Goal: Task Accomplishment & Management: Complete application form

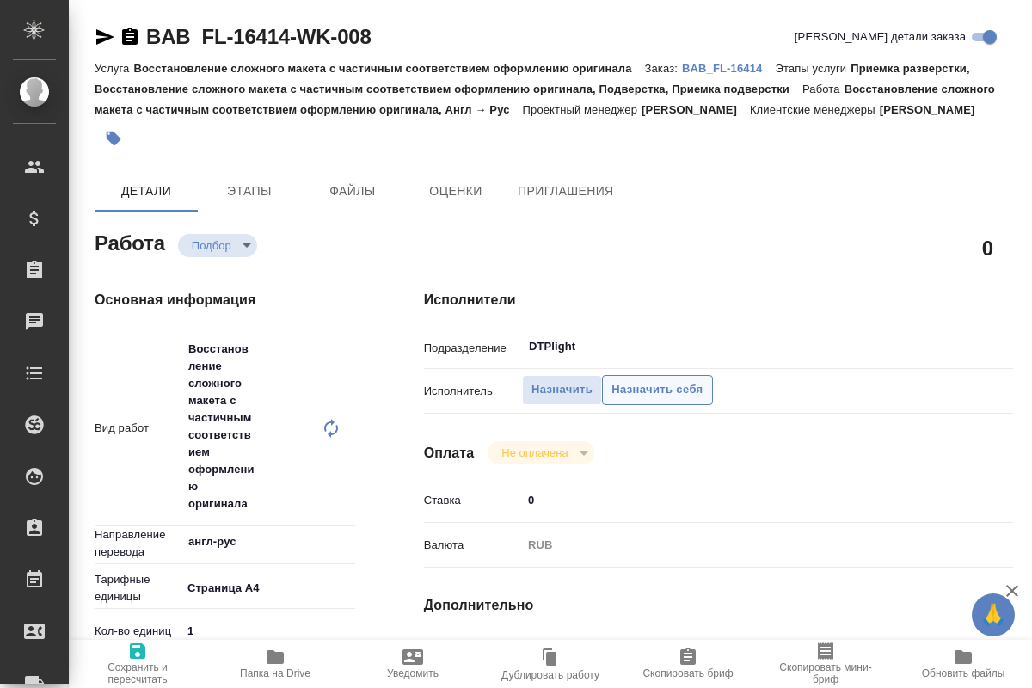
click at [666, 394] on span "Назначить себя" at bounding box center [657, 390] width 91 height 20
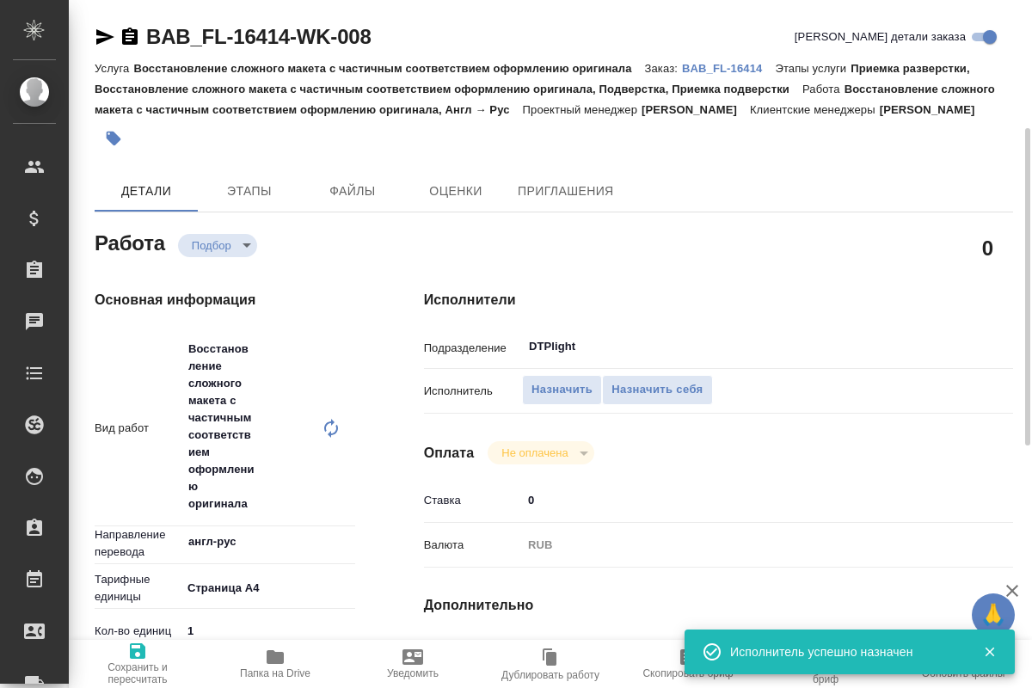
scroll to position [88, 0]
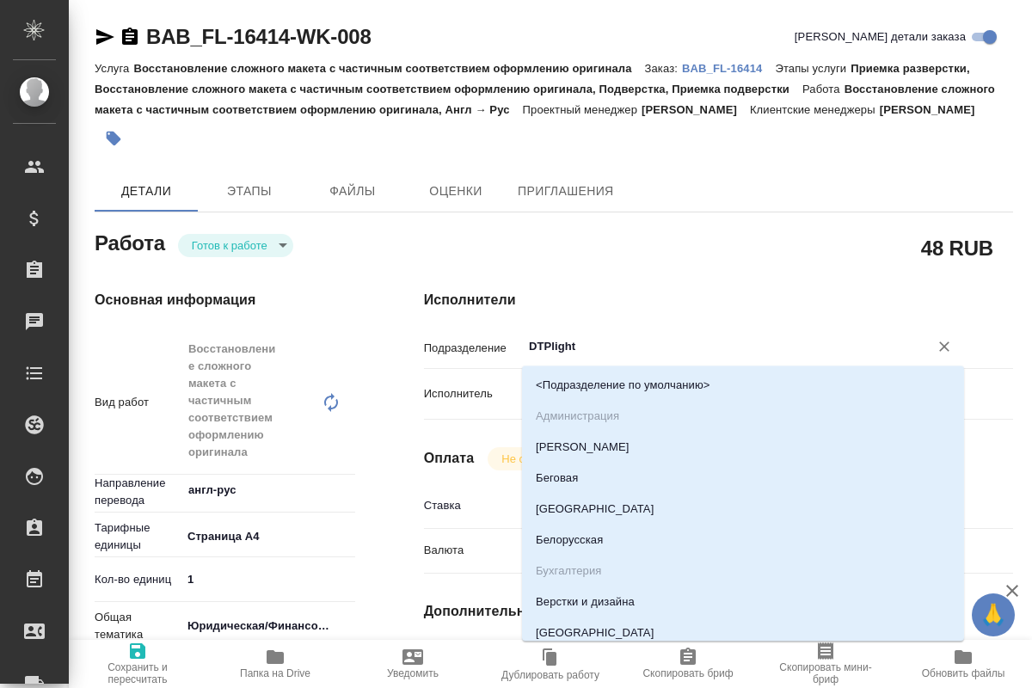
click at [587, 345] on input "DTPlight" at bounding box center [714, 346] width 374 height 21
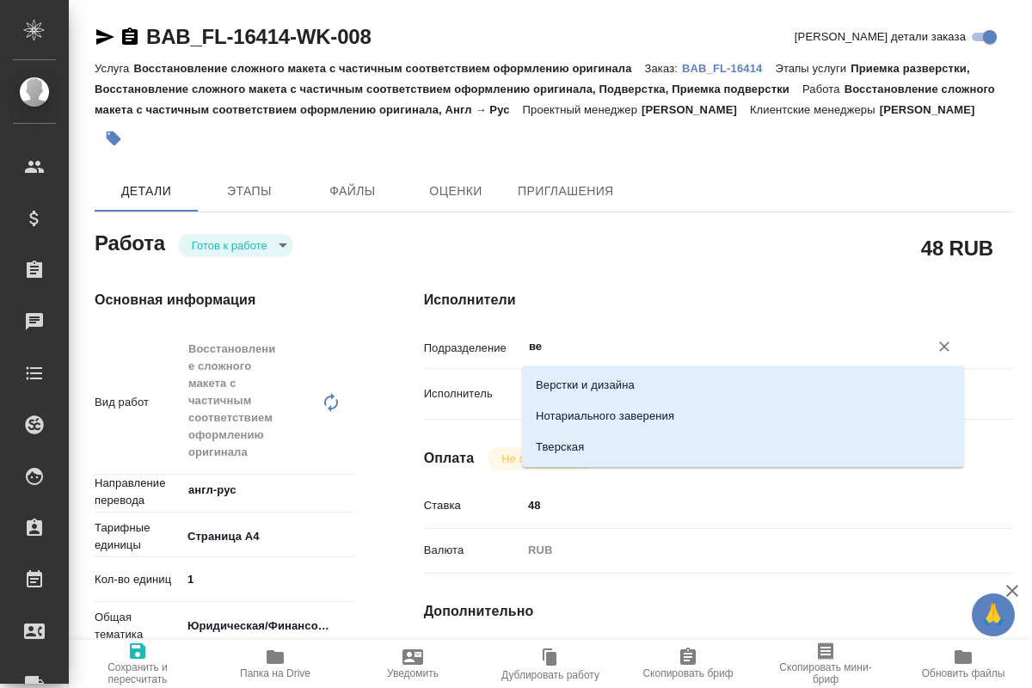
type input "в"
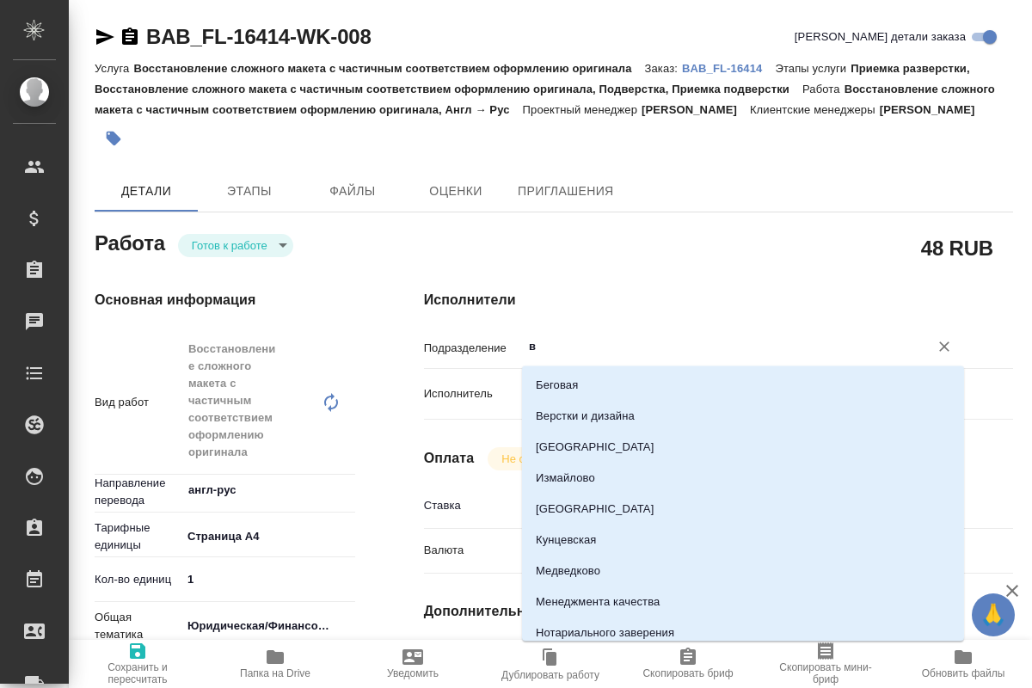
type textarea "x"
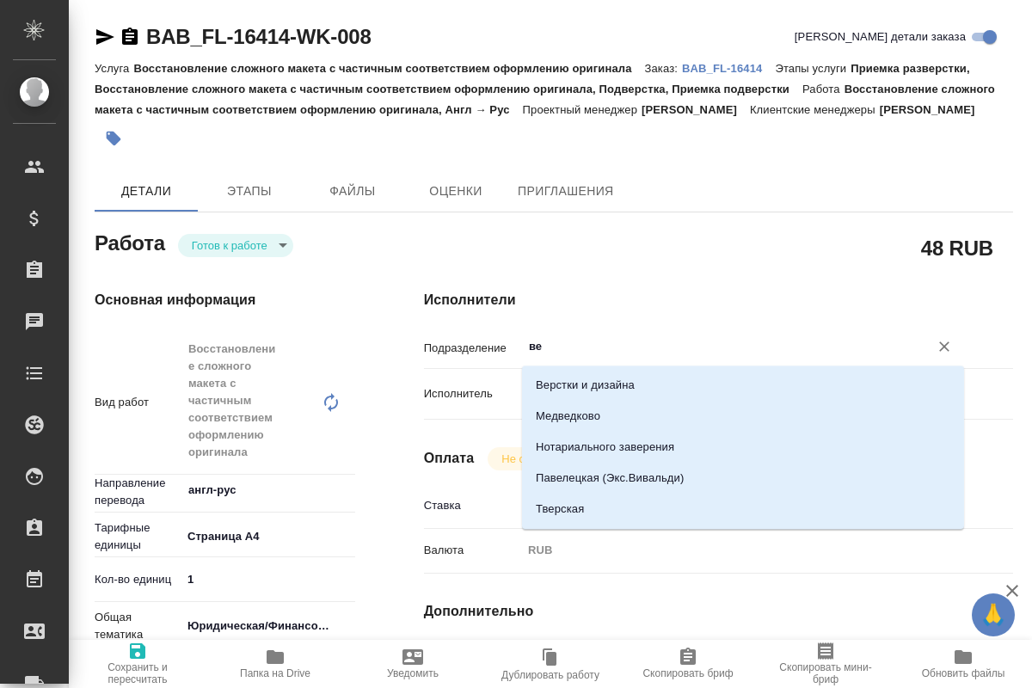
type input "в"
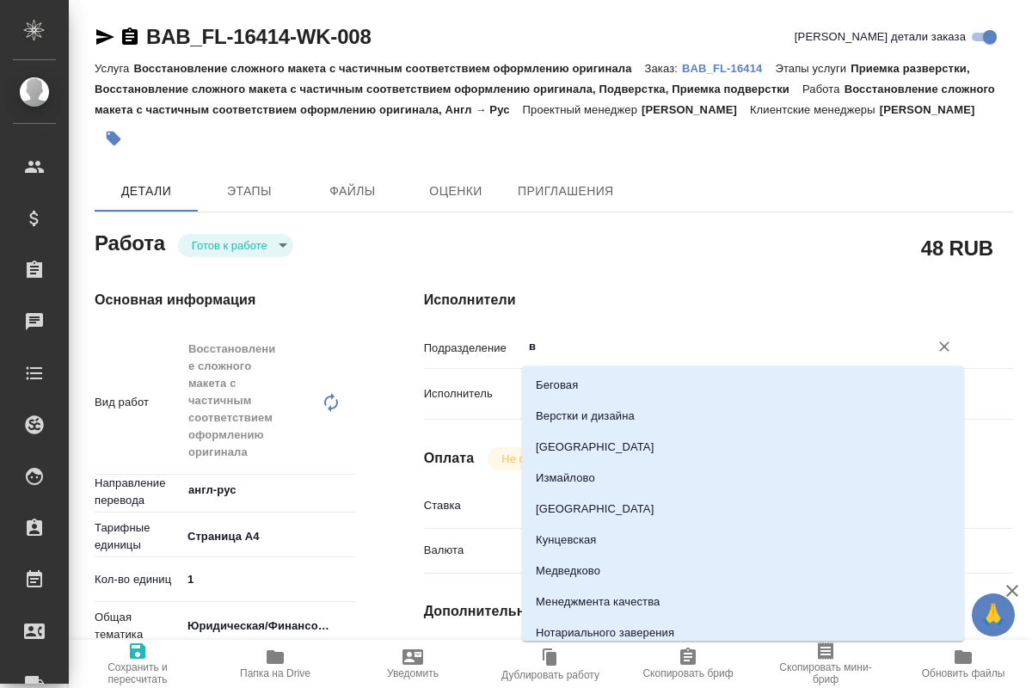
type textarea "x"
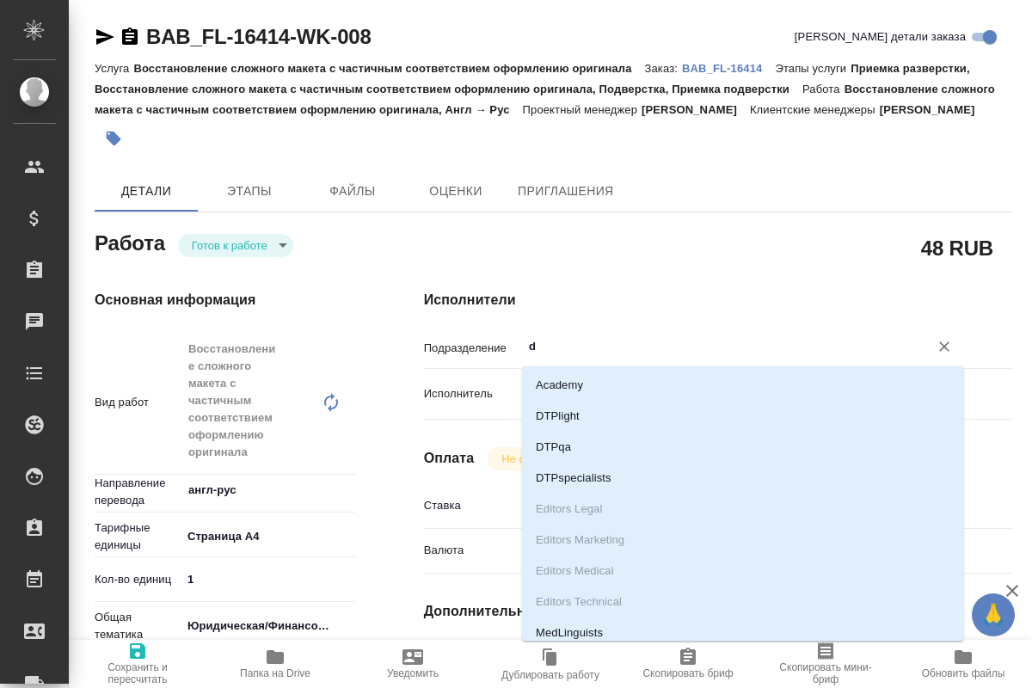
type input "dt"
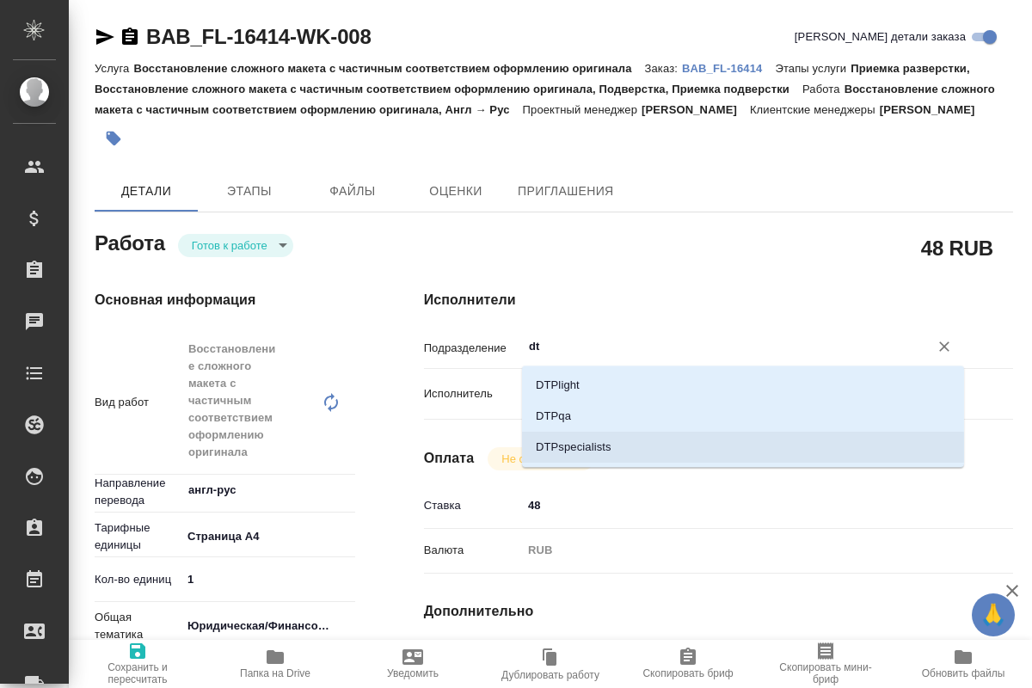
click at [558, 445] on li "DTPspecialists" at bounding box center [743, 447] width 442 height 31
type textarea "x"
type input "DTPspecialists"
type textarea "x"
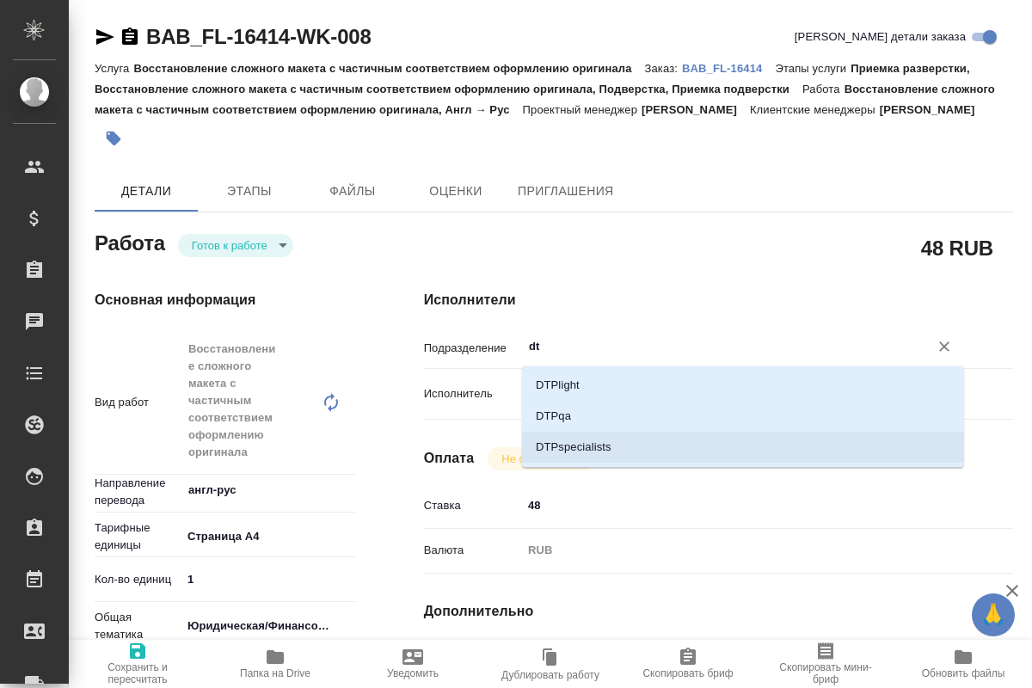
type textarea "x"
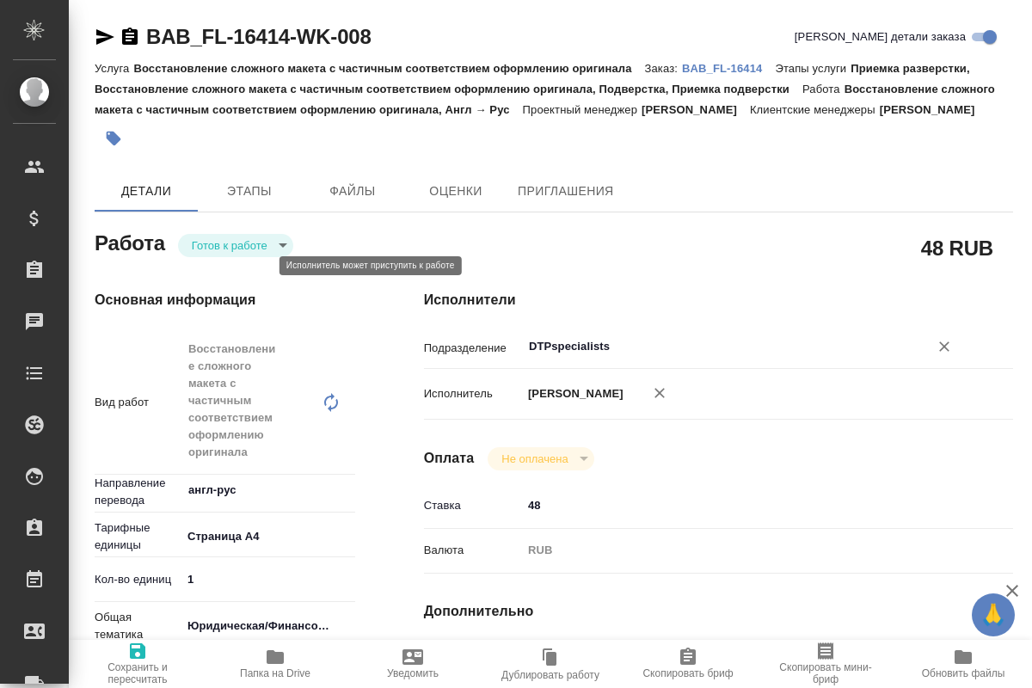
type input "DTPspecialists"
click at [250, 265] on body "🙏 .cls-1 fill:#fff; AWATERA Kucherenko Oksana Клиенты Спецификации Заказы 0 Чат…" at bounding box center [516, 344] width 1032 height 688
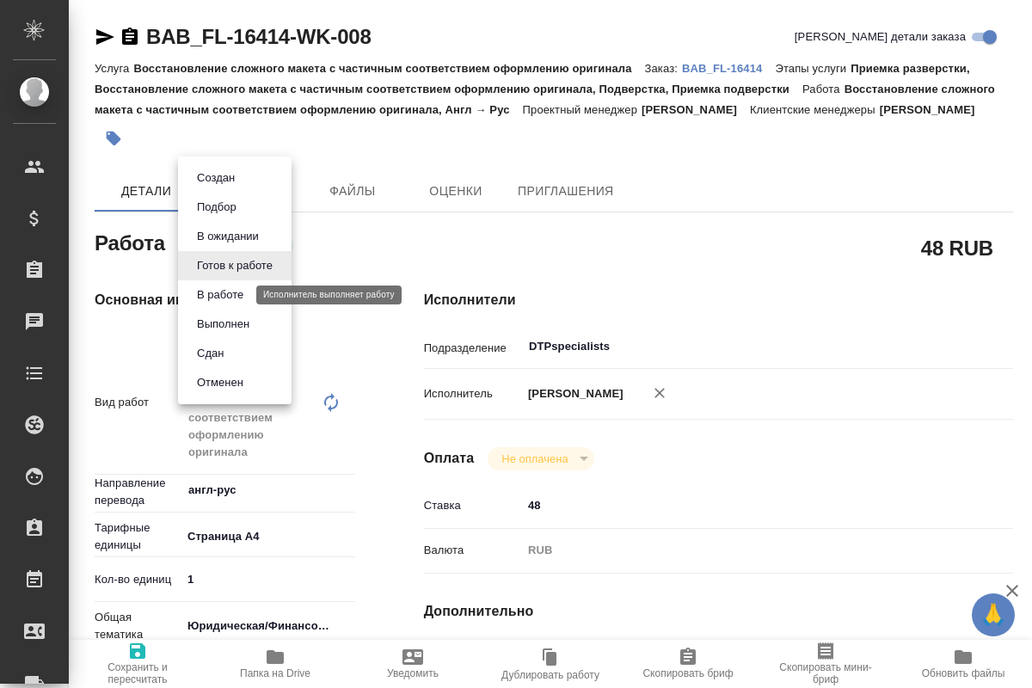
click at [240, 289] on button "В работе" at bounding box center [220, 295] width 57 height 19
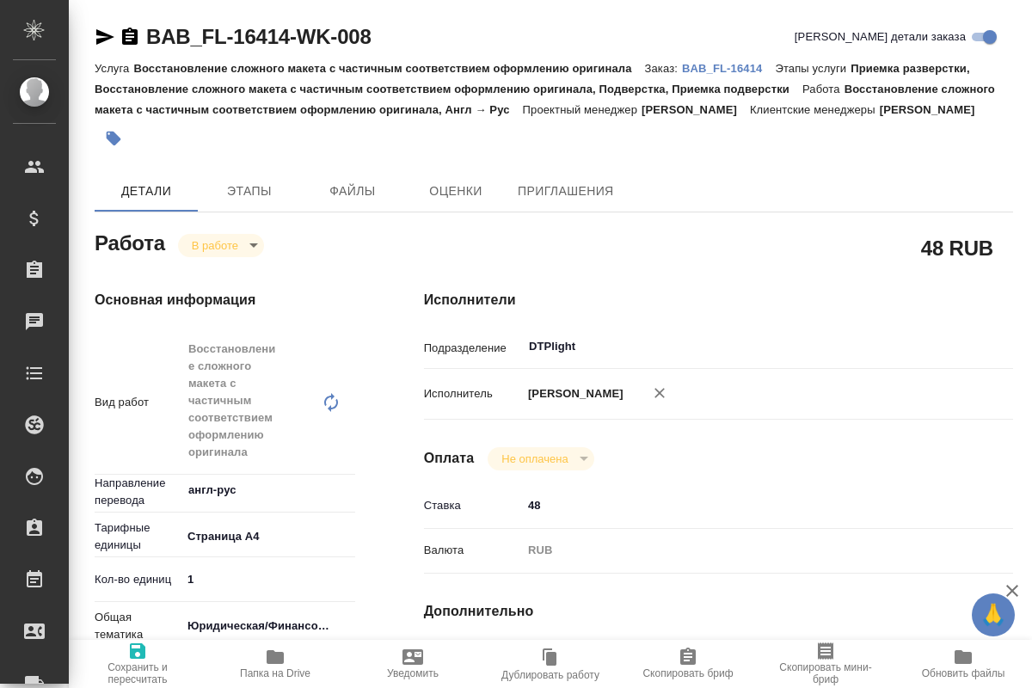
type textarea "x"
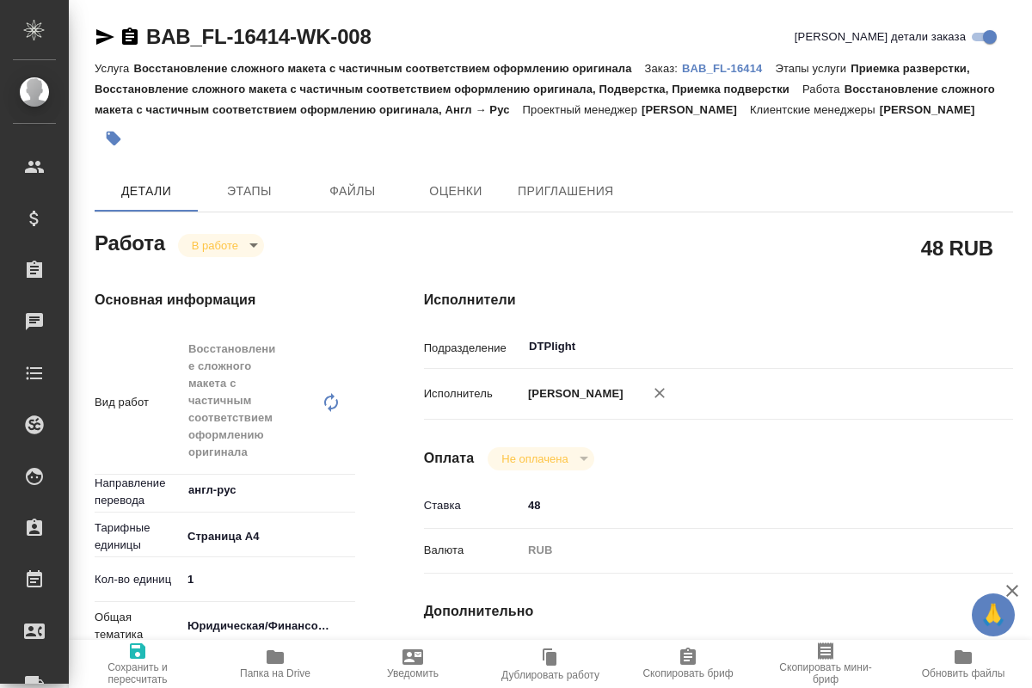
type textarea "x"
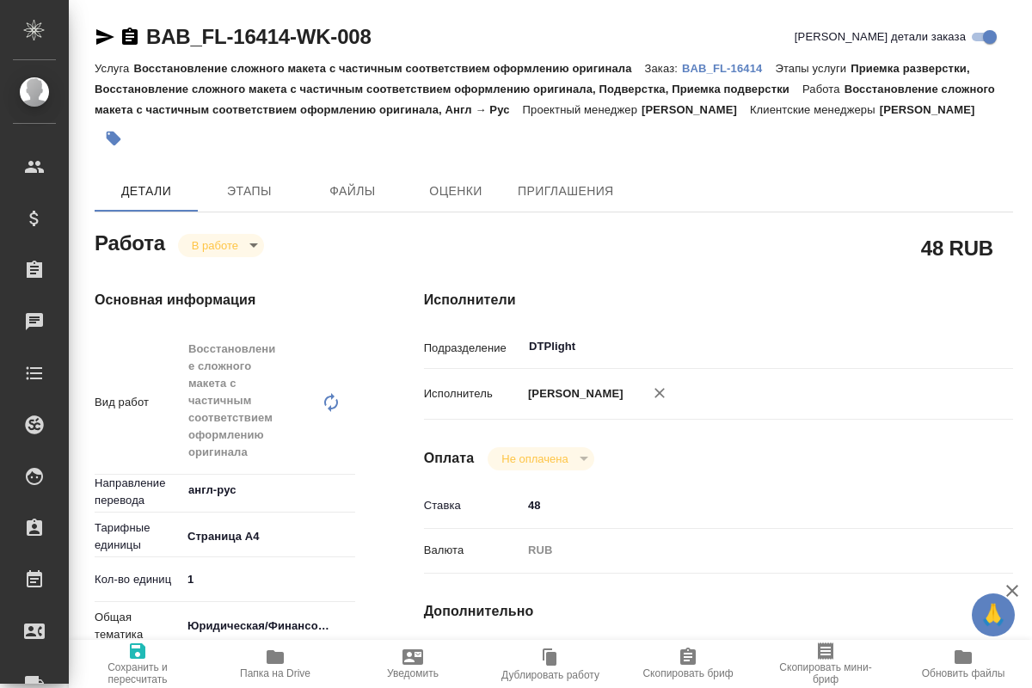
type textarea "x"
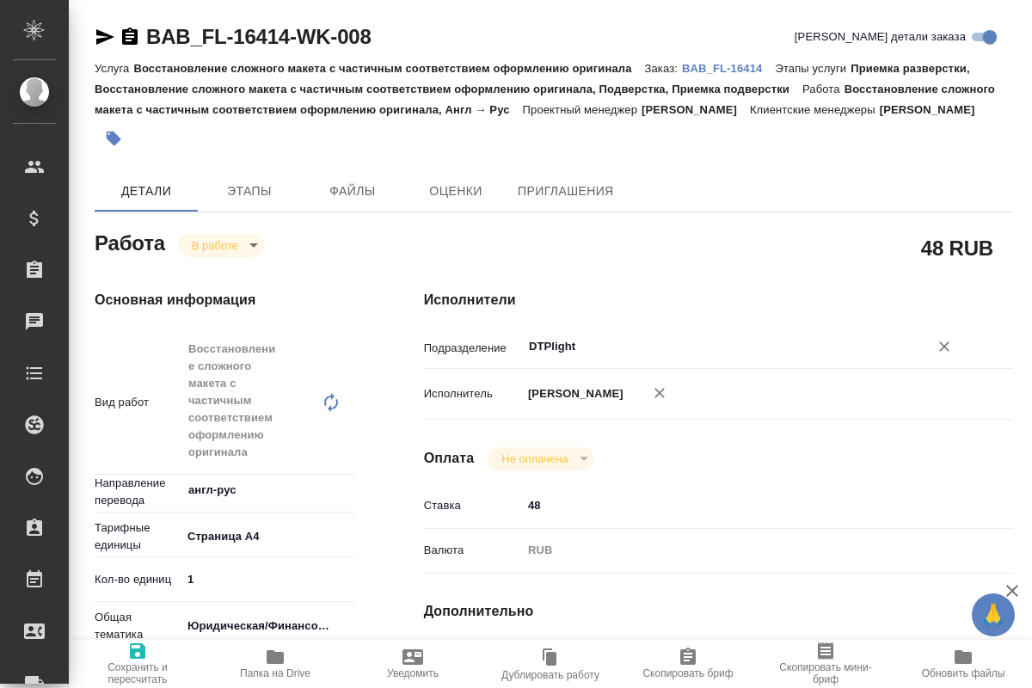
click at [579, 353] on input "DTPlight" at bounding box center [714, 346] width 374 height 21
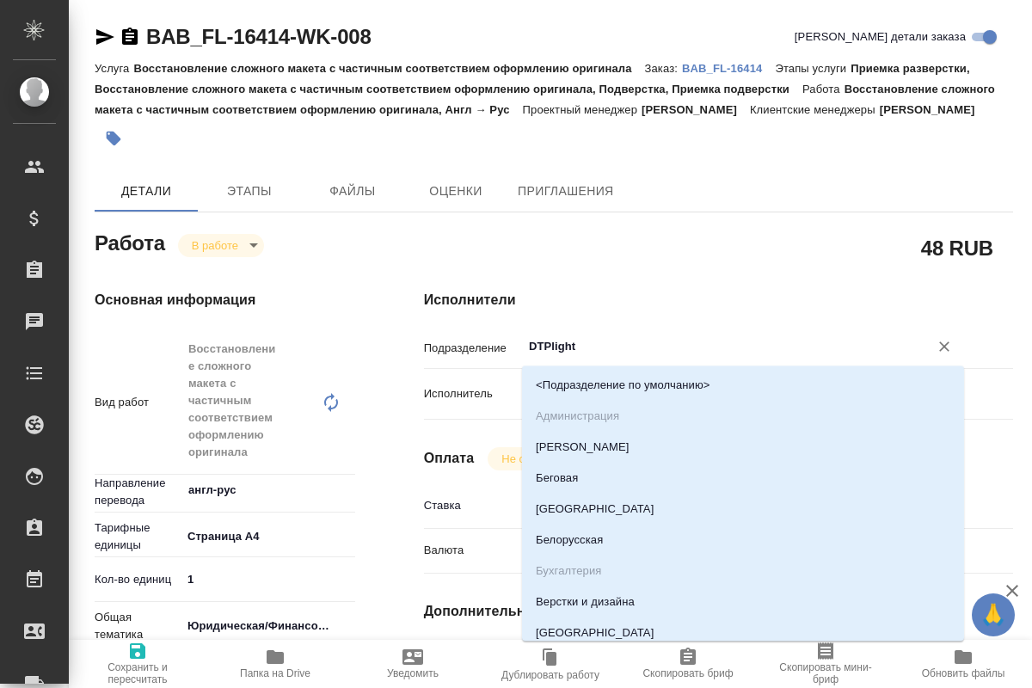
type textarea "x"
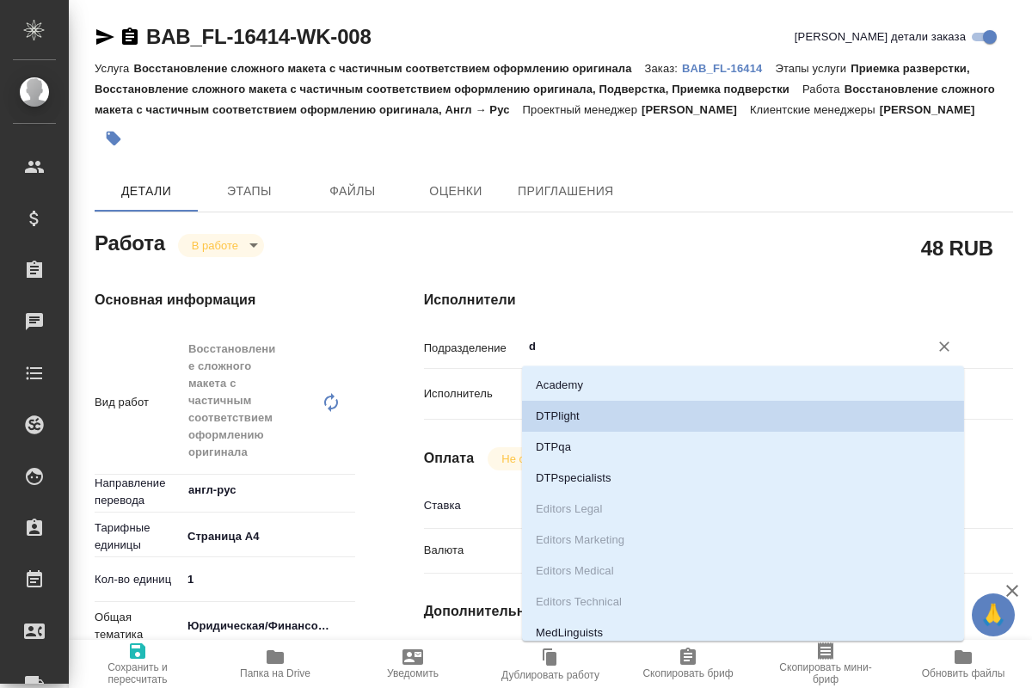
type input "dt"
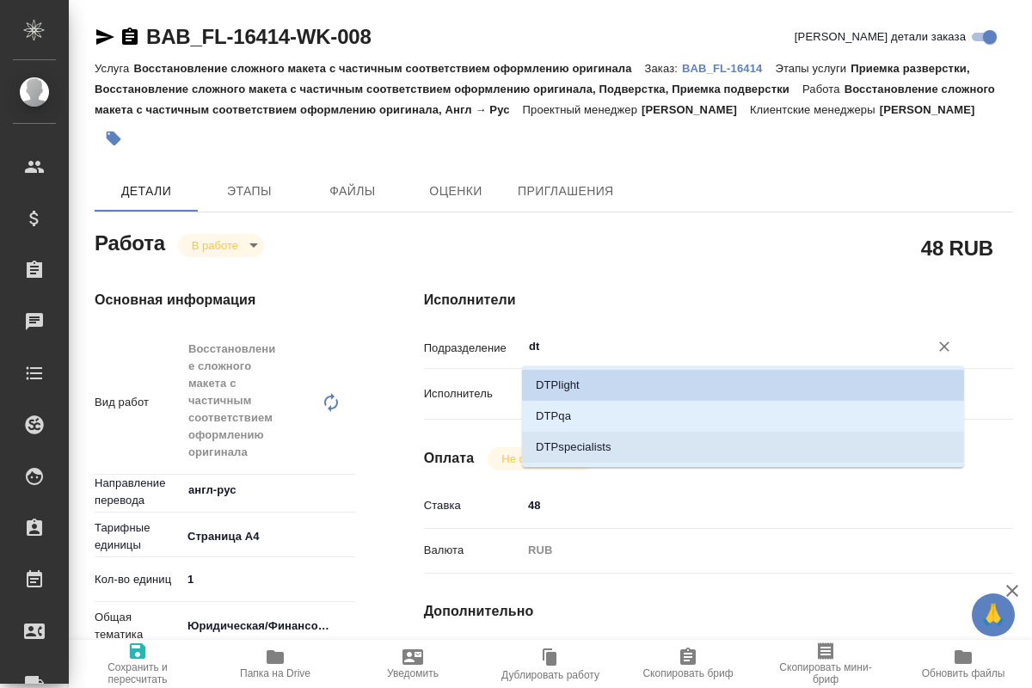
click at [600, 438] on li "DTPspecialists" at bounding box center [743, 447] width 442 height 31
type textarea "x"
type input "DTPspecialists"
type textarea "x"
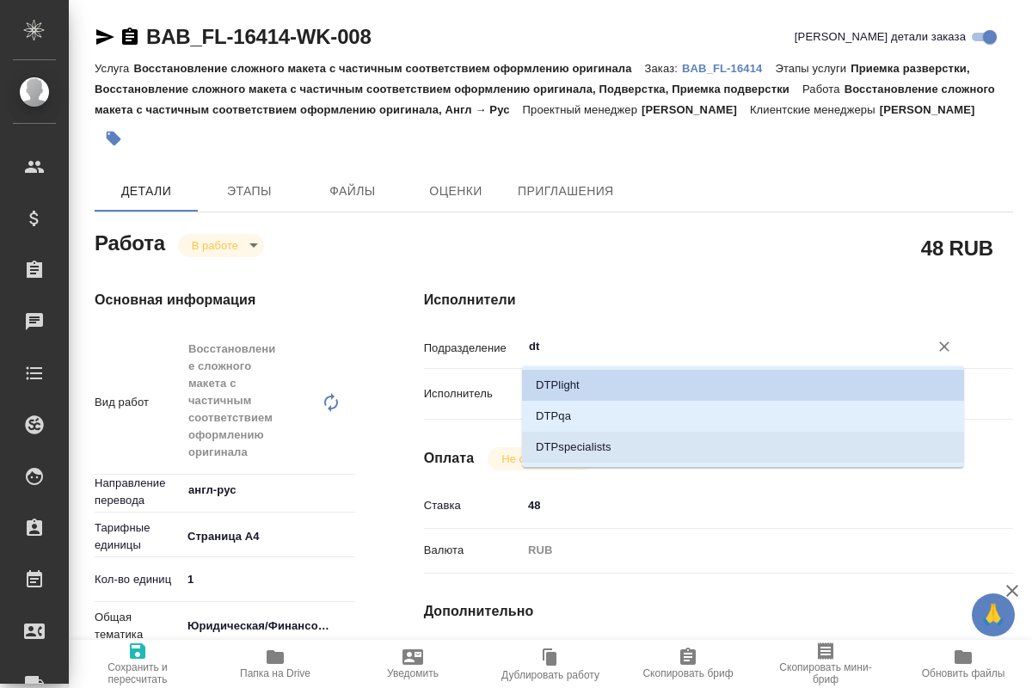
type textarea "x"
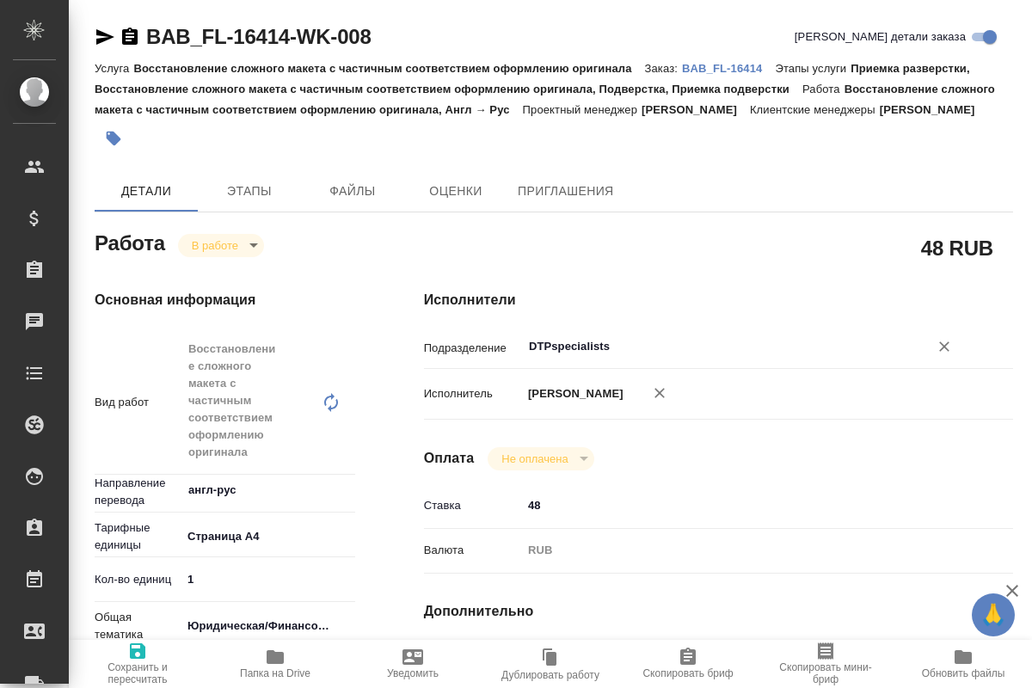
scroll to position [351, 0]
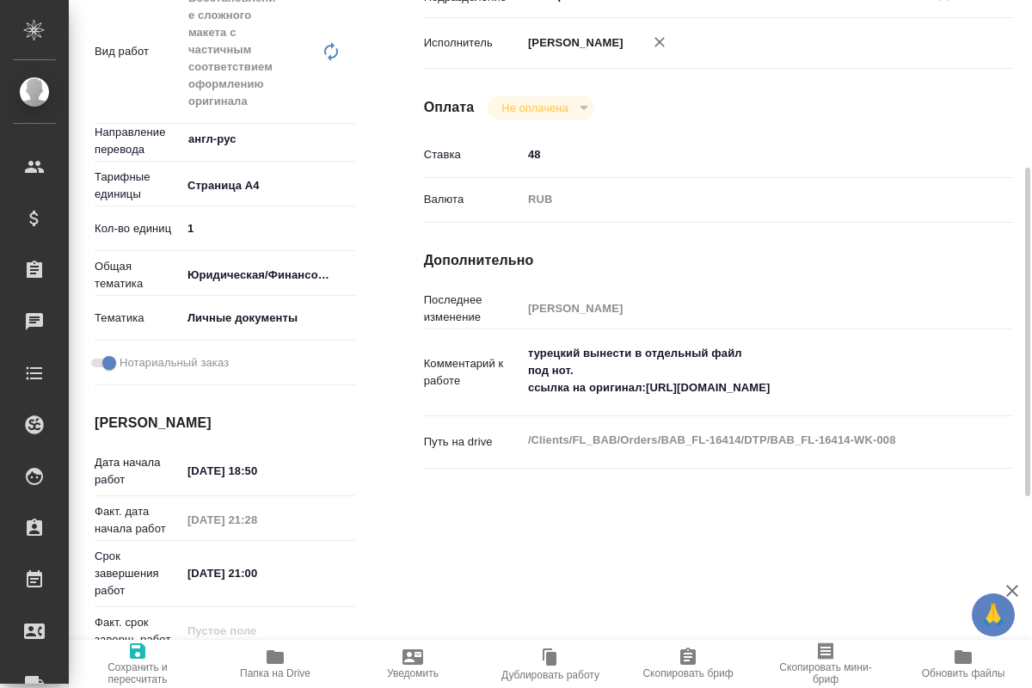
type input "DTPspecialists"
click at [151, 671] on span "Сохранить и пересчитать" at bounding box center [137, 673] width 117 height 24
type textarea "x"
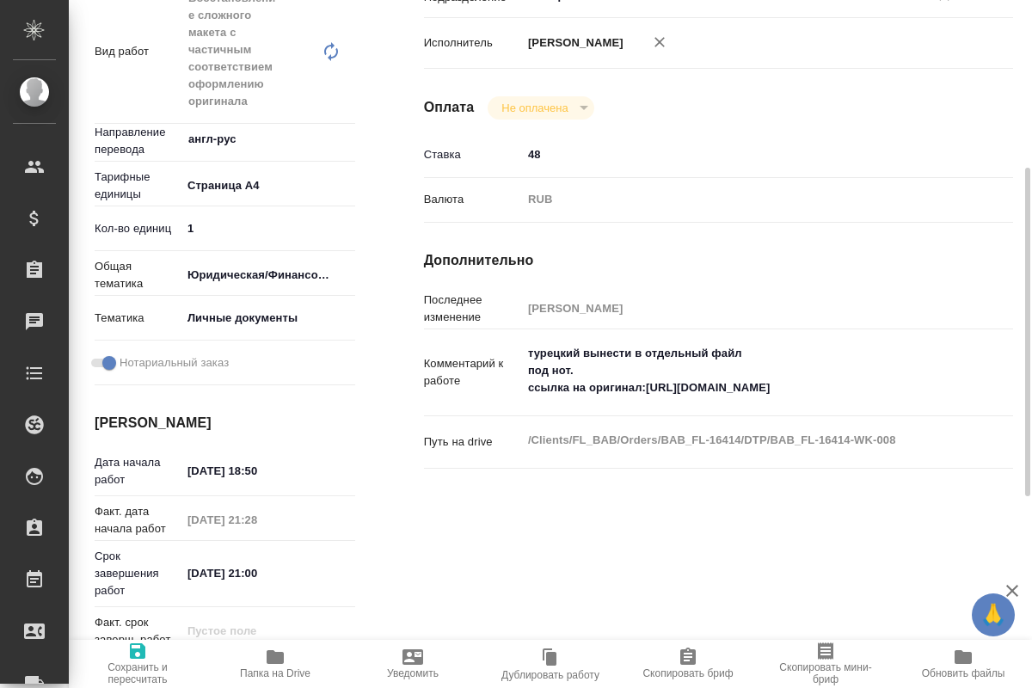
type textarea "x"
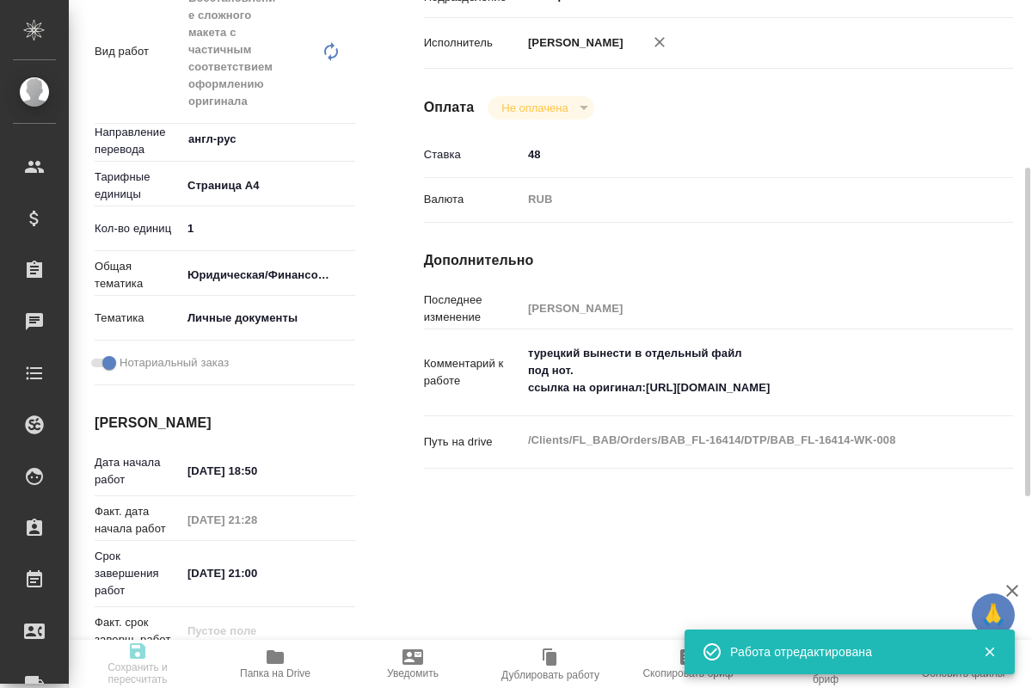
type input "inProgress"
type textarea "Восстановление сложного макета с частичным соответствием оформлению оригинала"
type textarea "x"
type input "англ-рус"
type input "5f036ec4e16dec2d6b59c8ff"
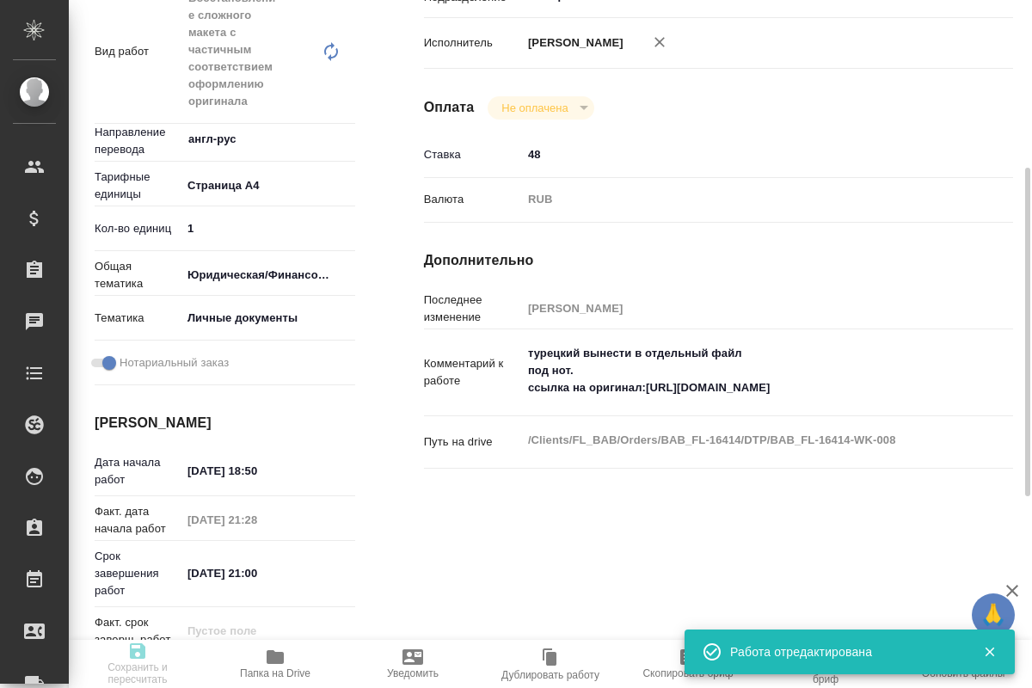
type input "1"
type input "yr-fn"
type input "5a8b8b956a9677013d343cfe"
checkbox input "true"
type input "28.08.2025 18:50"
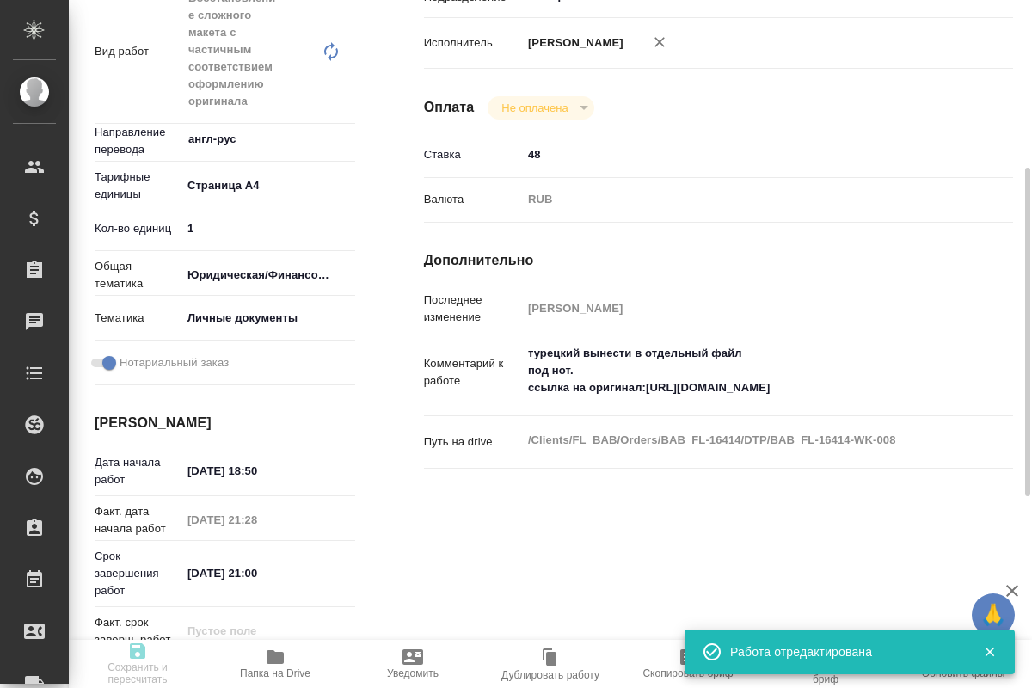
type input "[DATE] 21:28"
type input "28.08.2025 21:00"
type input "[DATE] 14:00"
type input "DTPspecialists"
type input "notPayed"
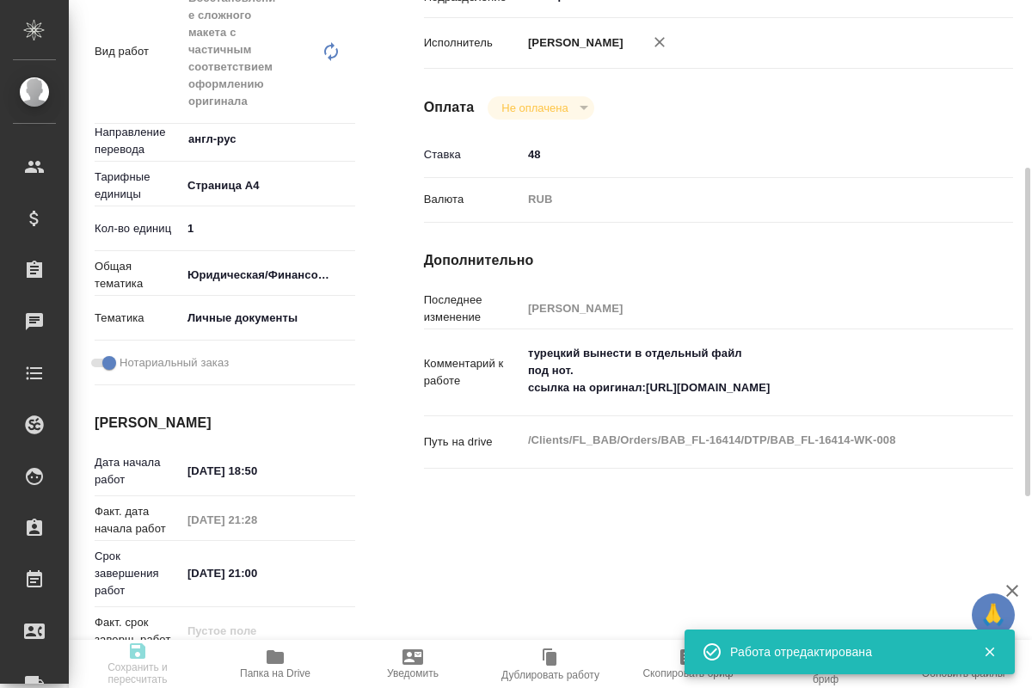
type input "48"
type input "RUB"
type input "Кучеренко Оксана"
type textarea "турецкий вынести в отдельный файл под нот. ссылка на оригинал:[URL][DOMAIN_NAME]"
type textarea "x"
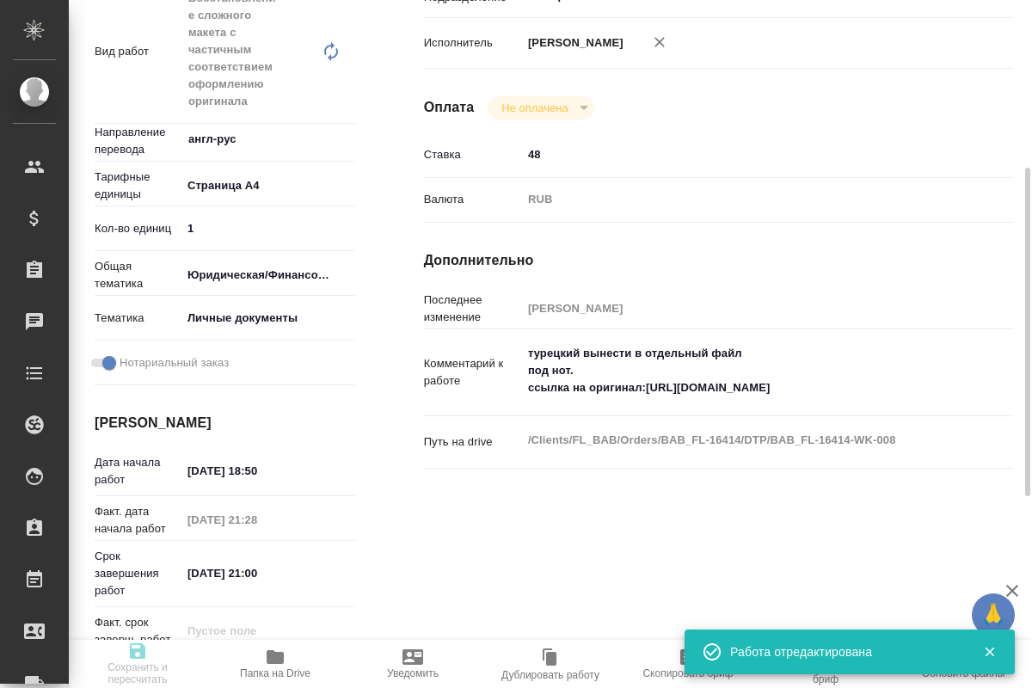
type textarea "/Clients/FL_BAB/Orders/BAB_FL-16414/DTP/BAB_FL-16414-WK-008"
type textarea "x"
type input "BAB_FL-16414"
type input "Восстановление сложного макета с частичным соответствием оформлению оригинала"
type input "Приемка разверстки, Восстановление сложного макета с частичным соответствием оф…"
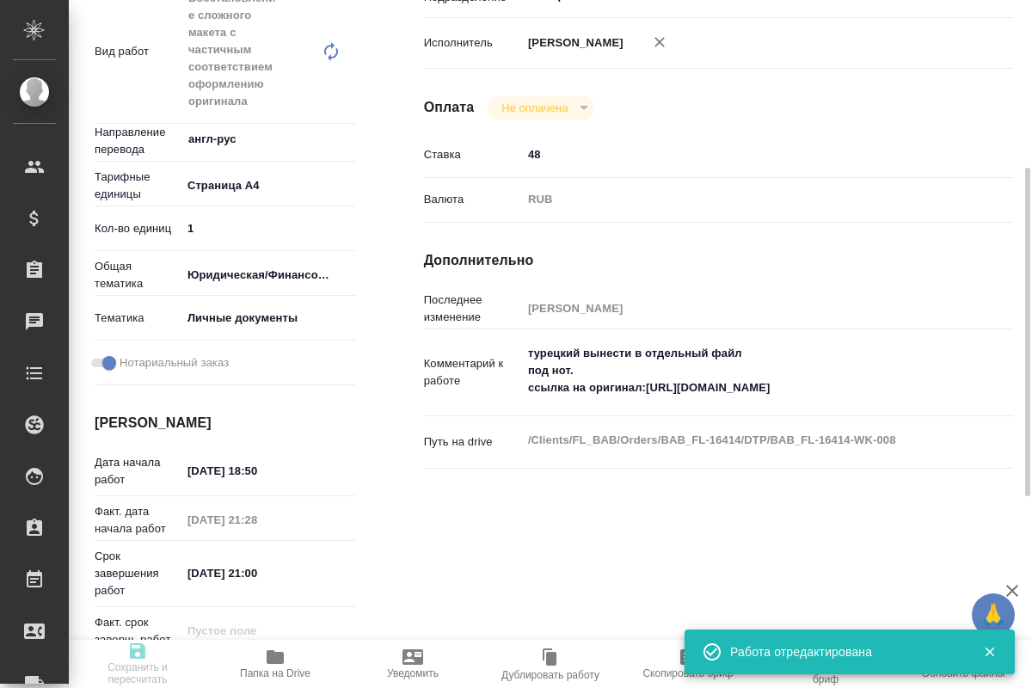
type input "[PERSON_NAME]"
type input "/Clients/FL_BAB/Orders/BAB_FL-16414"
type textarea "x"
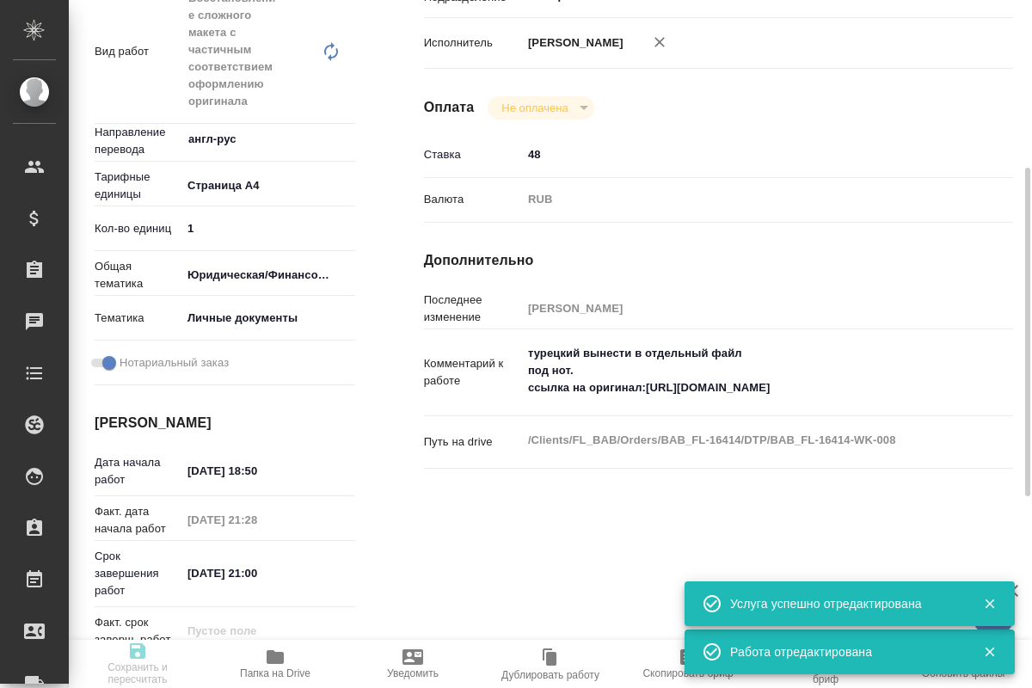
type textarea "x"
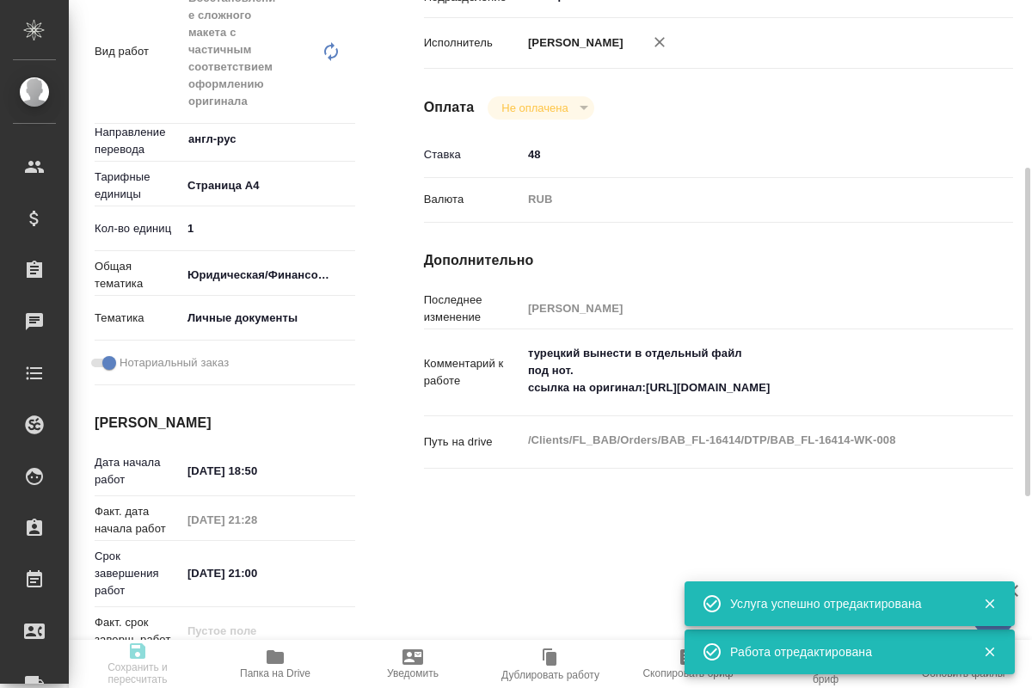
type textarea "x"
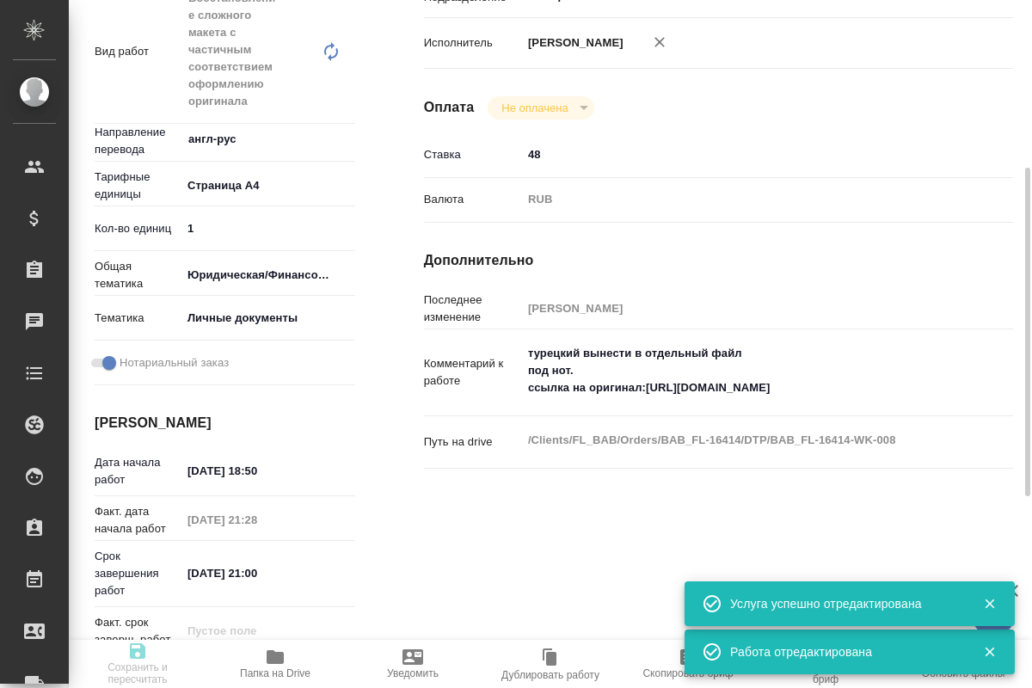
type textarea "x"
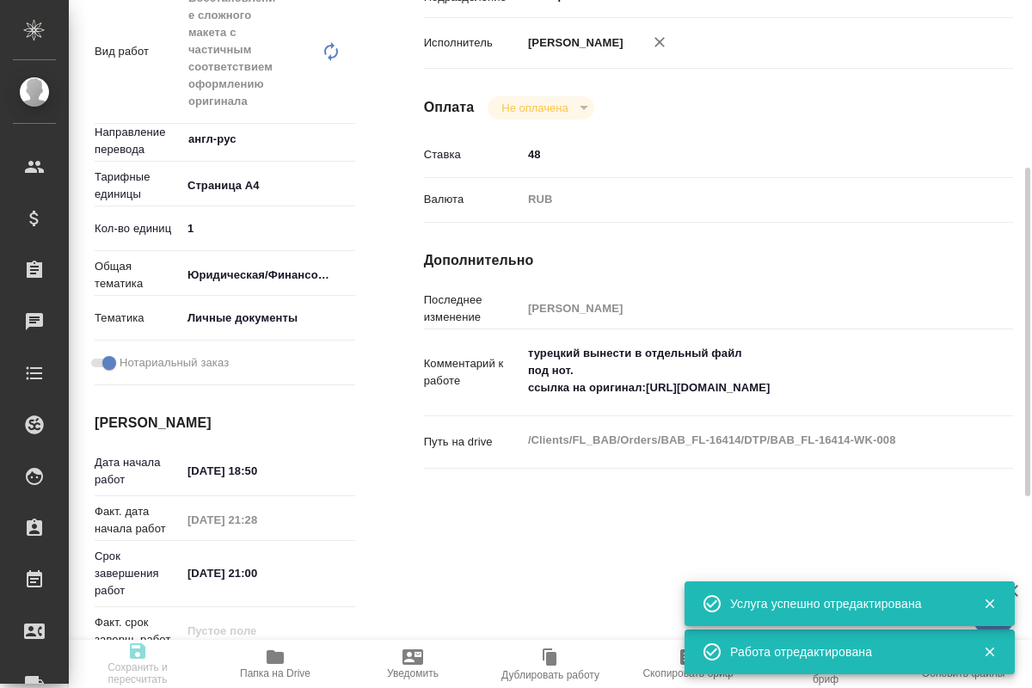
type textarea "x"
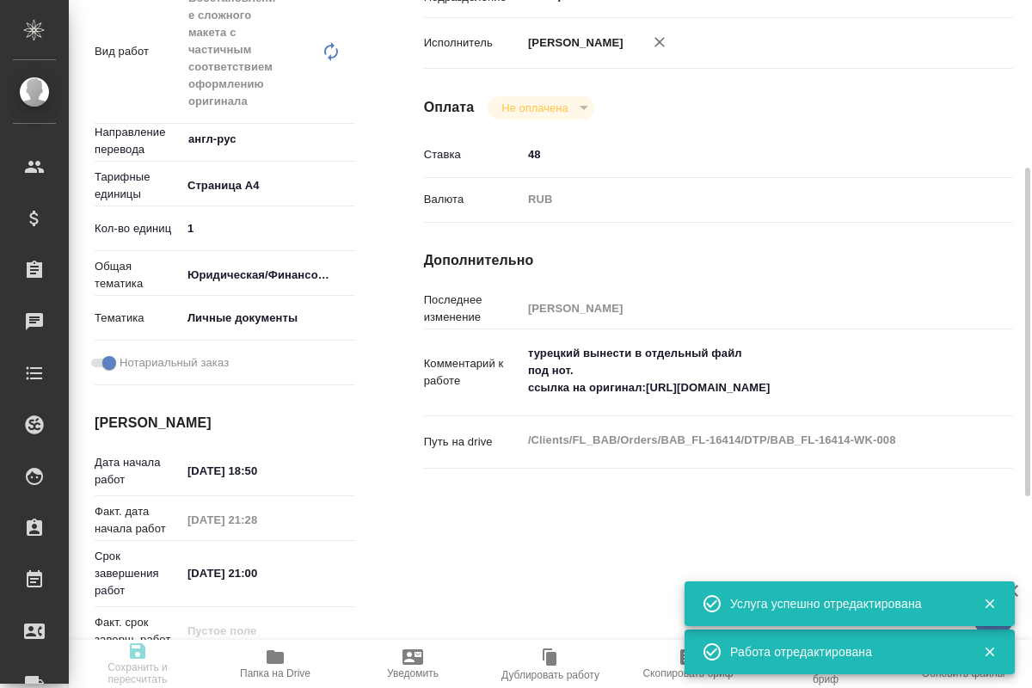
type textarea "x"
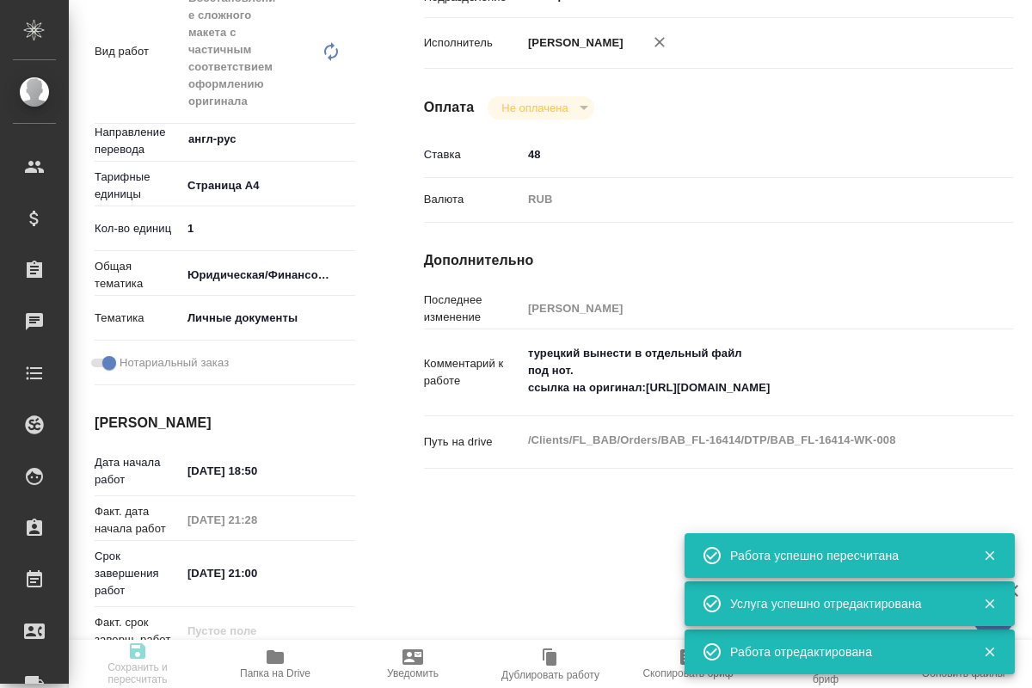
scroll to position [0, 0]
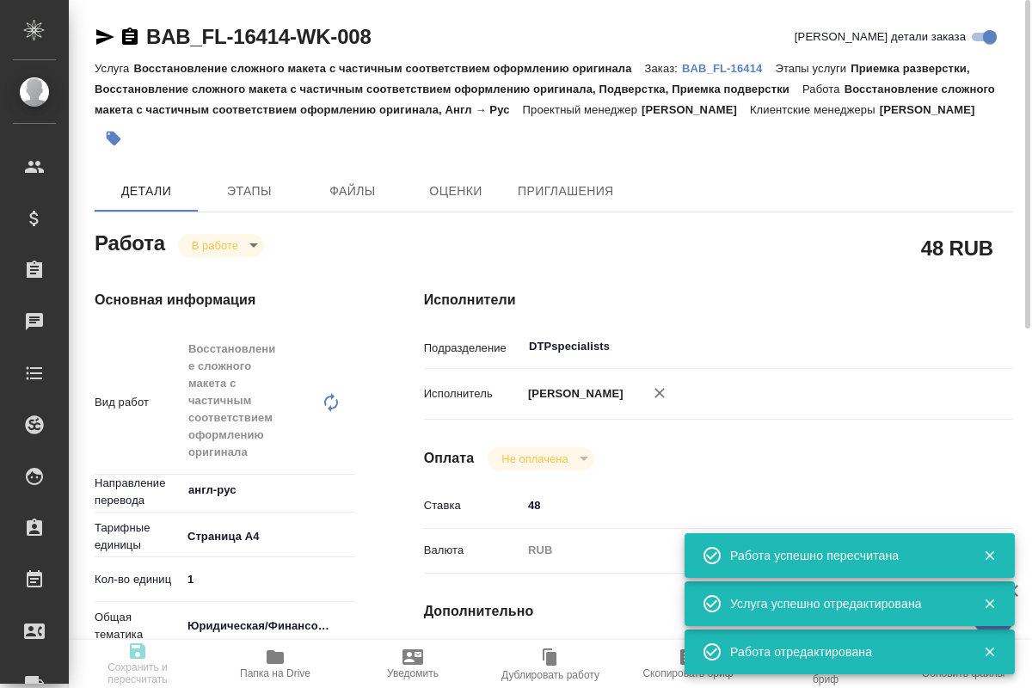
type textarea "x"
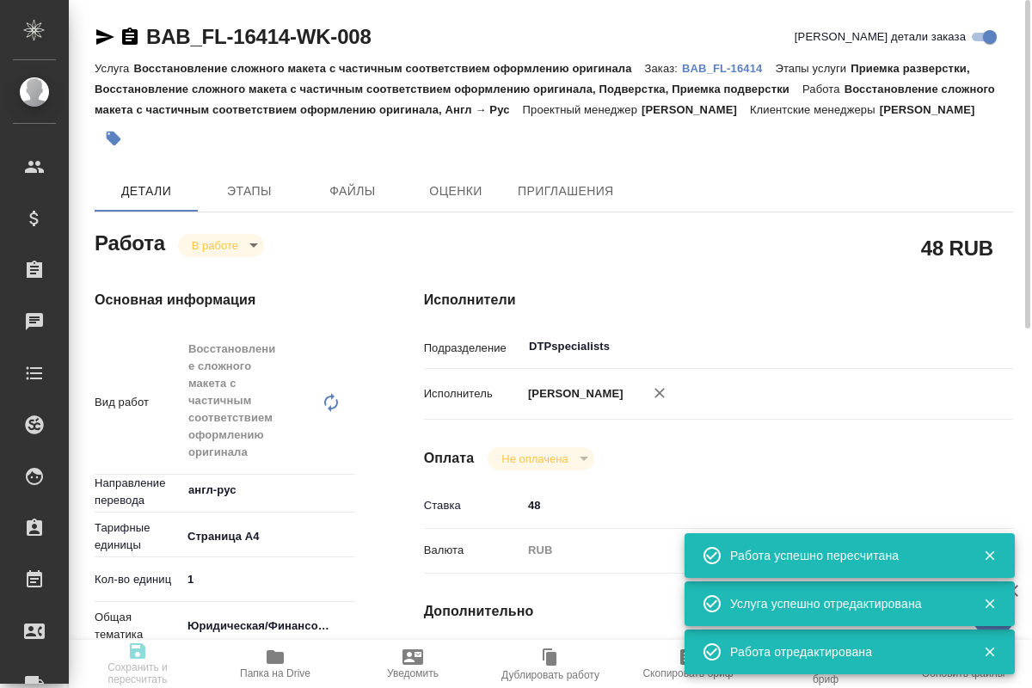
type input "inProgress"
type textarea "Восстановление сложного макета с частичным соответствием оформлению оригинала"
type textarea "x"
type input "англ-рус"
type input "5f036ec4e16dec2d6b59c8ff"
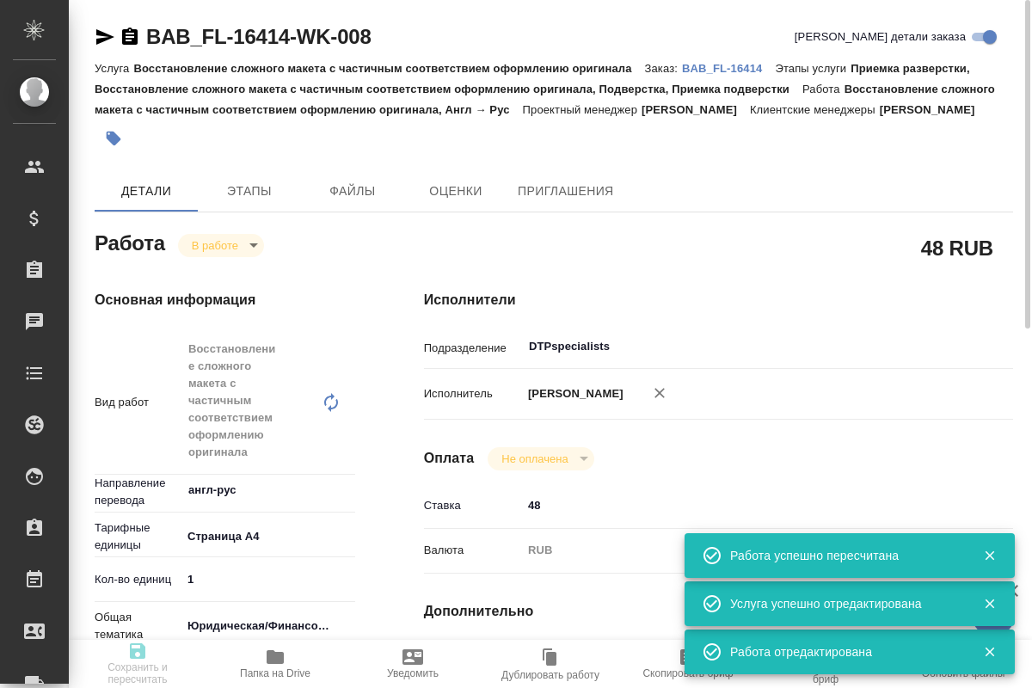
type input "1"
type input "yr-fn"
type input "5a8b8b956a9677013d343cfe"
checkbox input "true"
type input "28.08.2025 18:50"
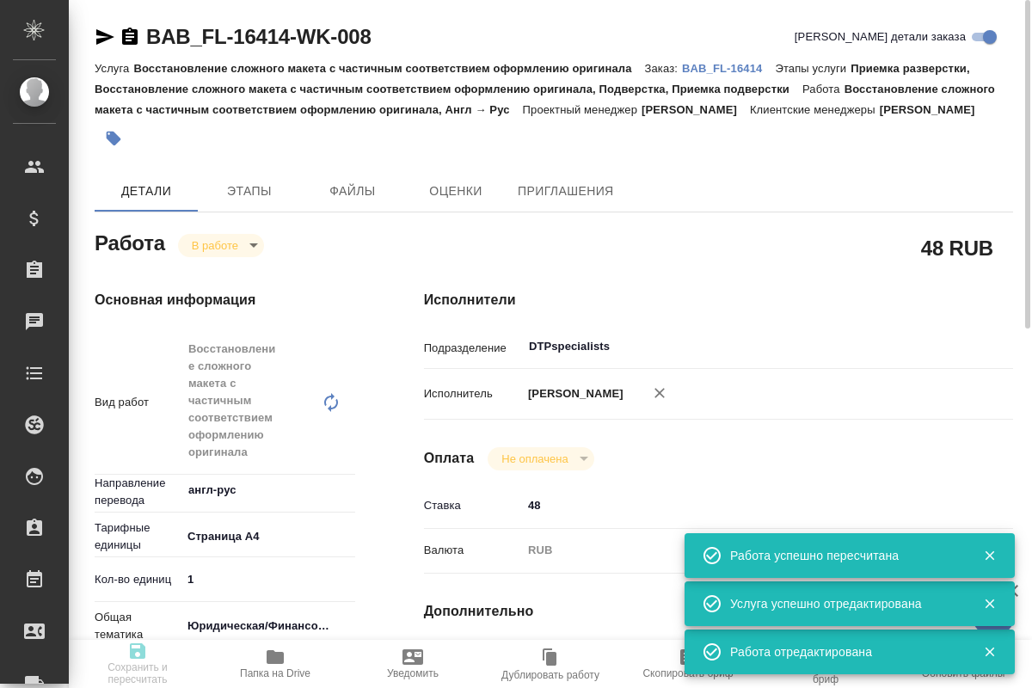
type input "[DATE] 21:28"
type input "28.08.2025 21:00"
type input "[DATE] 14:00"
type input "DTPspecialists"
type input "notPayed"
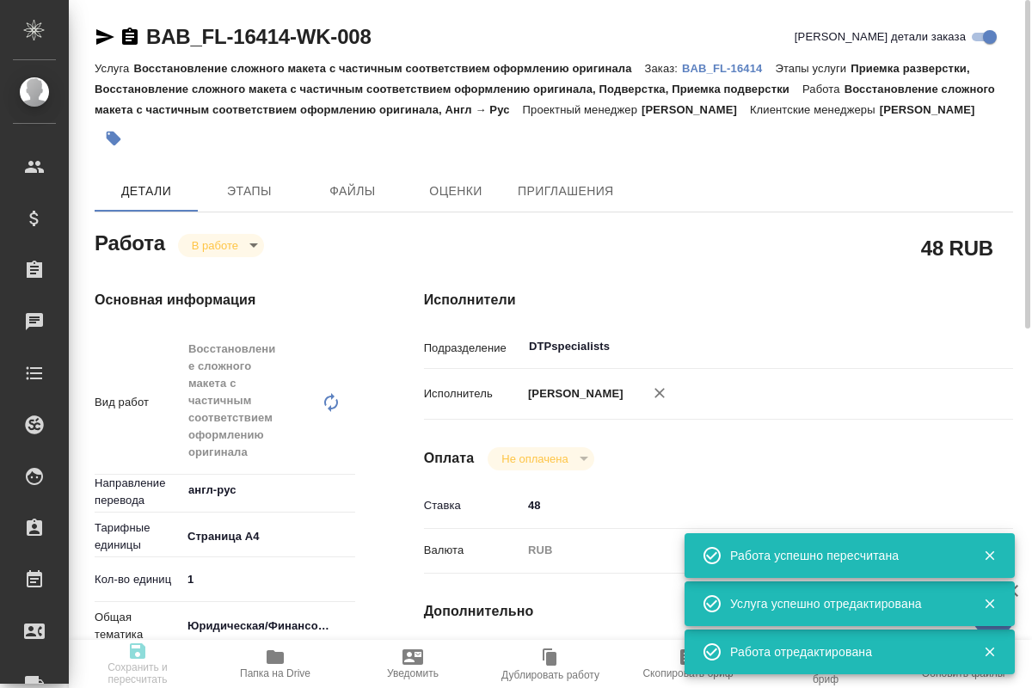
type input "48"
type input "RUB"
type input "Кучеренко Оксана"
type textarea "турецкий вынести в отдельный файл под нот. ссылка на оригинал:[URL][DOMAIN_NAME]"
type textarea "x"
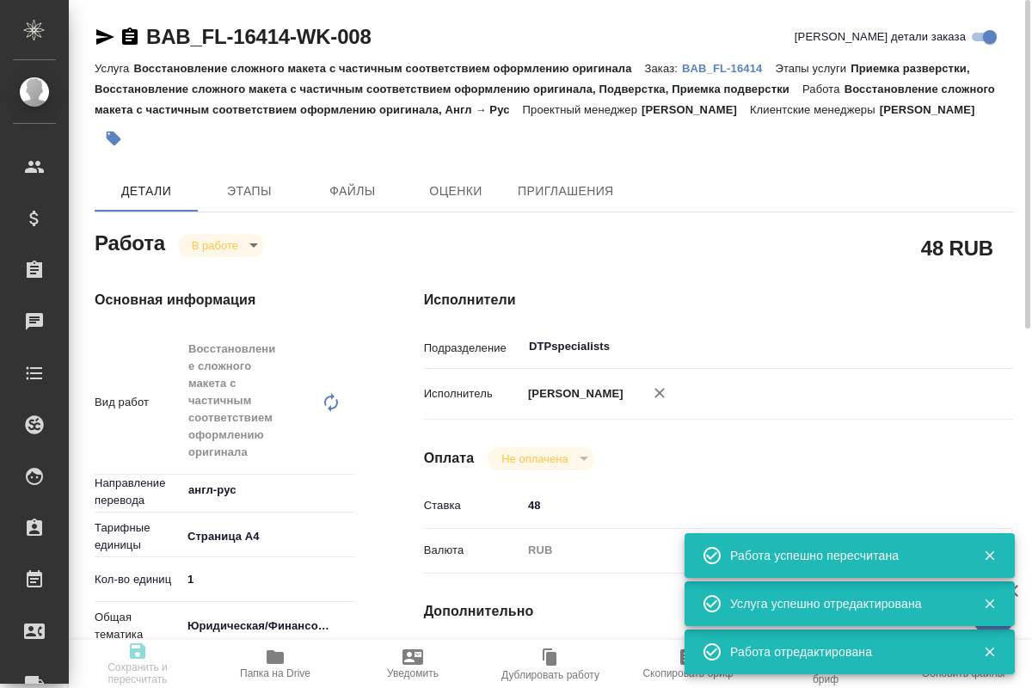
type textarea "/Clients/FL_BAB/Orders/BAB_FL-16414/DTP/BAB_FL-16414-WK-008"
type textarea "x"
type input "BAB_FL-16414"
type input "Восстановление сложного макета с частичным соответствием оформлению оригинала"
type input "Приемка разверстки, Восстановление сложного макета с частичным соответствием оф…"
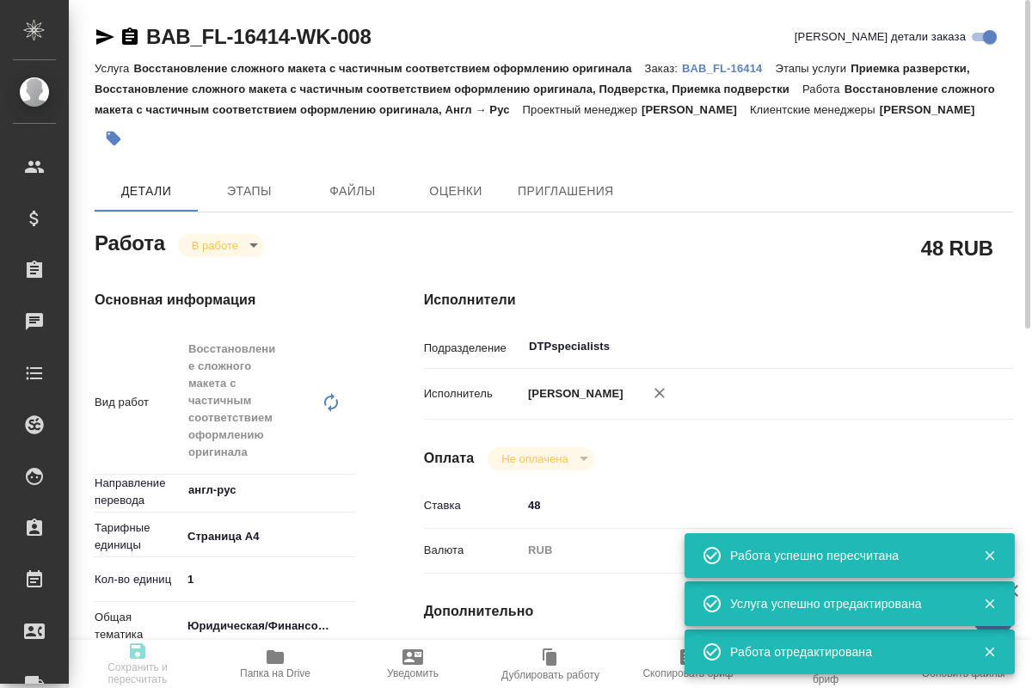
type input "[PERSON_NAME]"
type input "/Clients/FL_BAB/Orders/BAB_FL-16414"
type textarea "x"
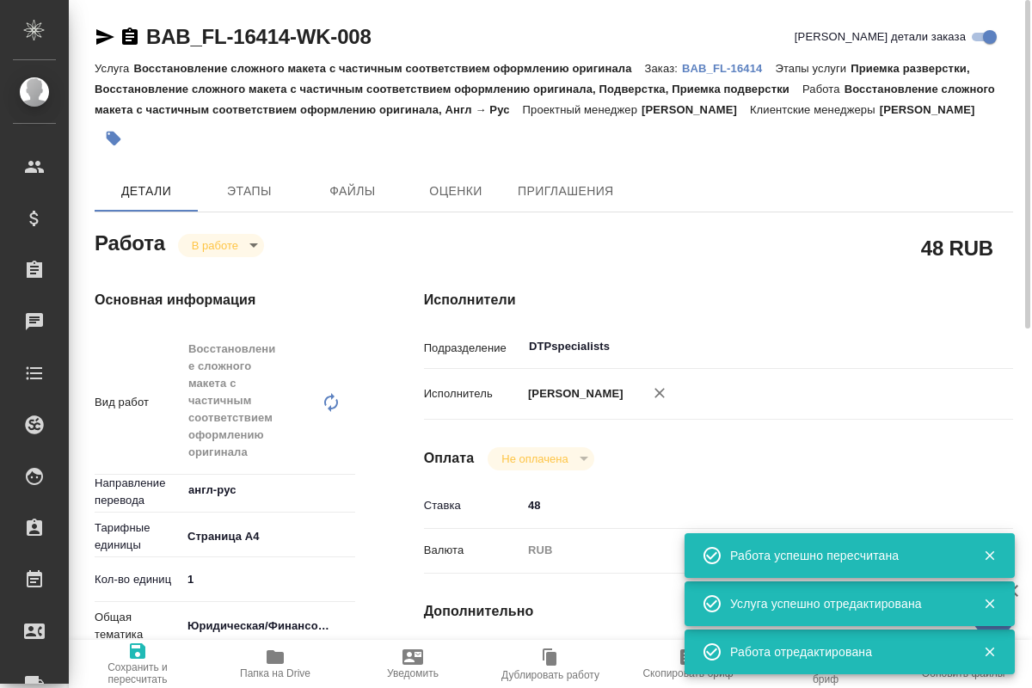
type textarea "x"
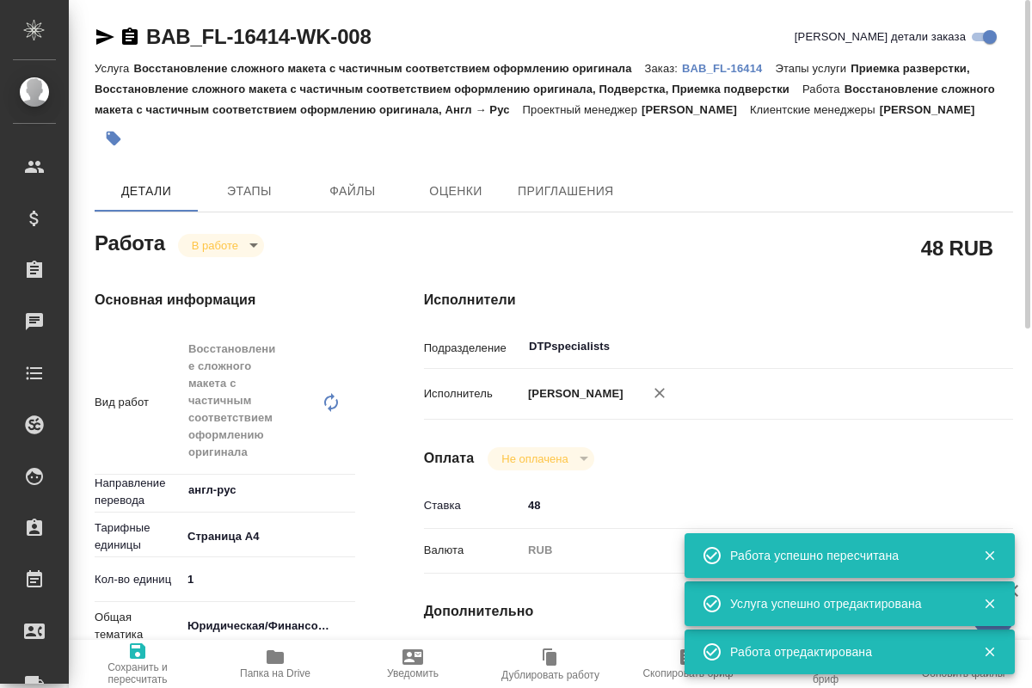
type textarea "x"
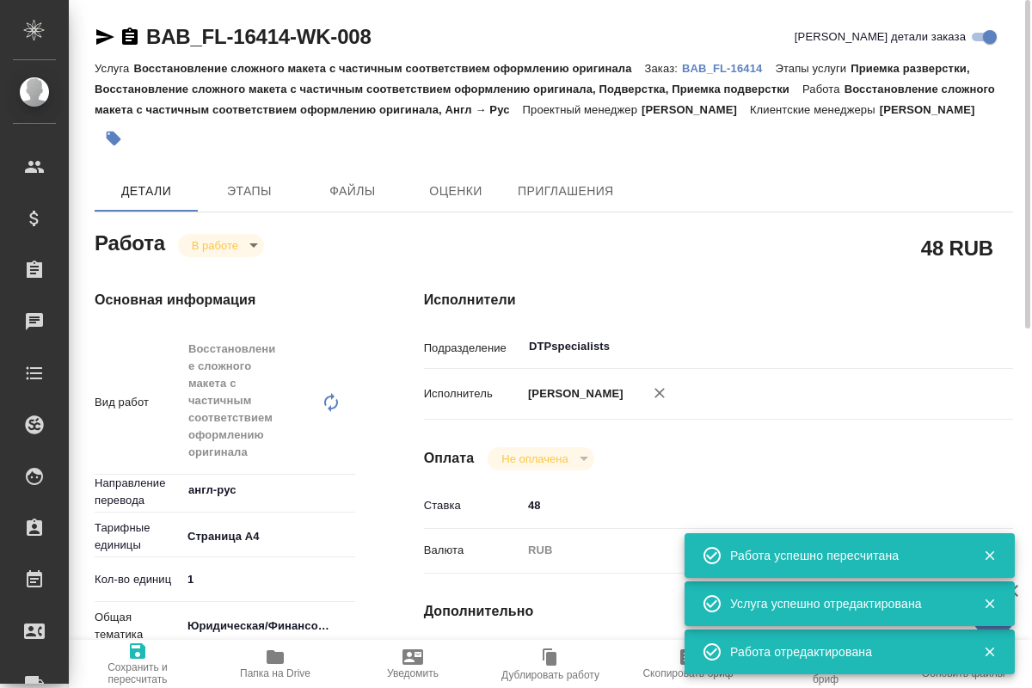
type textarea "x"
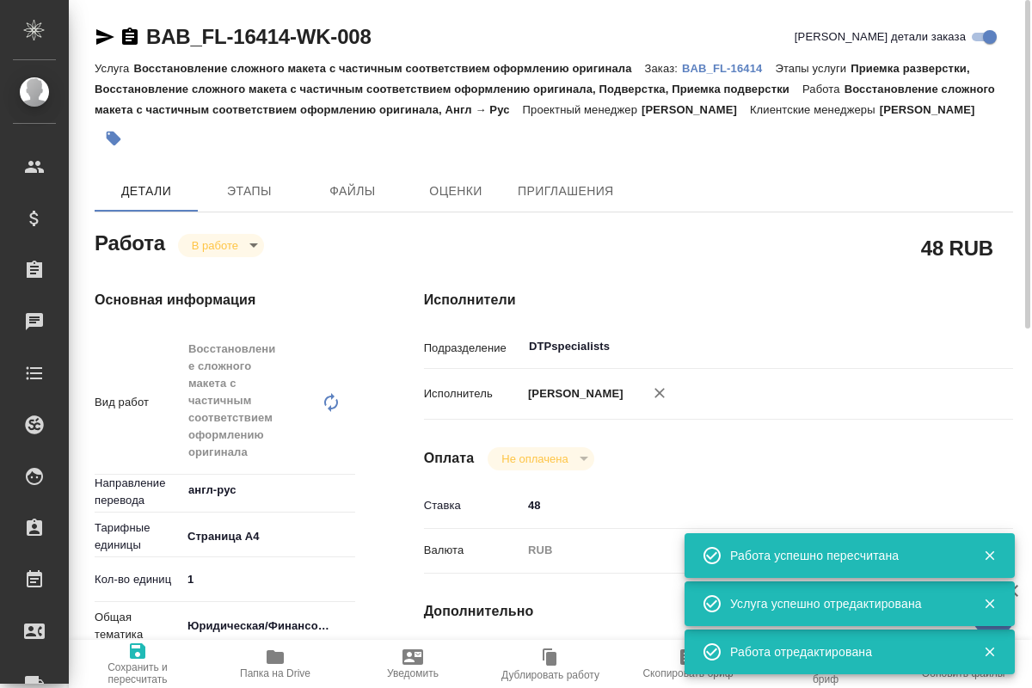
type textarea "x"
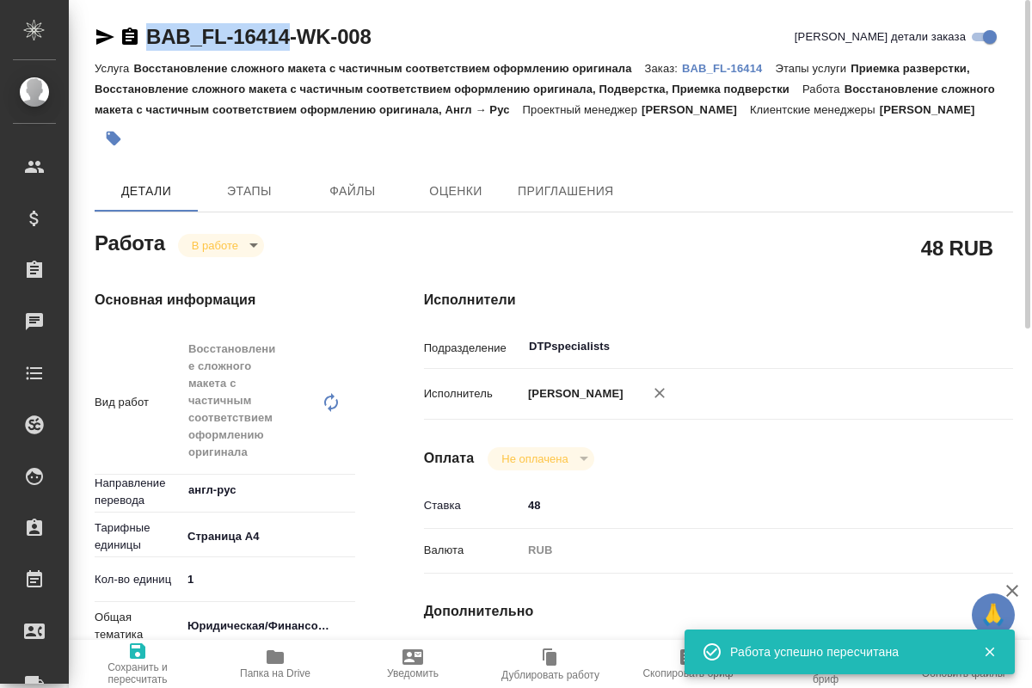
drag, startPoint x: 146, startPoint y: 16, endPoint x: 285, endPoint y: 42, distance: 140.9
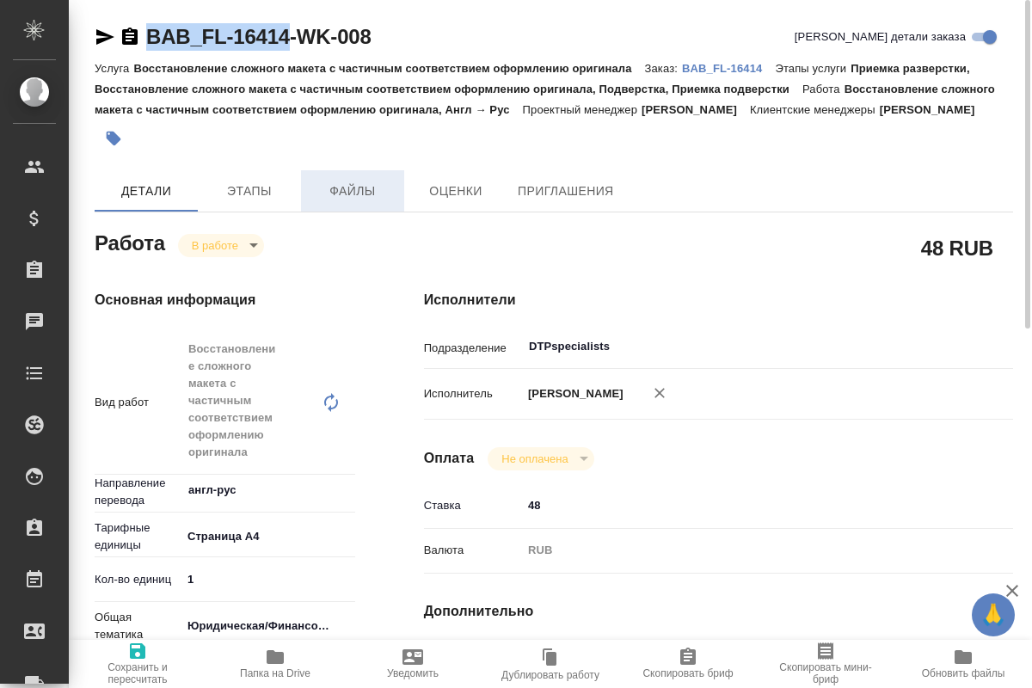
copy link "BAB_FL-16414"
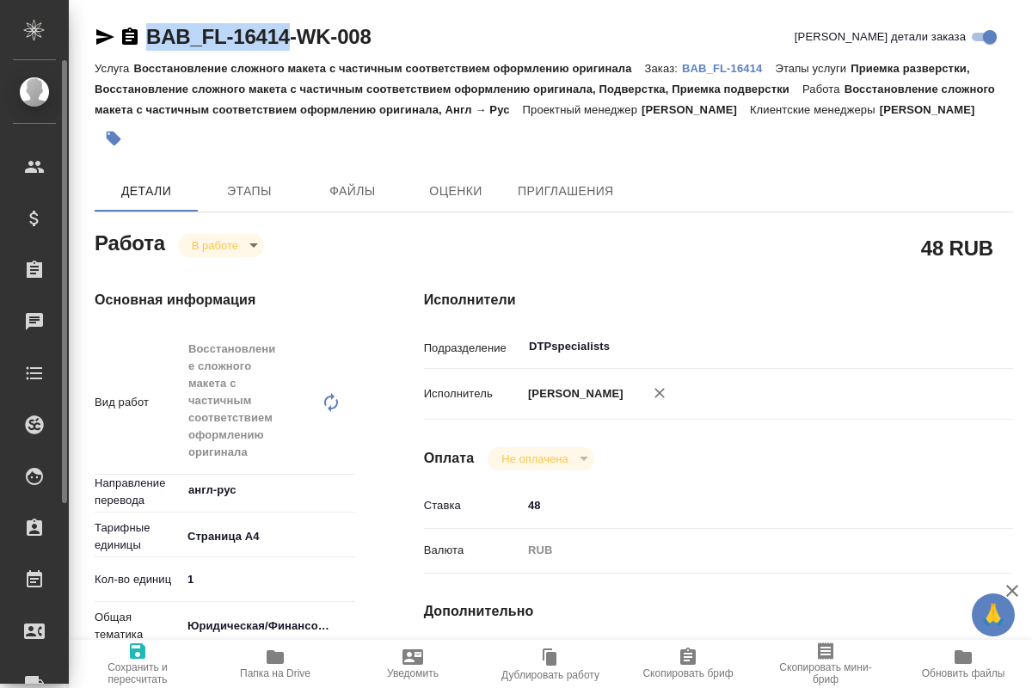
type textarea "x"
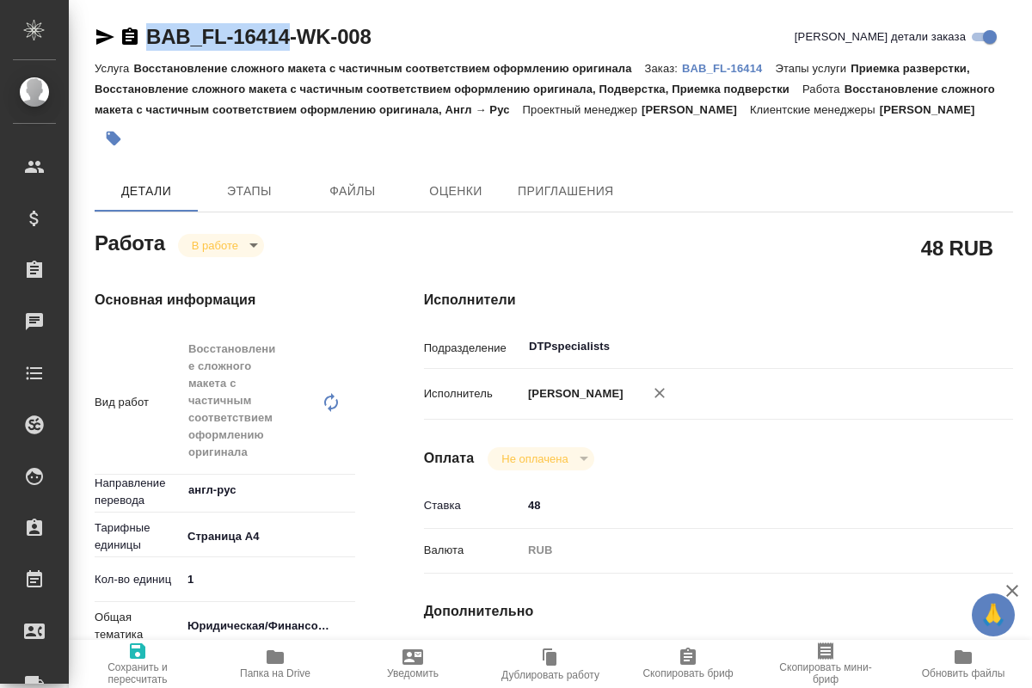
click at [993, 146] on div at bounding box center [554, 139] width 919 height 38
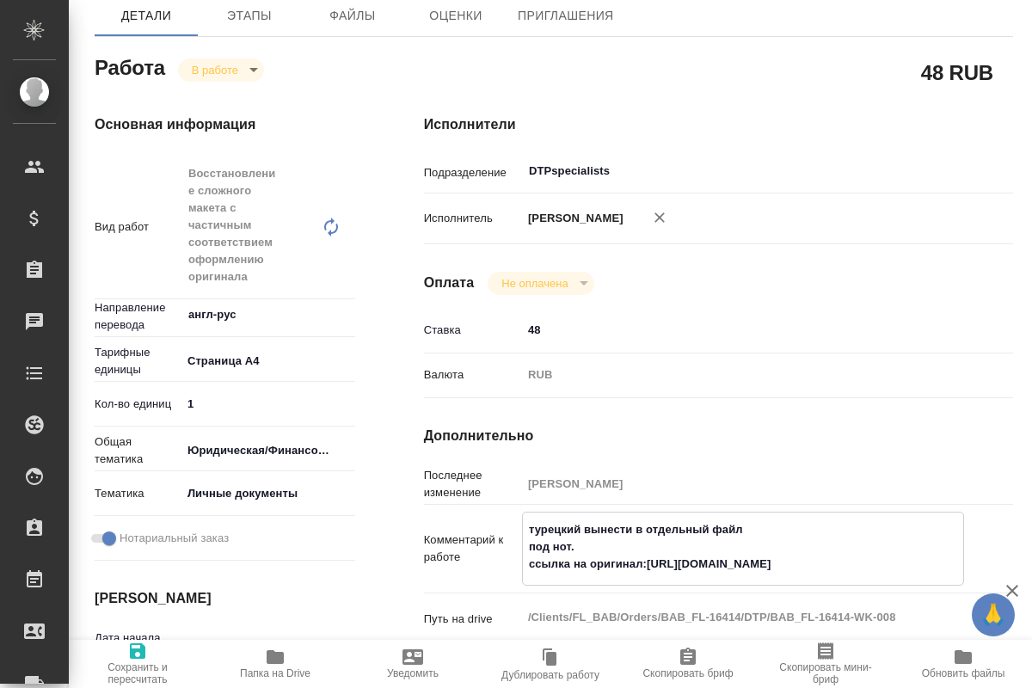
drag, startPoint x: 885, startPoint y: 581, endPoint x: 644, endPoint y: 581, distance: 240.8
click at [644, 579] on textarea "турецкий вынести в отдельный файл под нот. ссылка на оригинал:[URL][DOMAIN_NAME]" at bounding box center [743, 547] width 440 height 64
type textarea "x"
click at [282, 655] on icon "button" at bounding box center [275, 657] width 17 height 14
click at [250, 87] on body "🙏 .cls-1 fill:#fff; AWATERA Kucherenko Oksana Клиенты Спецификации Заказы 0 Чат…" at bounding box center [516, 344] width 1032 height 688
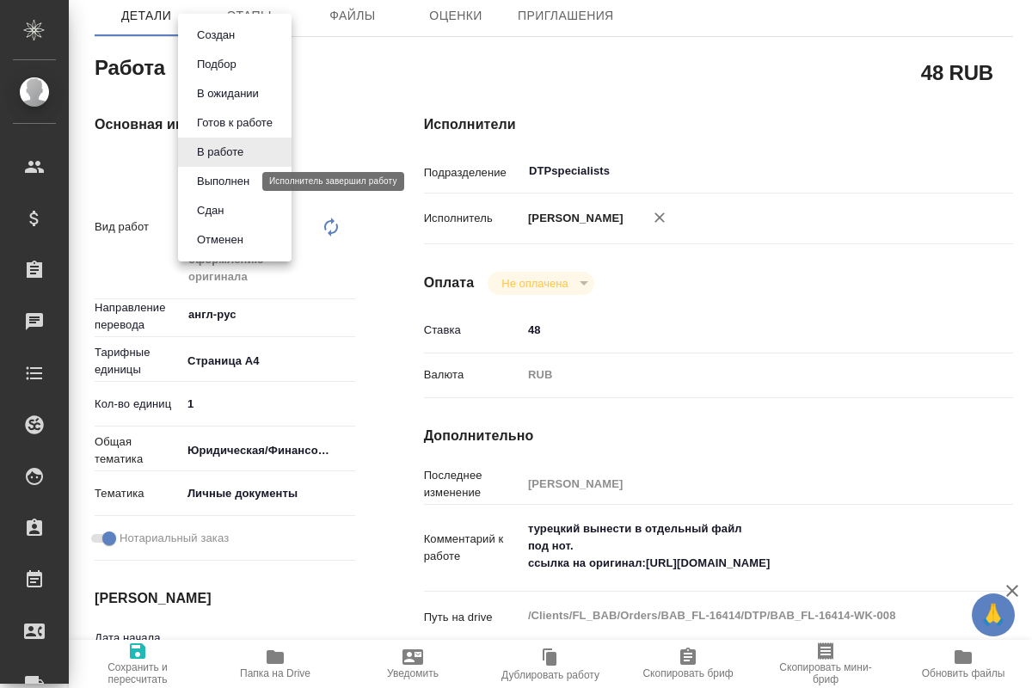
click at [239, 181] on button "Выполнен" at bounding box center [223, 181] width 63 height 19
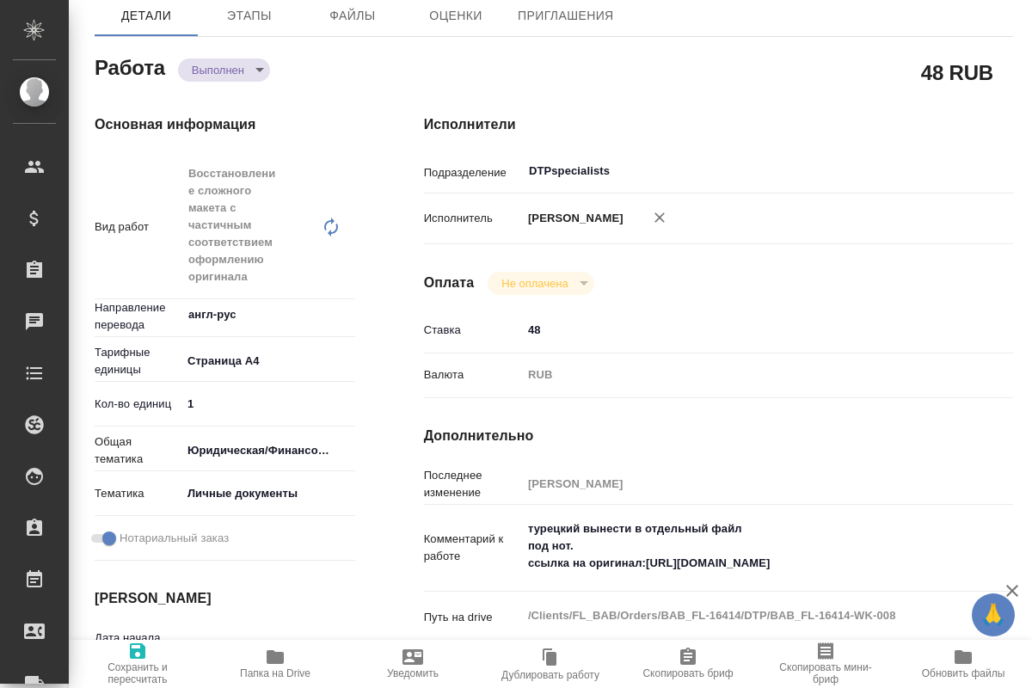
type textarea "x"
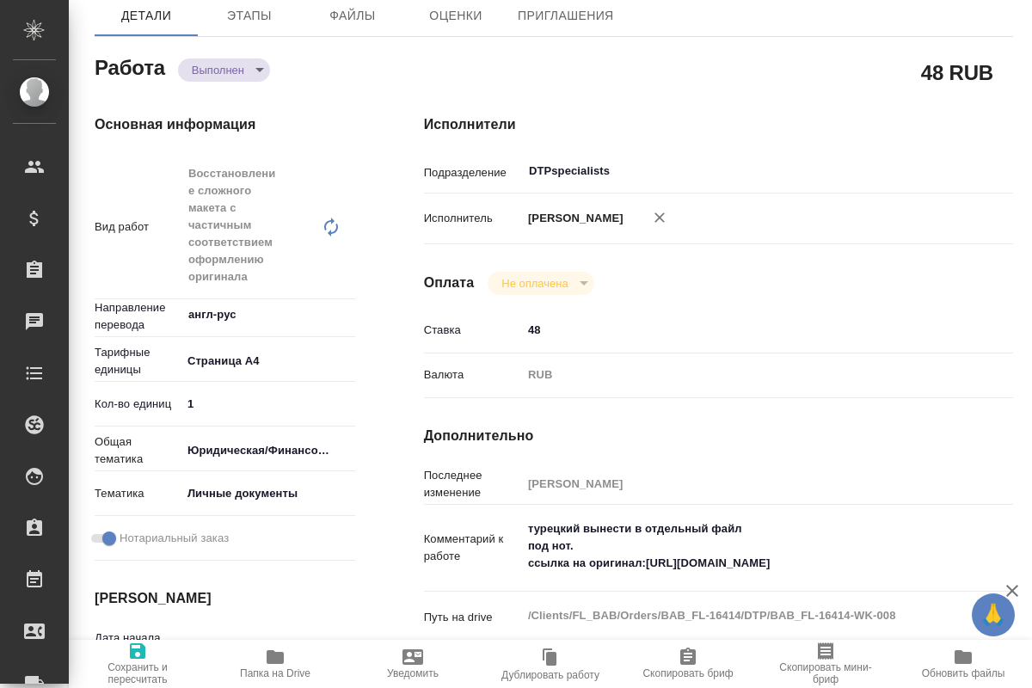
type textarea "x"
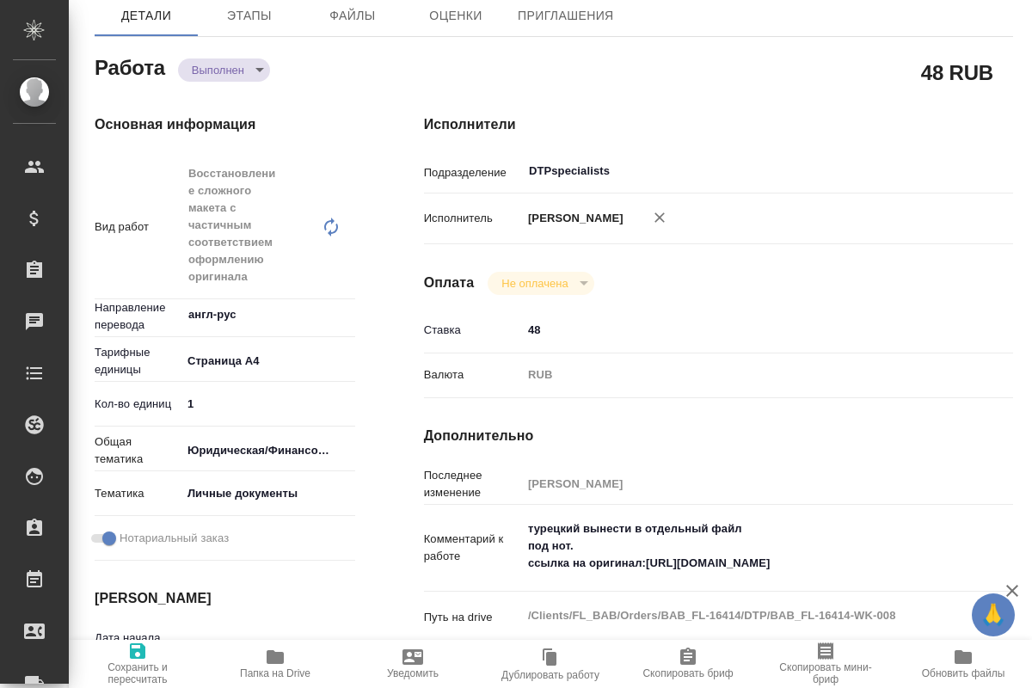
type textarea "x"
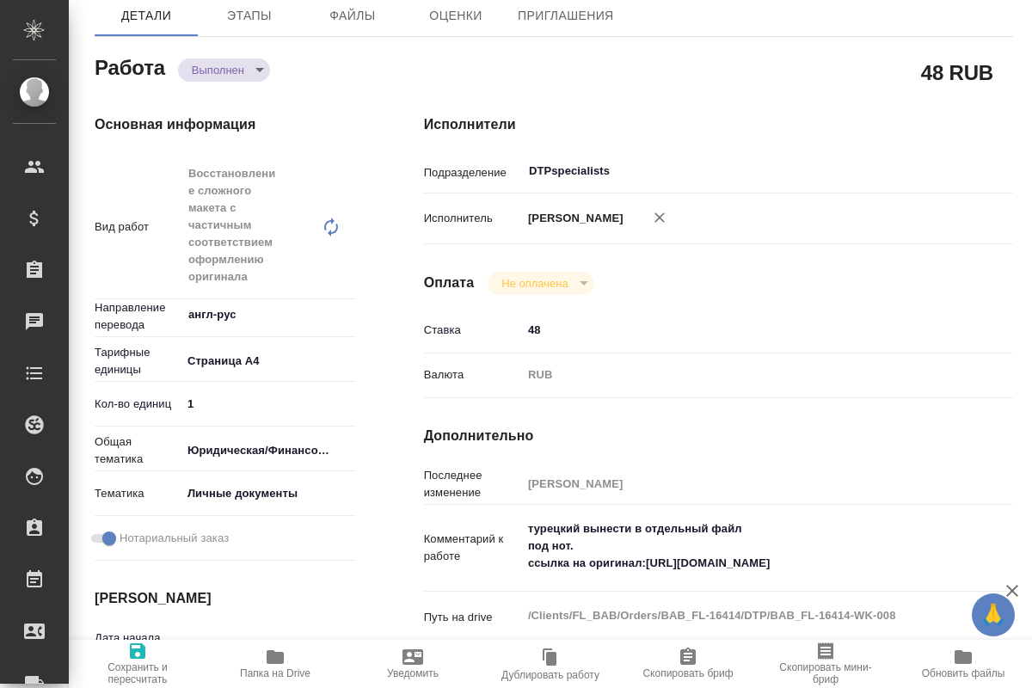
type textarea "x"
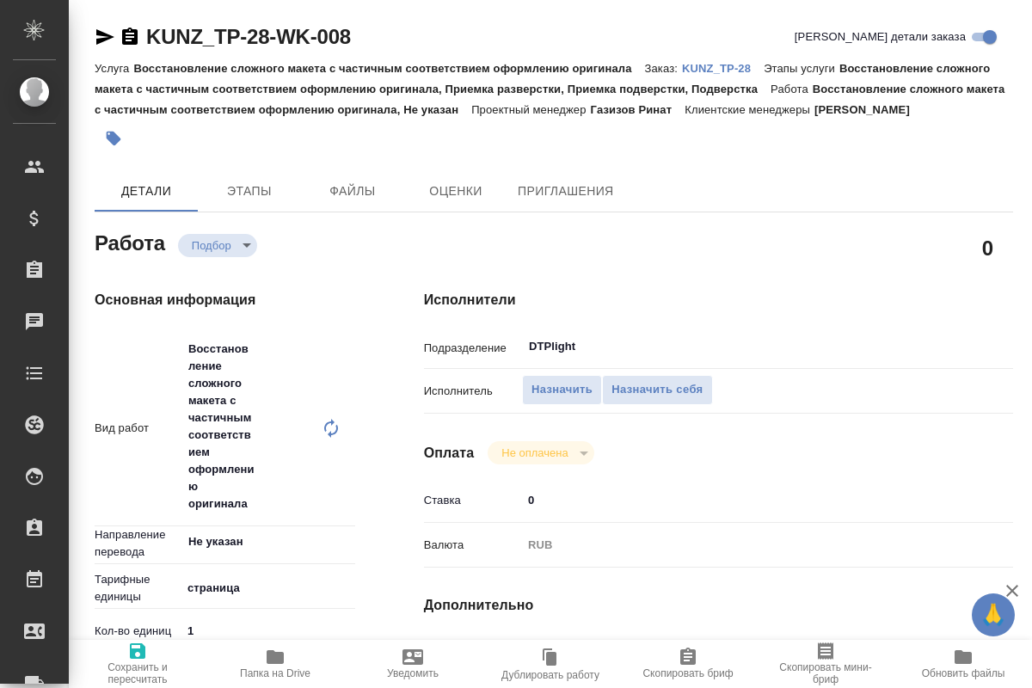
type textarea "x"
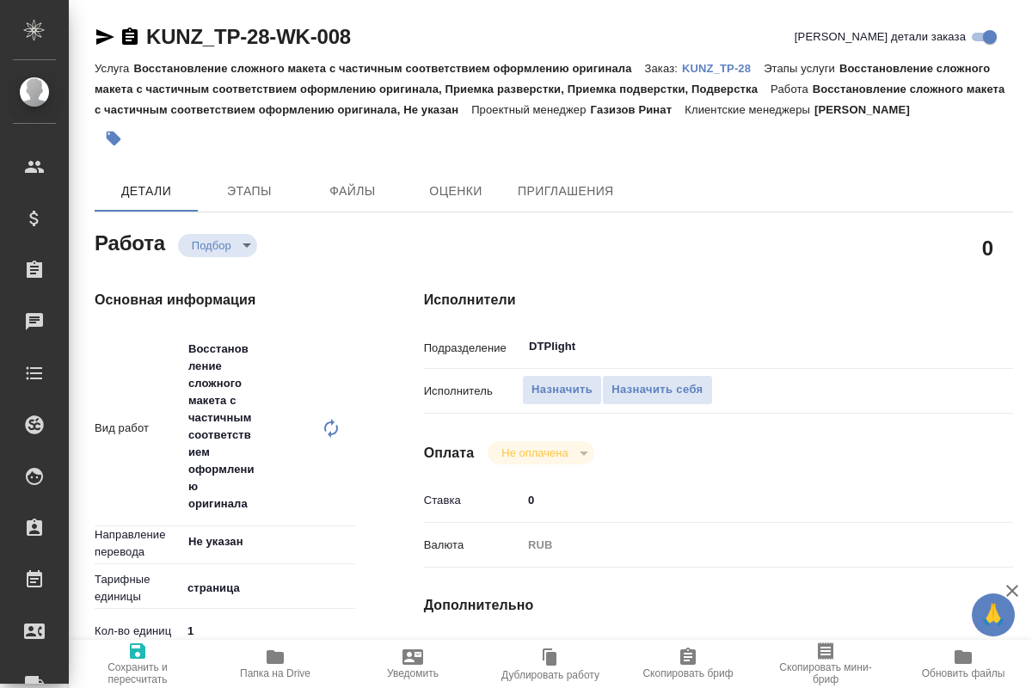
type textarea "x"
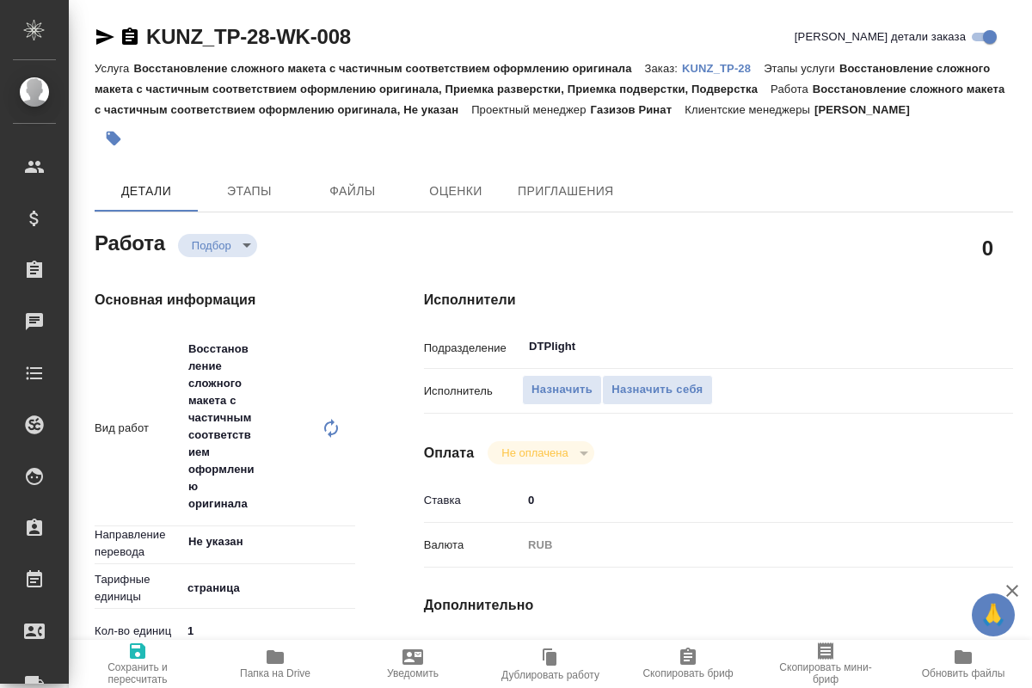
type textarea "x"
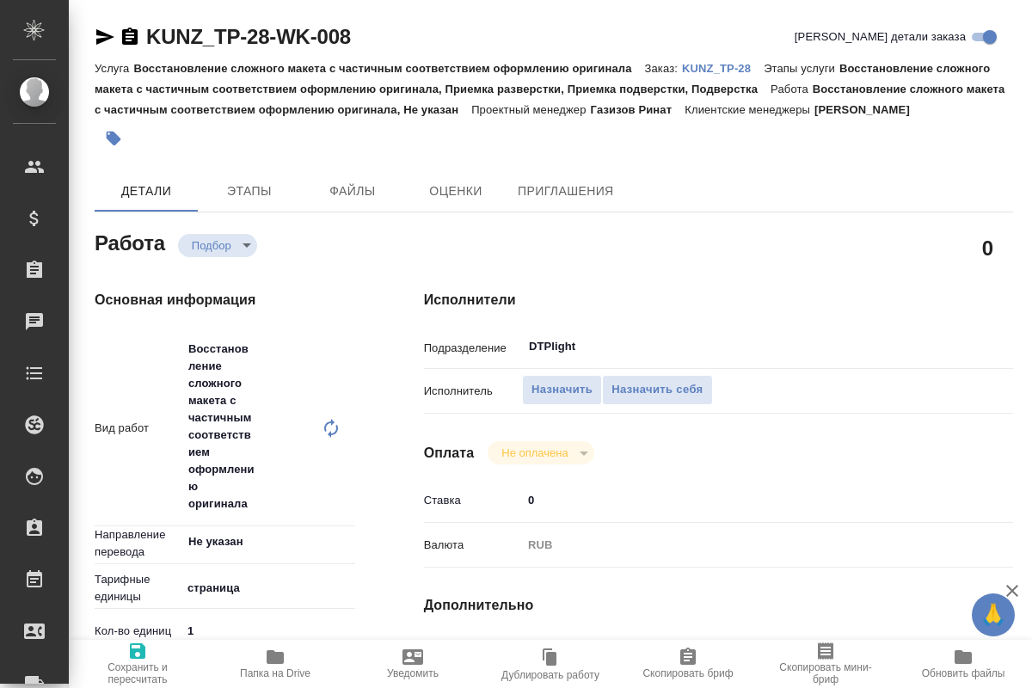
type textarea "x"
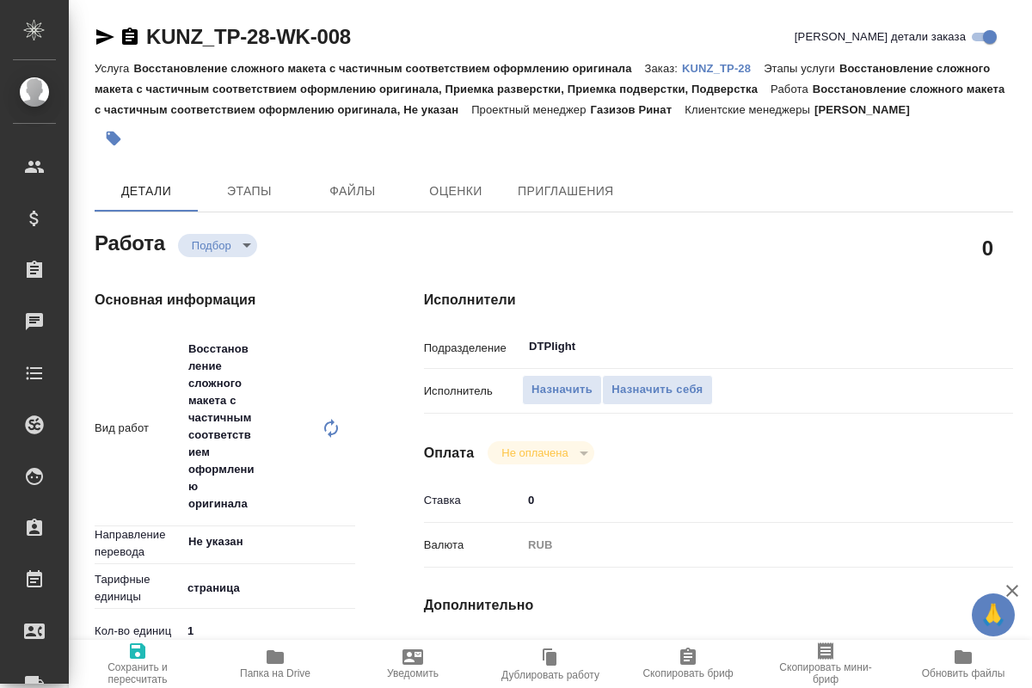
type textarea "x"
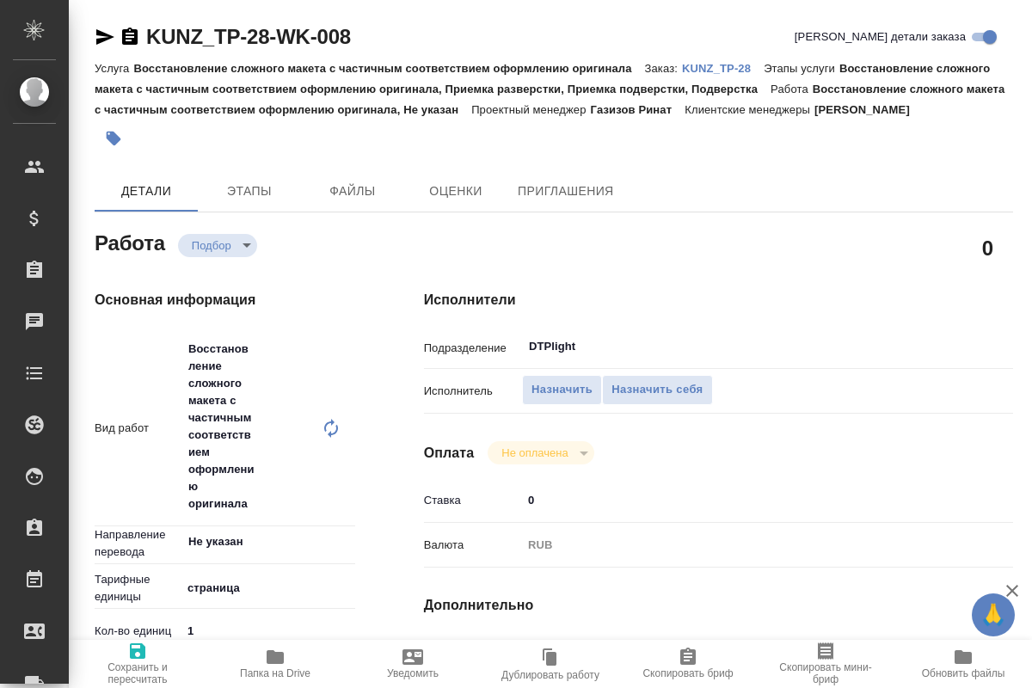
type textarea "x"
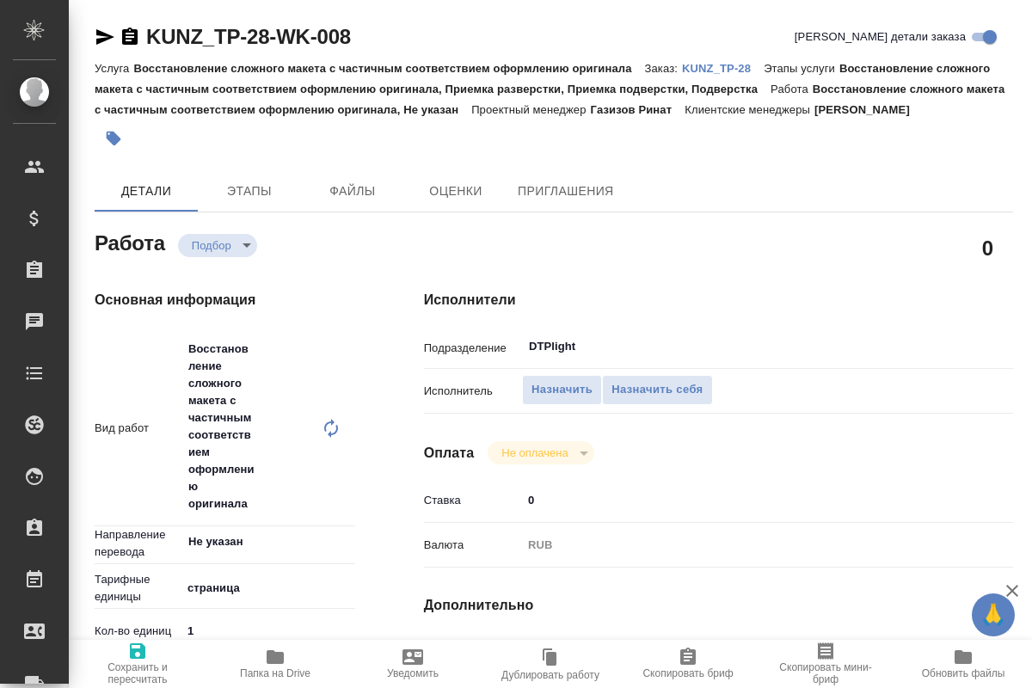
type textarea "x"
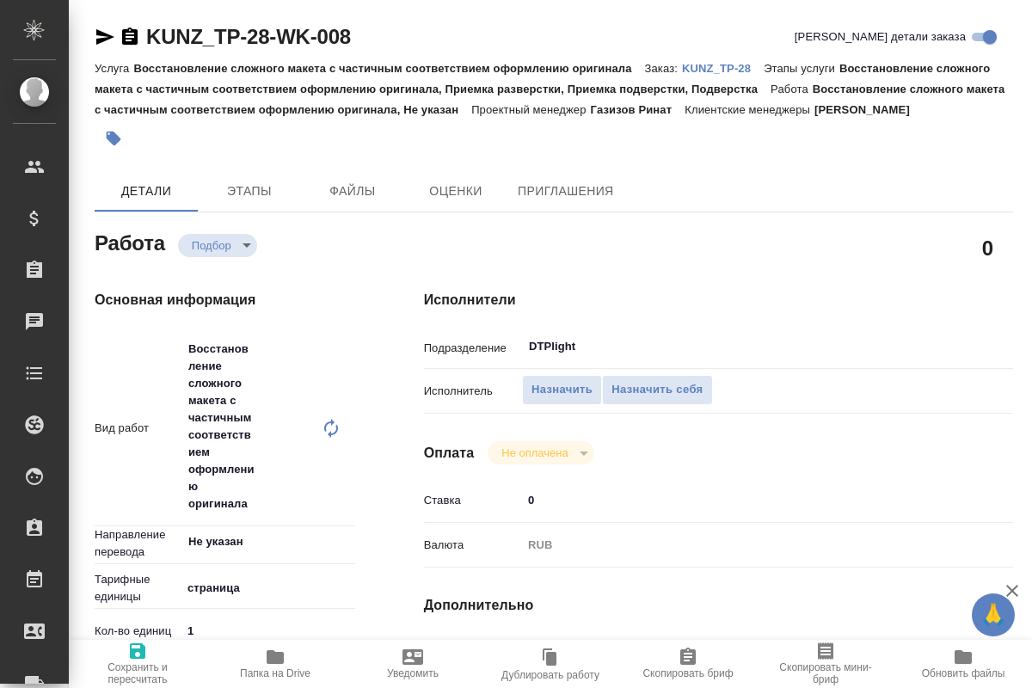
type textarea "x"
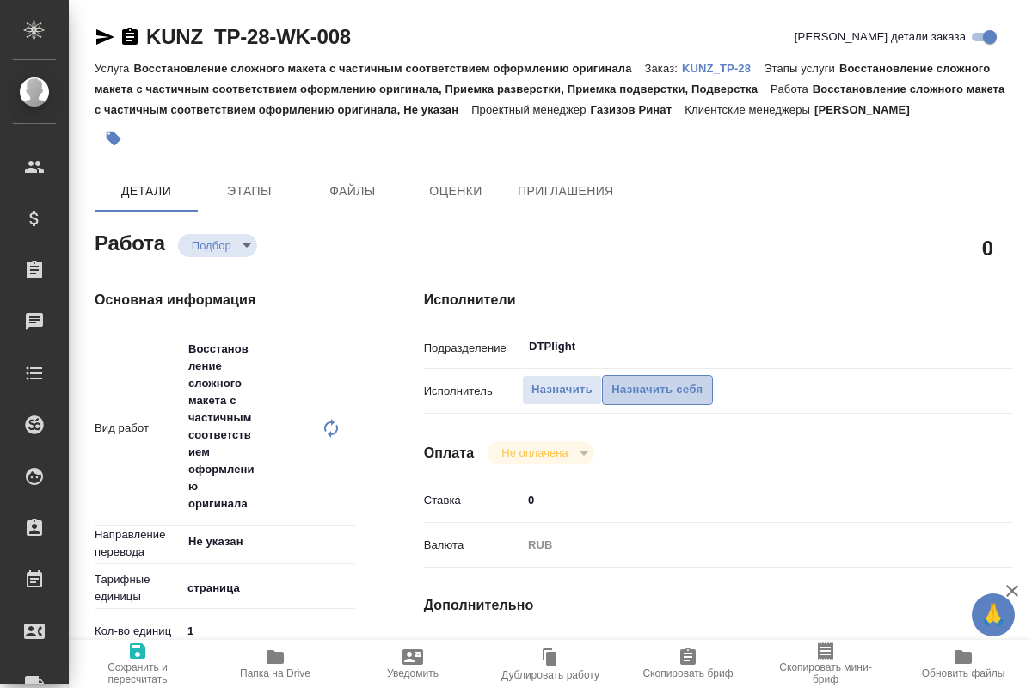
click at [627, 380] on span "Назначить себя" at bounding box center [657, 390] width 91 height 20
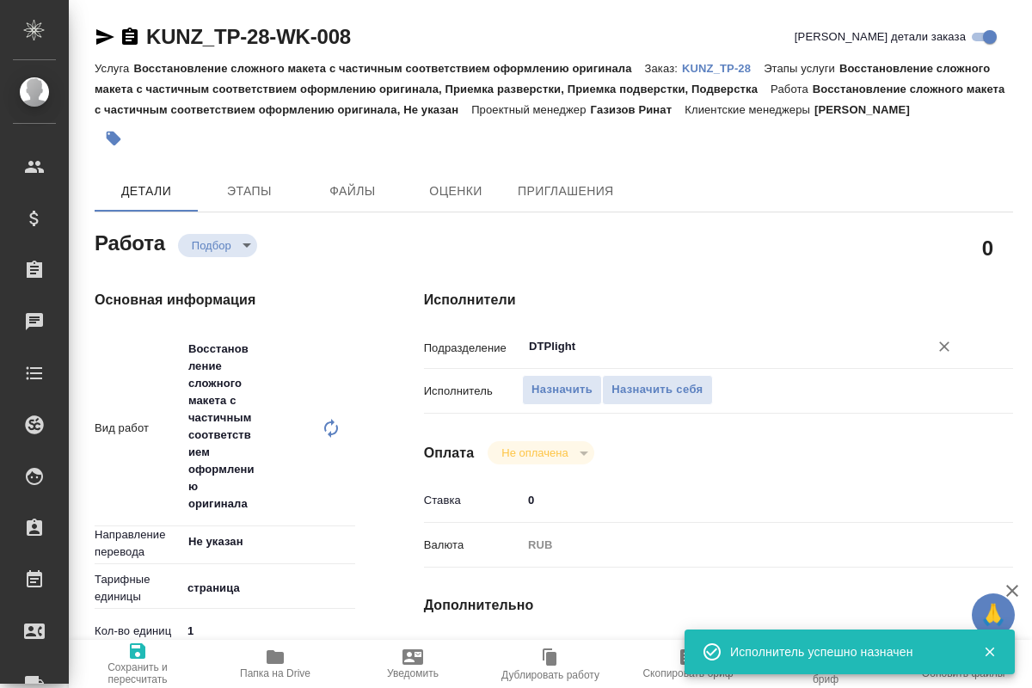
click at [611, 336] on input "DTPlight" at bounding box center [714, 346] width 374 height 21
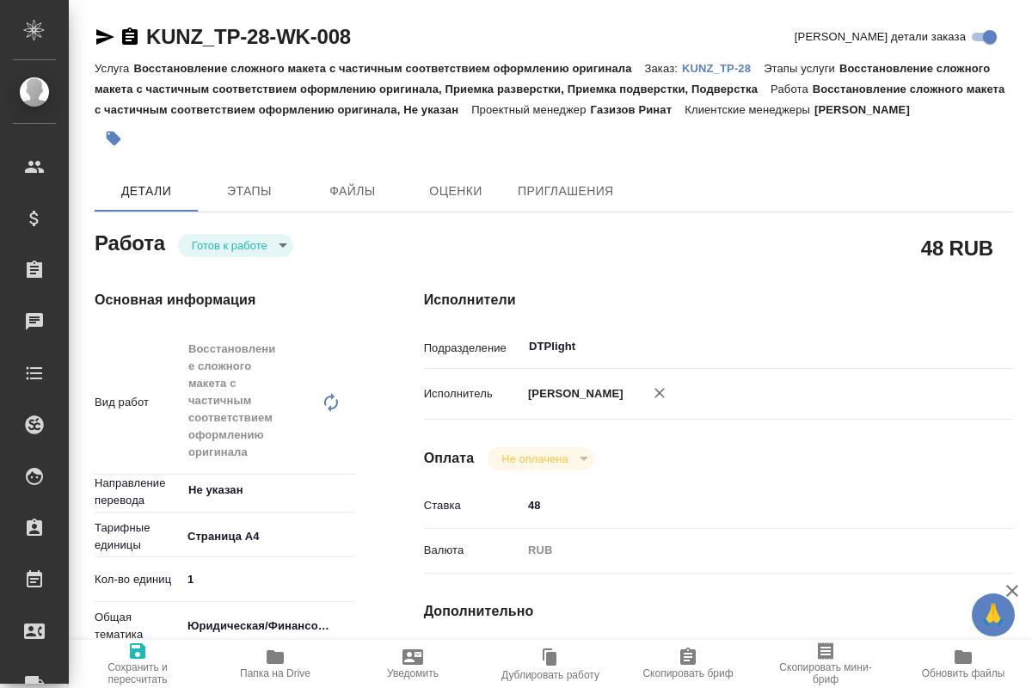
type textarea "x"
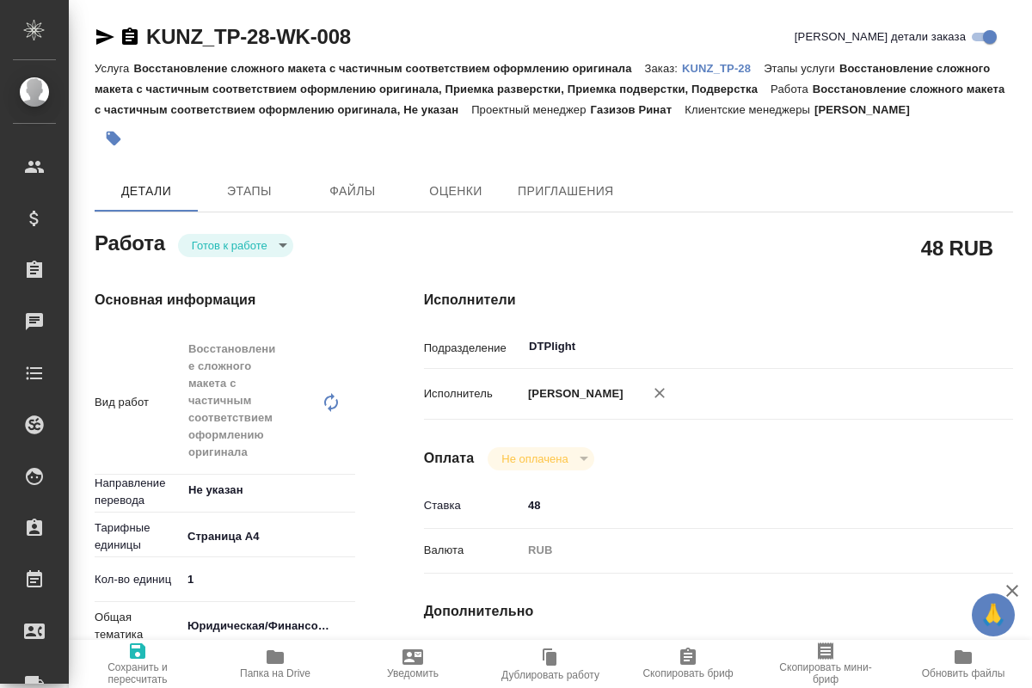
type textarea "x"
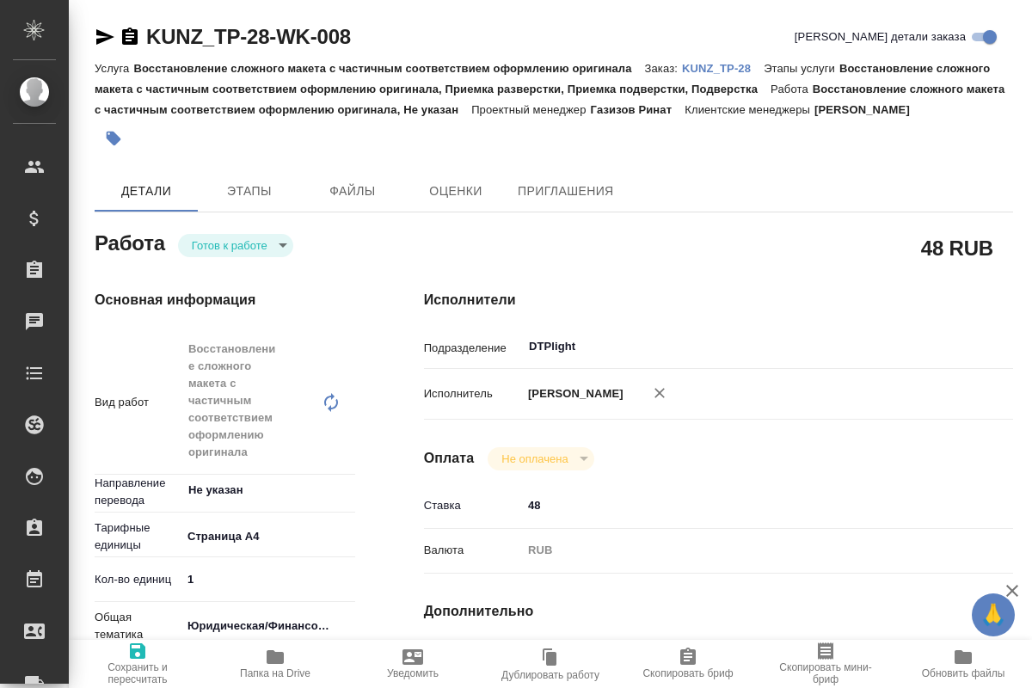
type textarea "x"
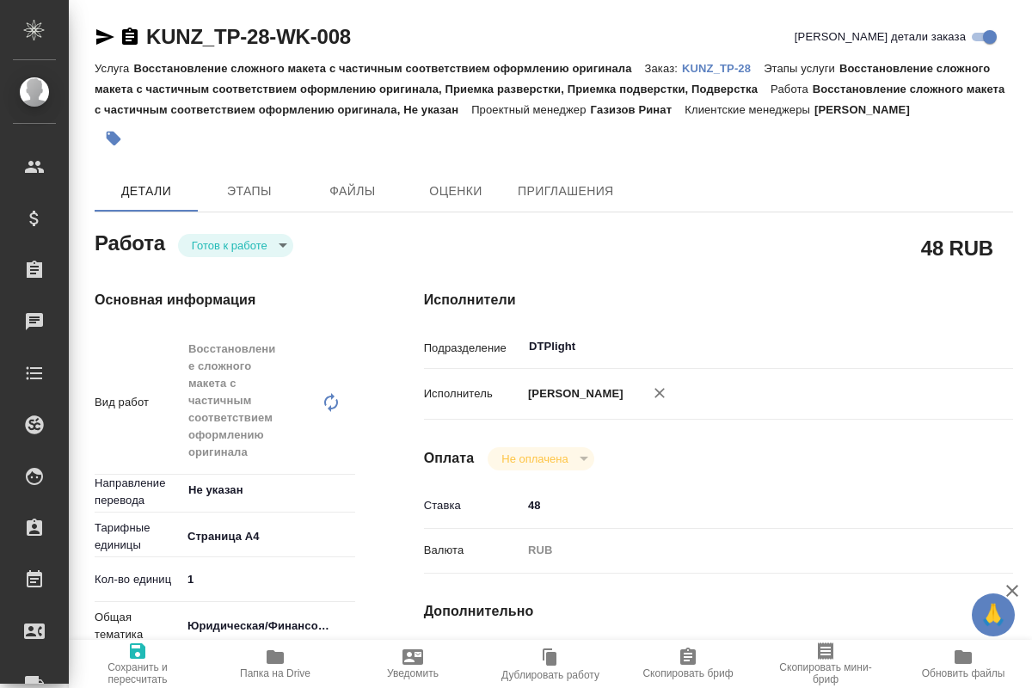
type textarea "x"
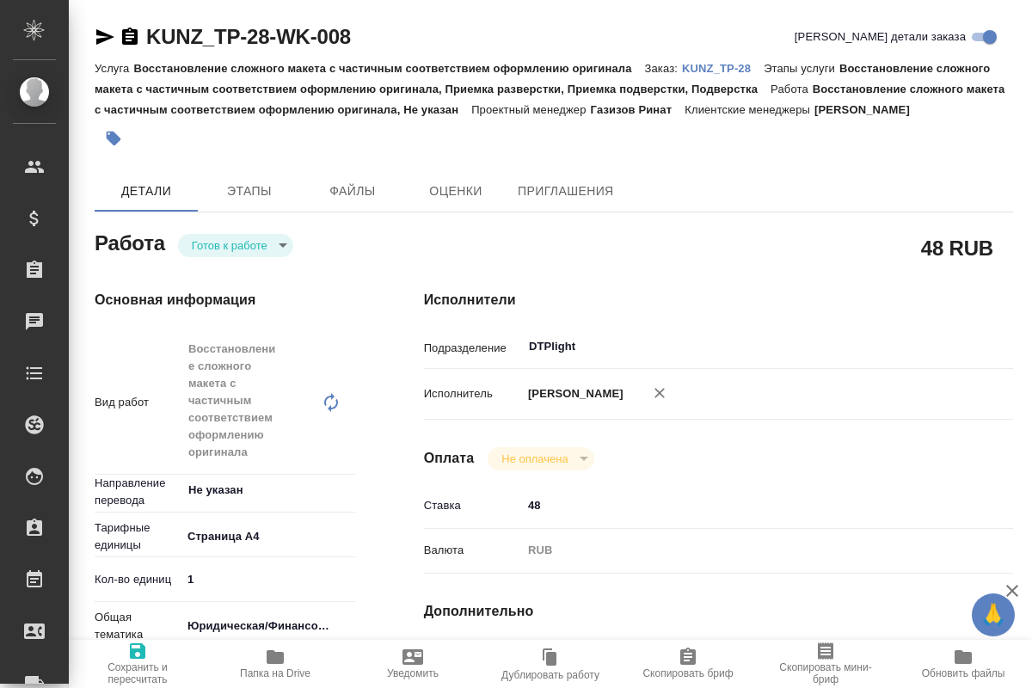
type textarea "x"
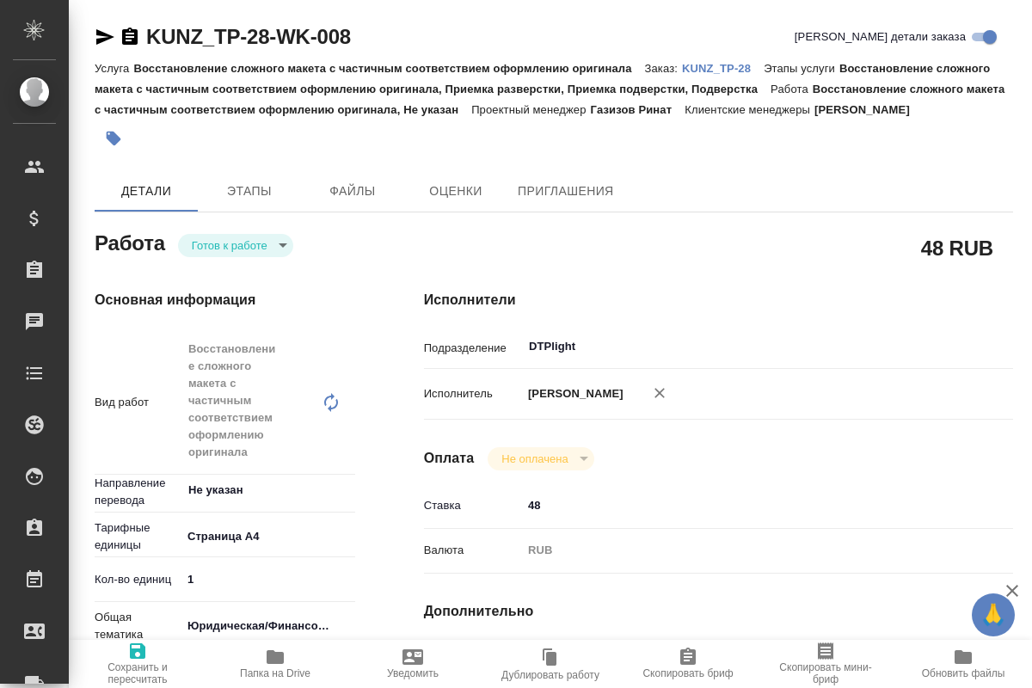
type textarea "x"
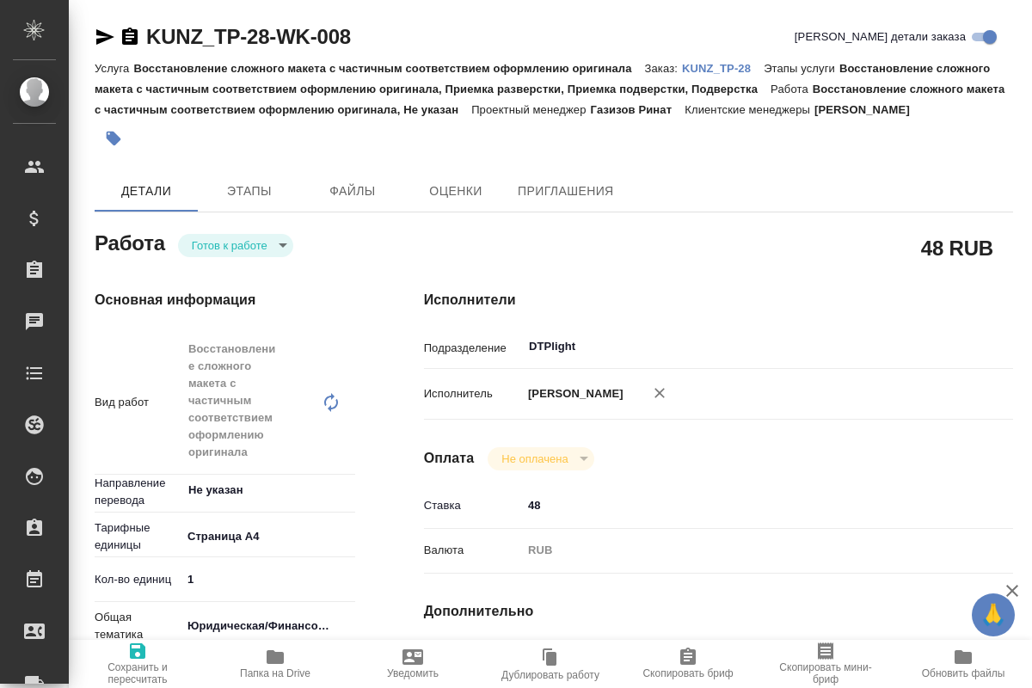
type textarea "x"
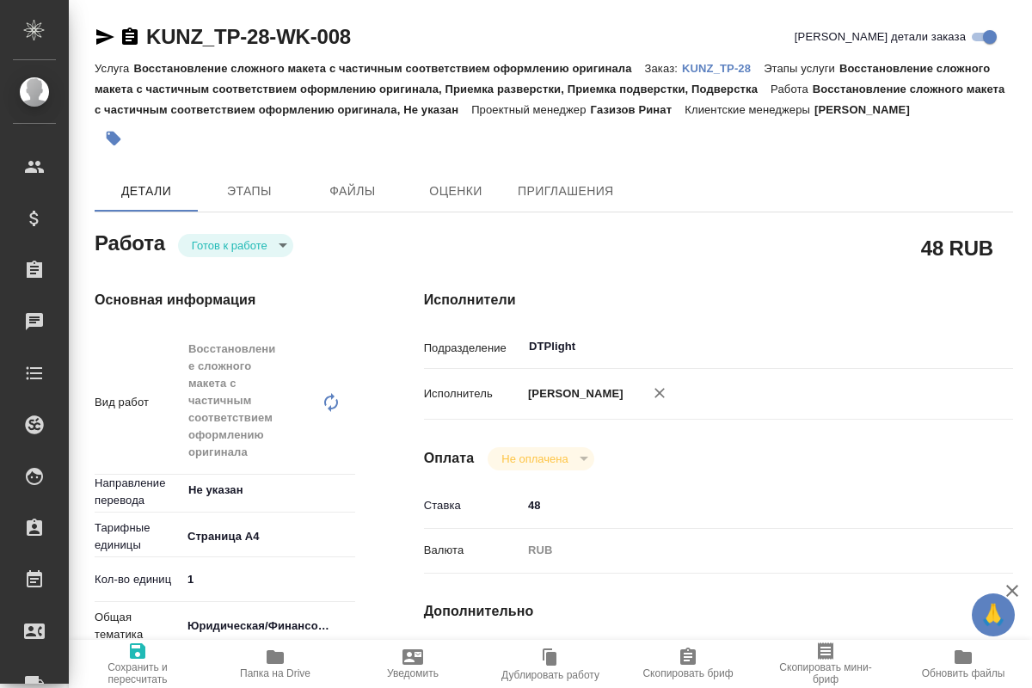
type textarea "x"
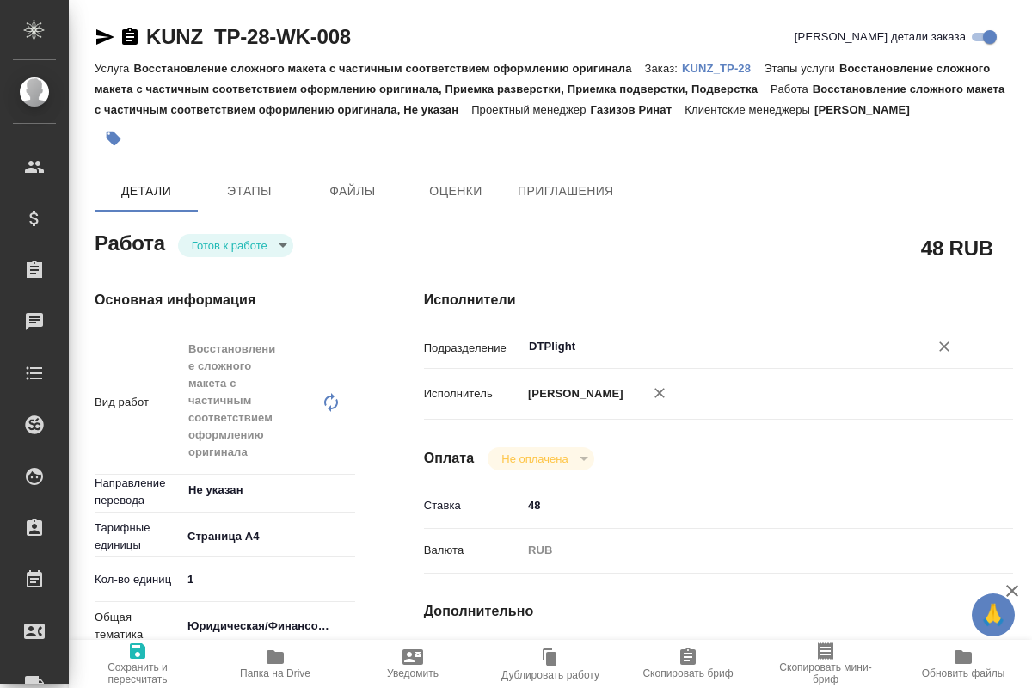
click at [589, 336] on input "DTPlight" at bounding box center [714, 346] width 374 height 21
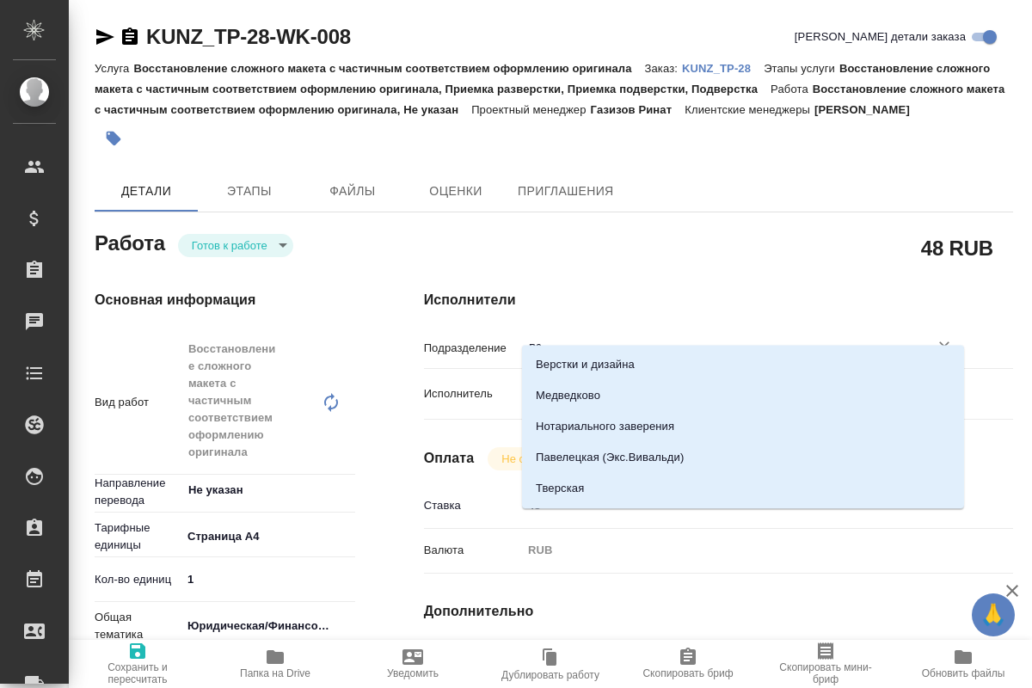
type input "в"
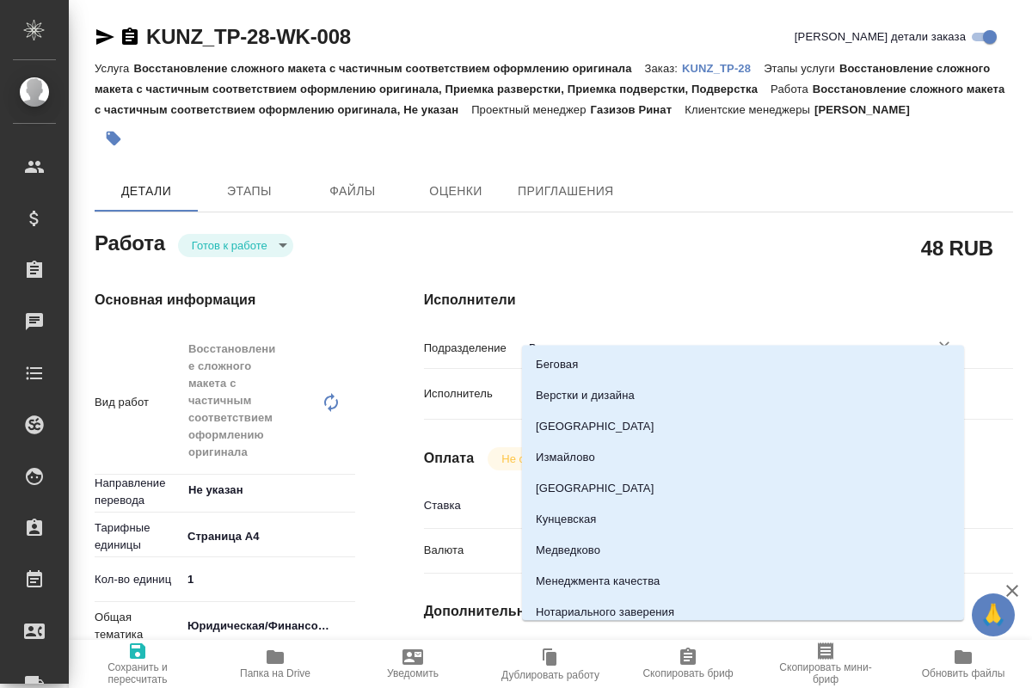
type textarea "x"
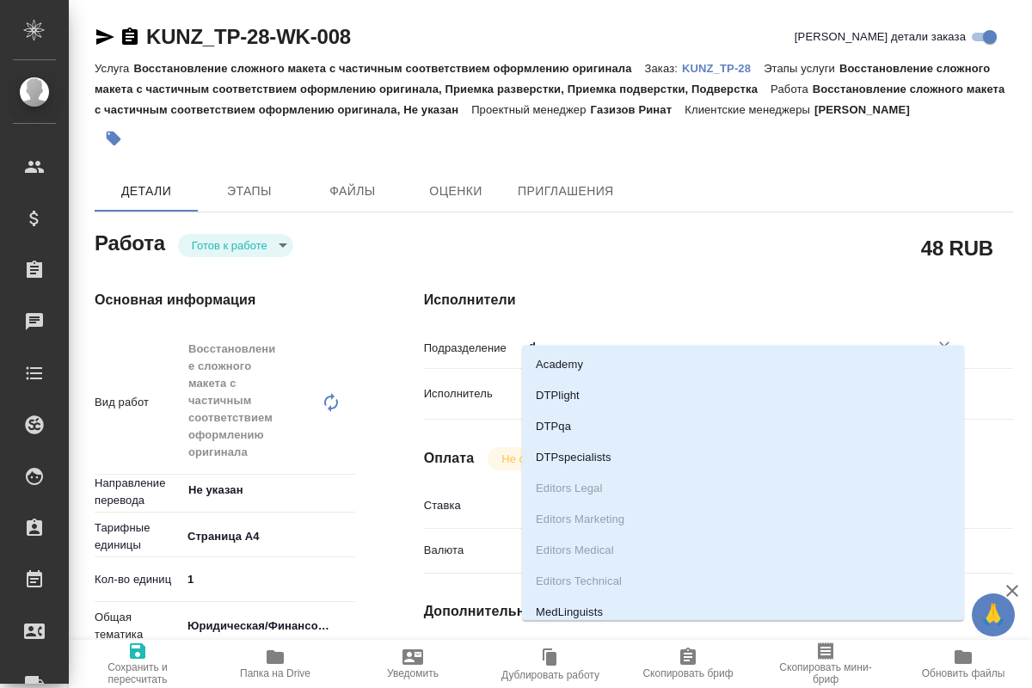
type input "dt"
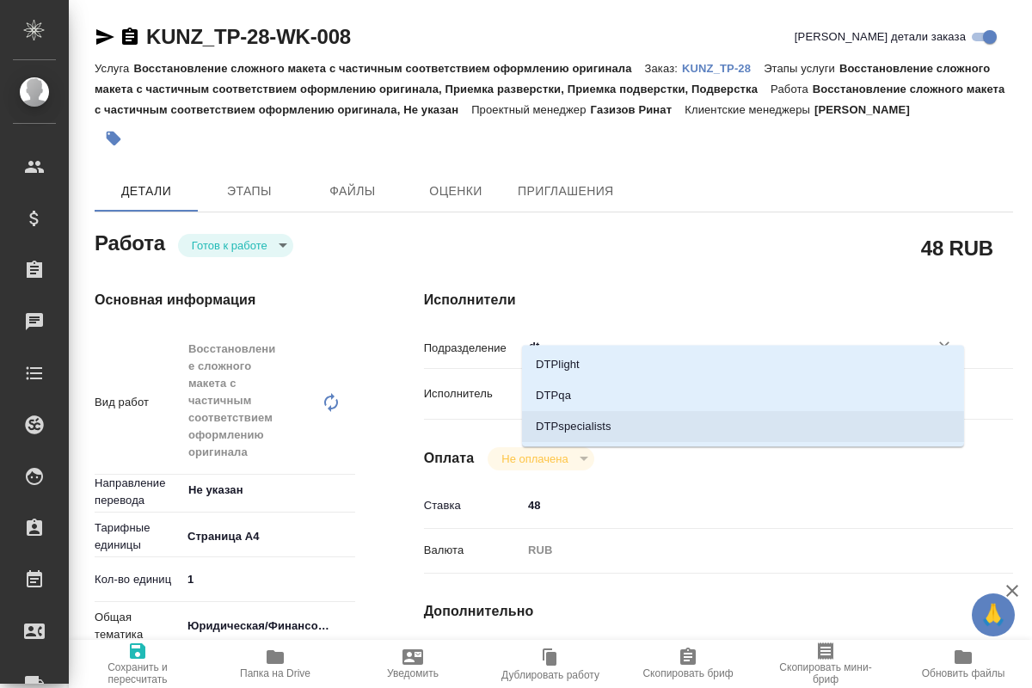
click at [625, 421] on li "DTPspecialists" at bounding box center [743, 426] width 442 height 31
type textarea "x"
type input "DTPspecialists"
type textarea "x"
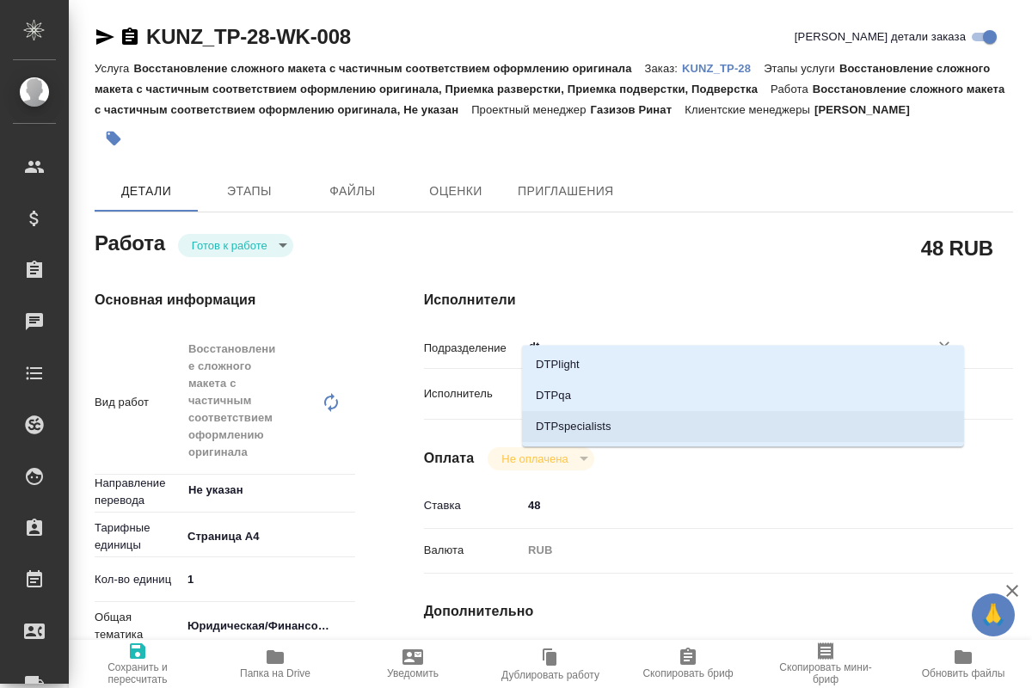
type textarea "x"
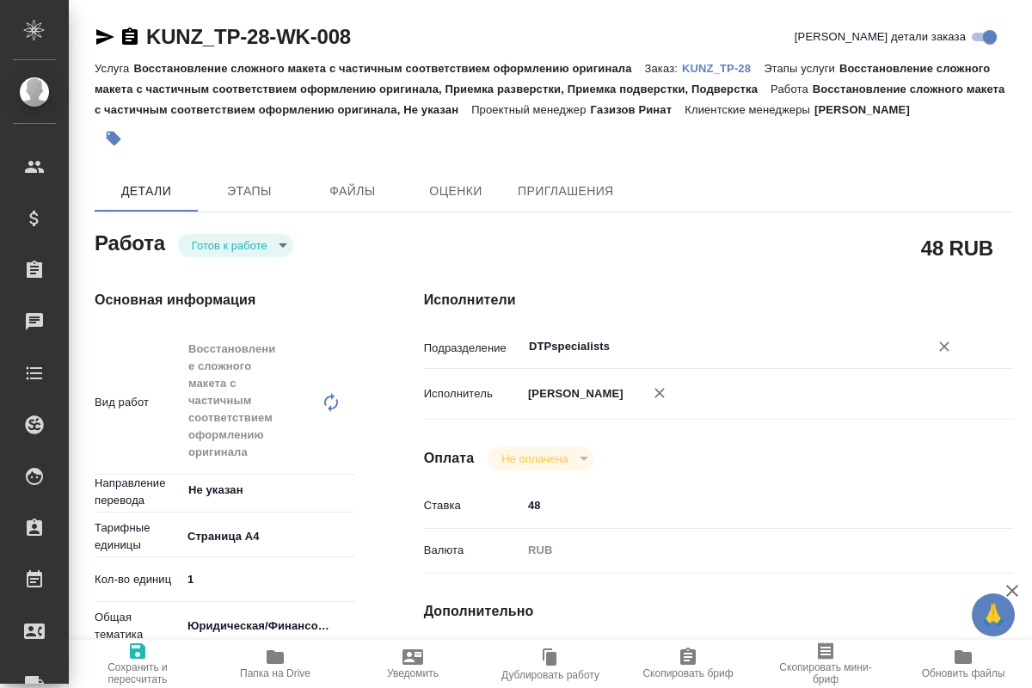
type input "DTPspecialists"
click at [141, 665] on span "Сохранить и пересчитать" at bounding box center [137, 673] width 117 height 24
type textarea "x"
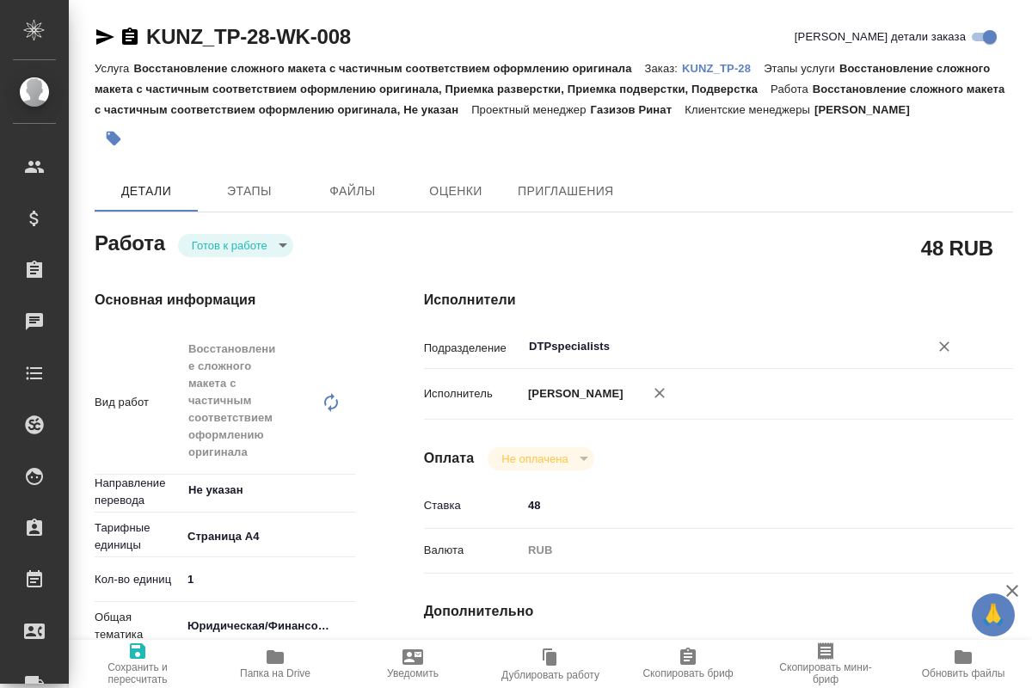
type textarea "x"
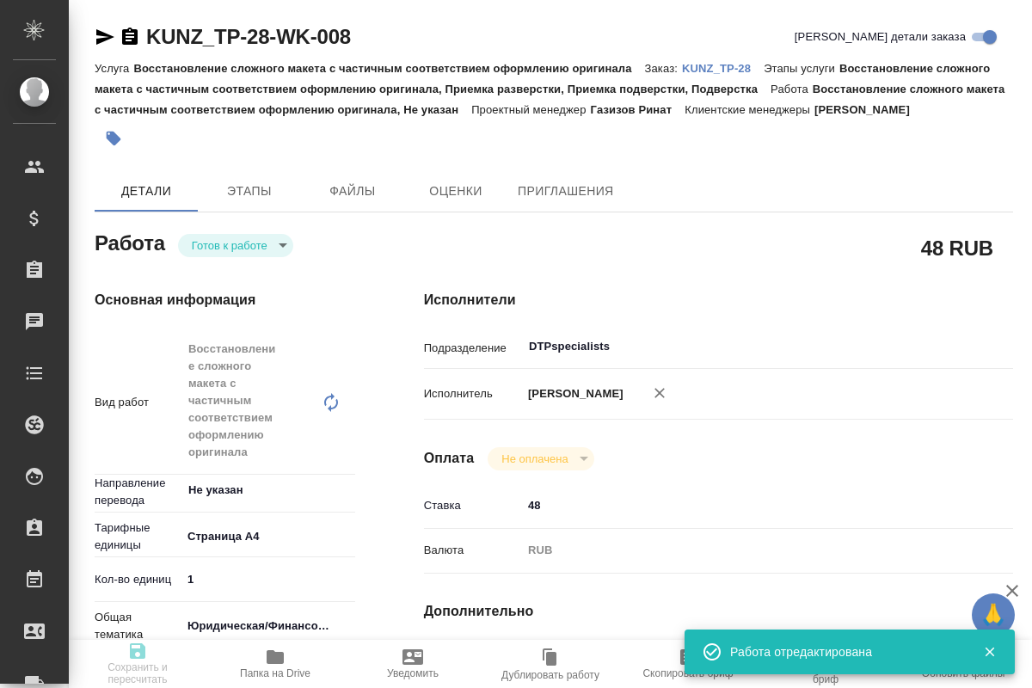
type input "readyForWork"
type textarea "Восстановление сложного макета с частичным соответствием оформлению оригинала"
type textarea "x"
type input "Не указан"
type input "5f036ec4e16dec2d6b59c8ff"
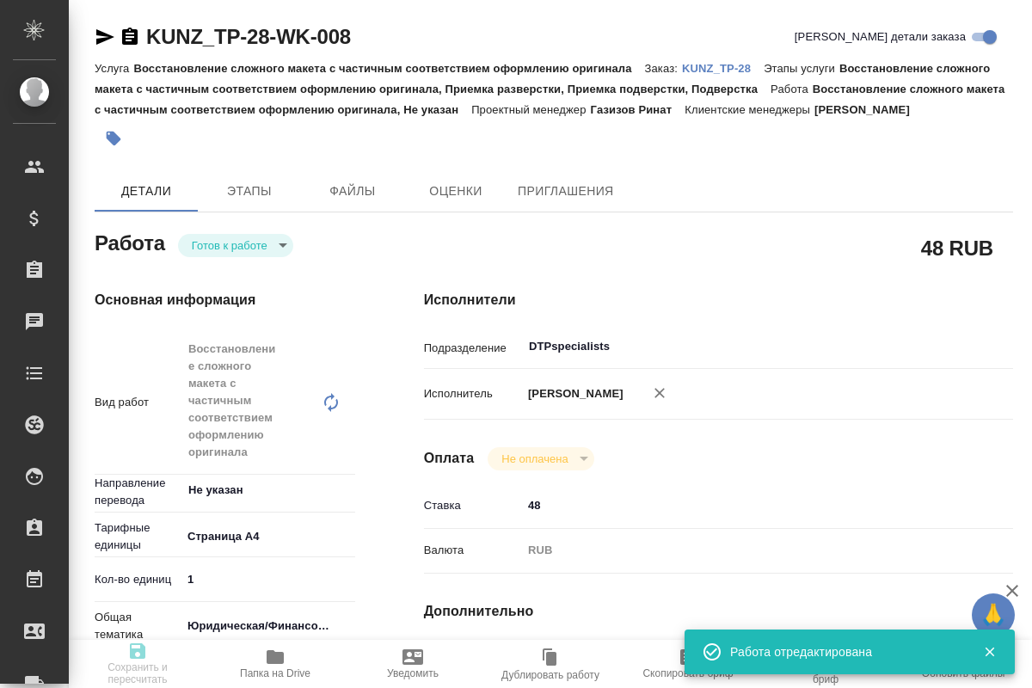
type input "1"
type input "yr-fn"
type input "5a8b8b956a9677013d343cfe"
checkbox input "true"
type input "28.08.2025 19:30"
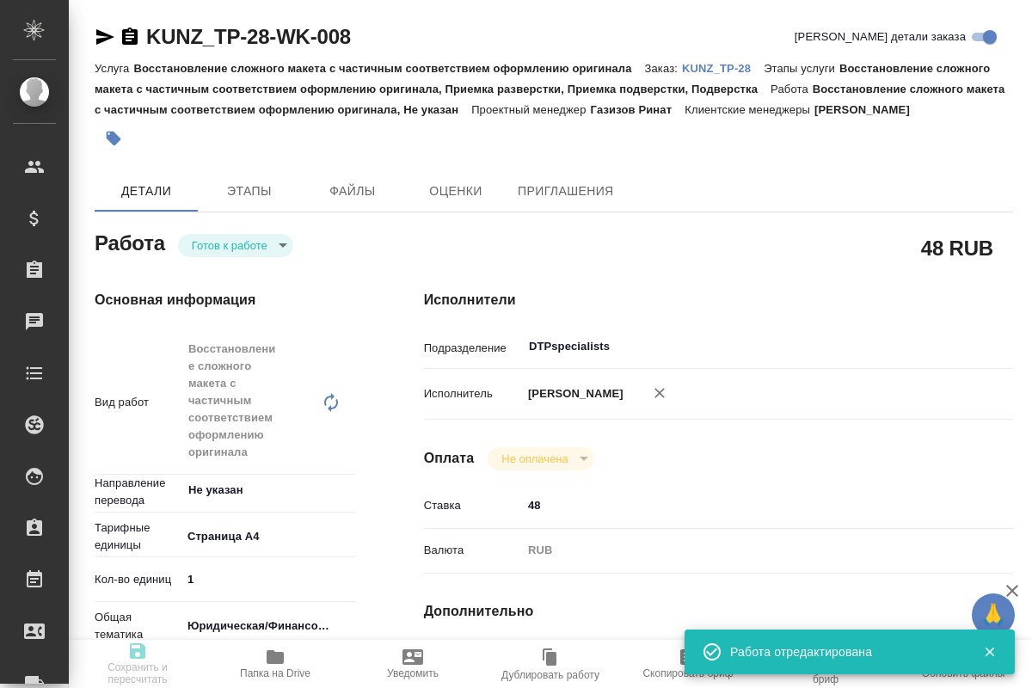
type input "[DATE] 21:30"
type input "02.09.2025 12:00"
type input "DTPspecialists"
type input "notPayed"
type input "48"
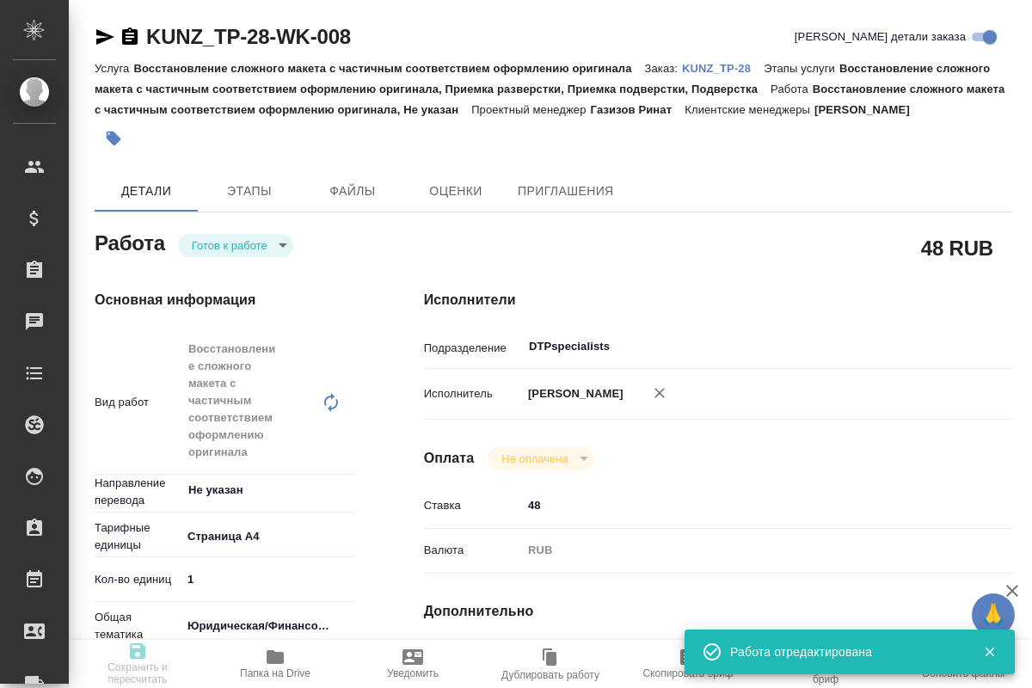
type input "RUB"
type input "Кучеренко Оксана"
type textarea "ПОД НОТ ссылка на оригинал https://drive.awatera.com/s/eKfTWaJKgjJNkwp"
type textarea "x"
type textarea "/Clients/ООО "ТехноПласт"/Orders/KUNZ_TP-28/DTP/KUNZ_TP-28-WK-008"
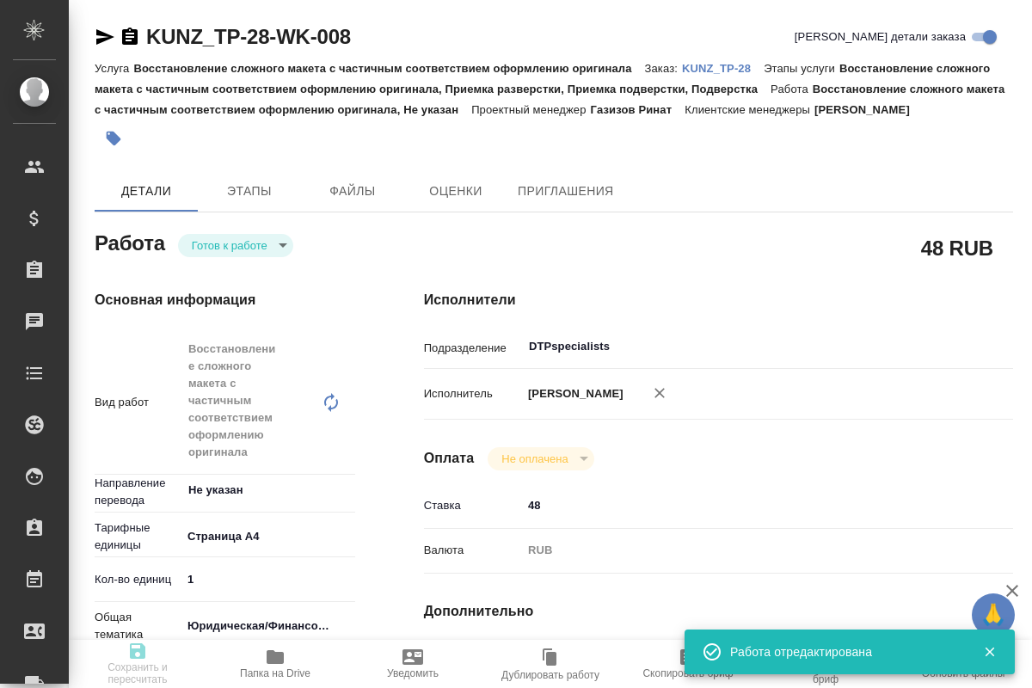
type textarea "x"
type input "KUNZ_TP-28"
type input "Восстановление сложного макета с частичным соответствием оформлению оригинала"
type input "Восстановление сложного макета с частичным соответствием оформлению оригинала, …"
type input "Moskalets Alina"
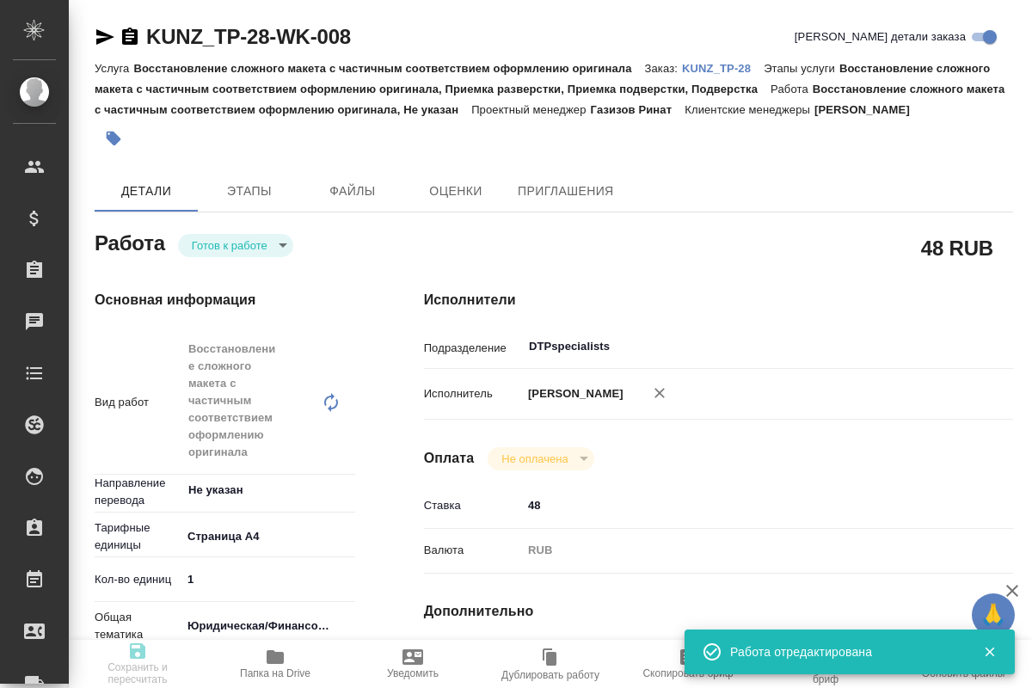
type input "[PERSON_NAME]"
type input "/Clients/ООО "ТехноПласт"/Orders/KUNZ_TP-28"
type textarea "x"
type textarea "доверка тур-рус, под нот шить к оригу исходника на русском нет"
type textarea "x"
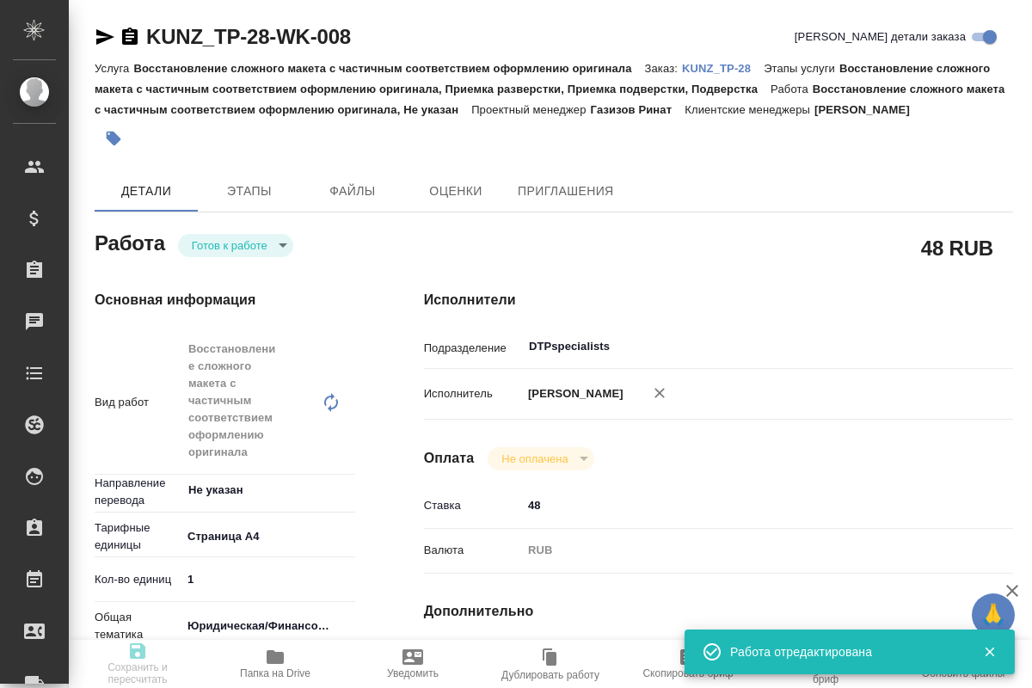
type textarea "x"
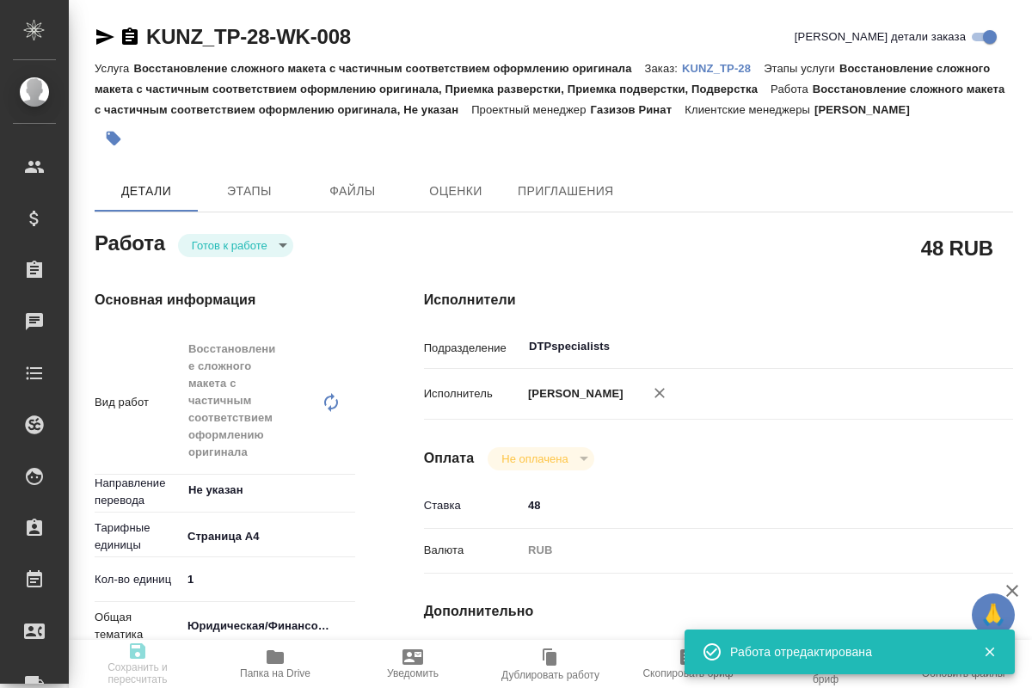
type textarea "x"
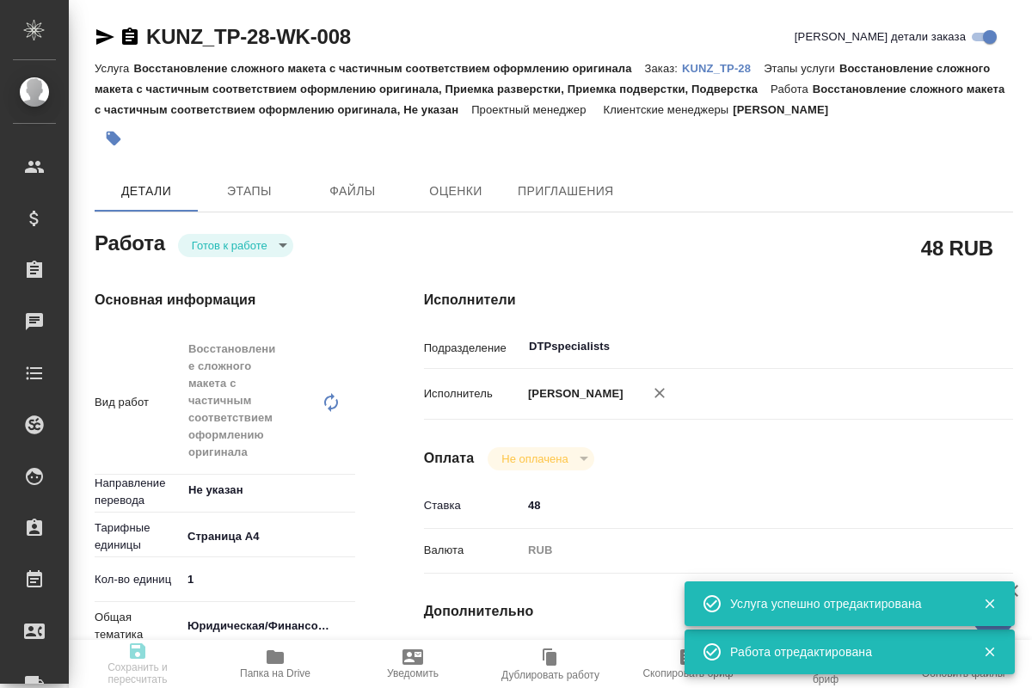
type textarea "x"
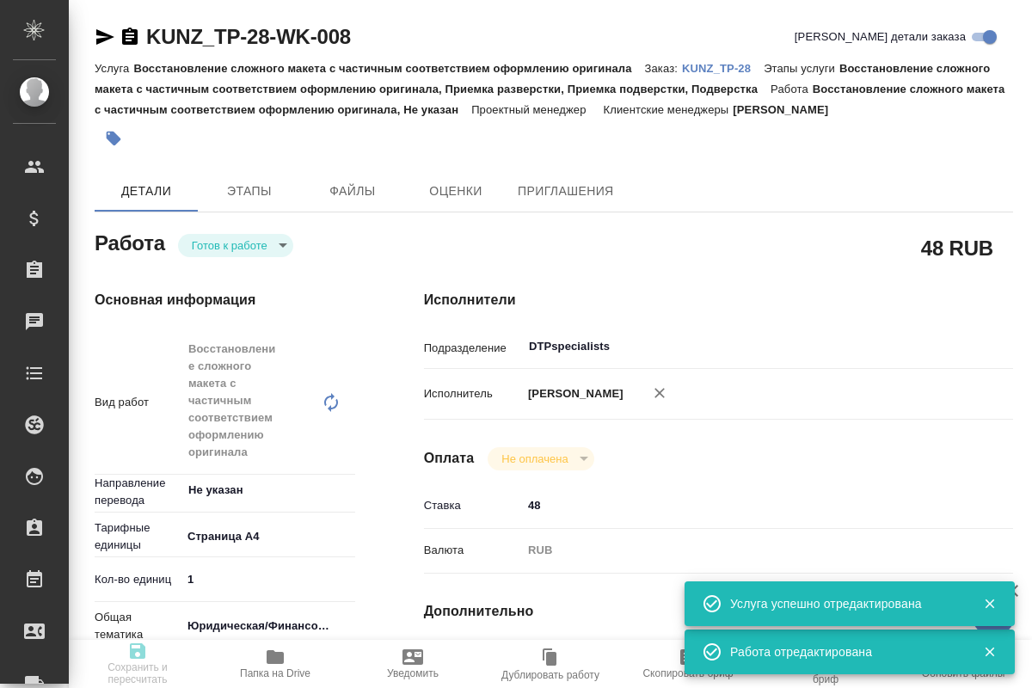
type textarea "x"
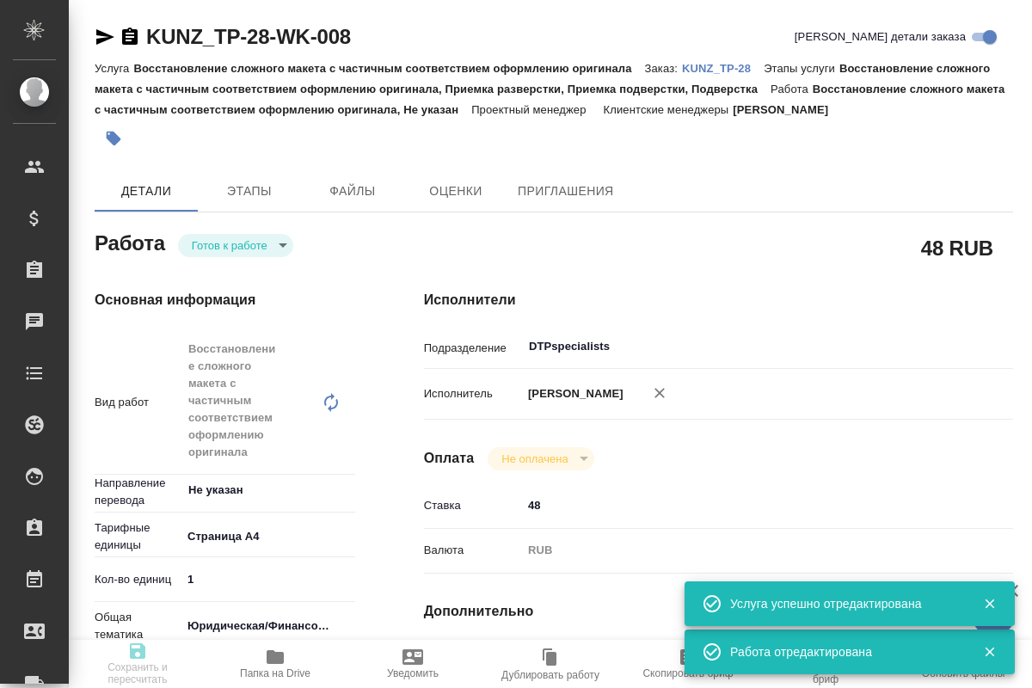
type textarea "x"
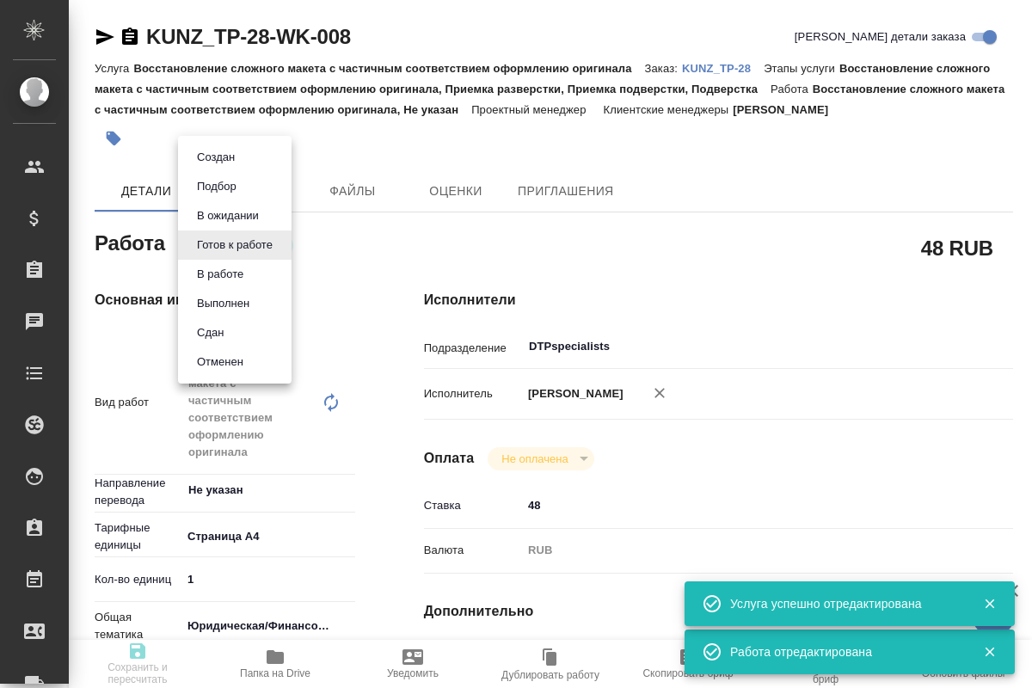
click at [280, 250] on body "🙏 .cls-1 fill:#fff; AWATERA Kucherenko Oksana Клиенты Спецификации Заказы 0 Чат…" at bounding box center [516, 344] width 1032 height 688
type textarea "x"
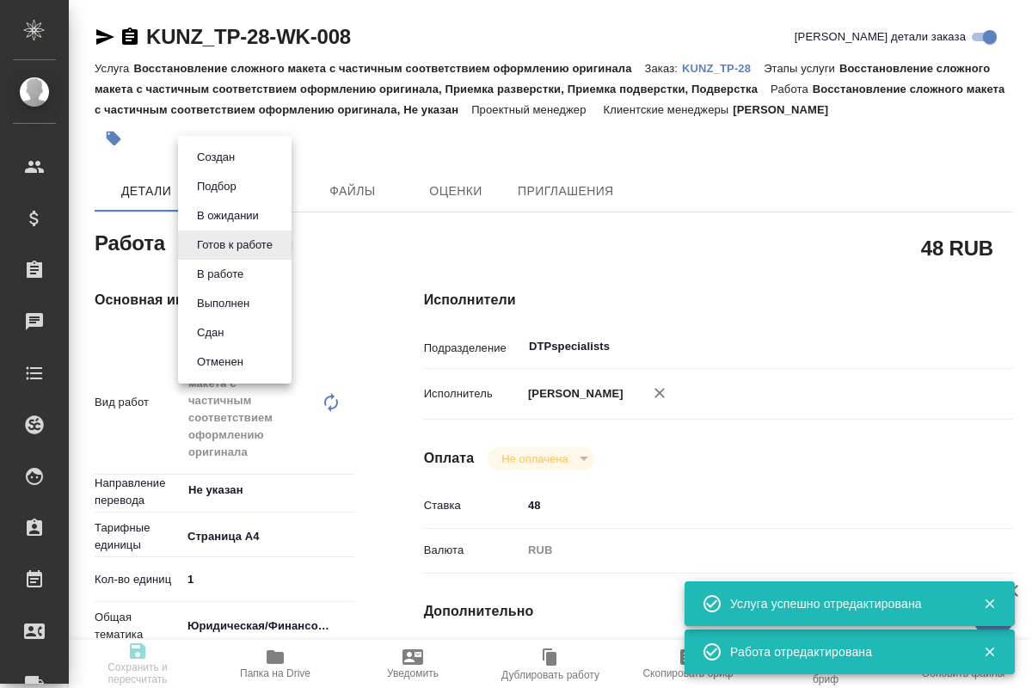
type textarea "x"
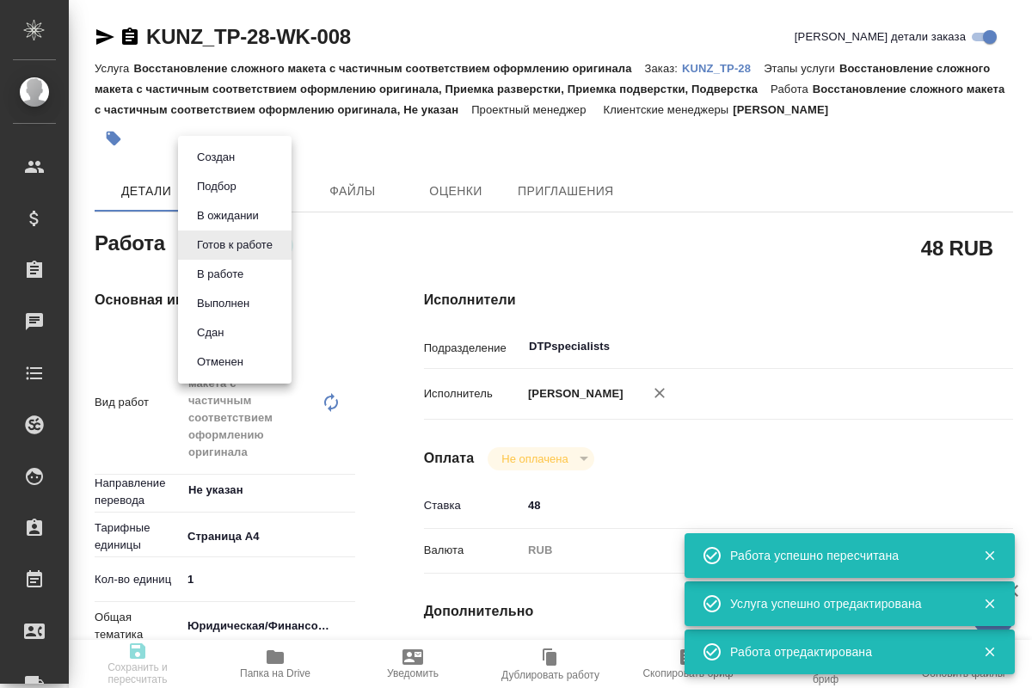
type textarea "x"
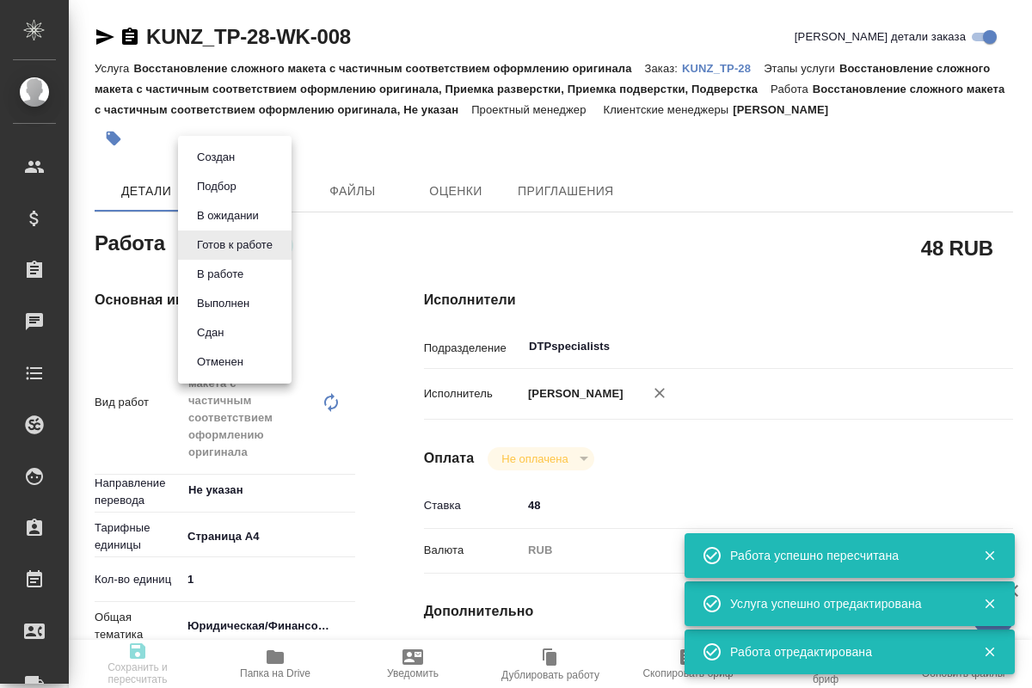
type input "readyForWork"
type textarea "Восстановление сложного макета с частичным соответствием оформлению оригинала"
type textarea "x"
type input "Не указан"
type input "5f036ec4e16dec2d6b59c8ff"
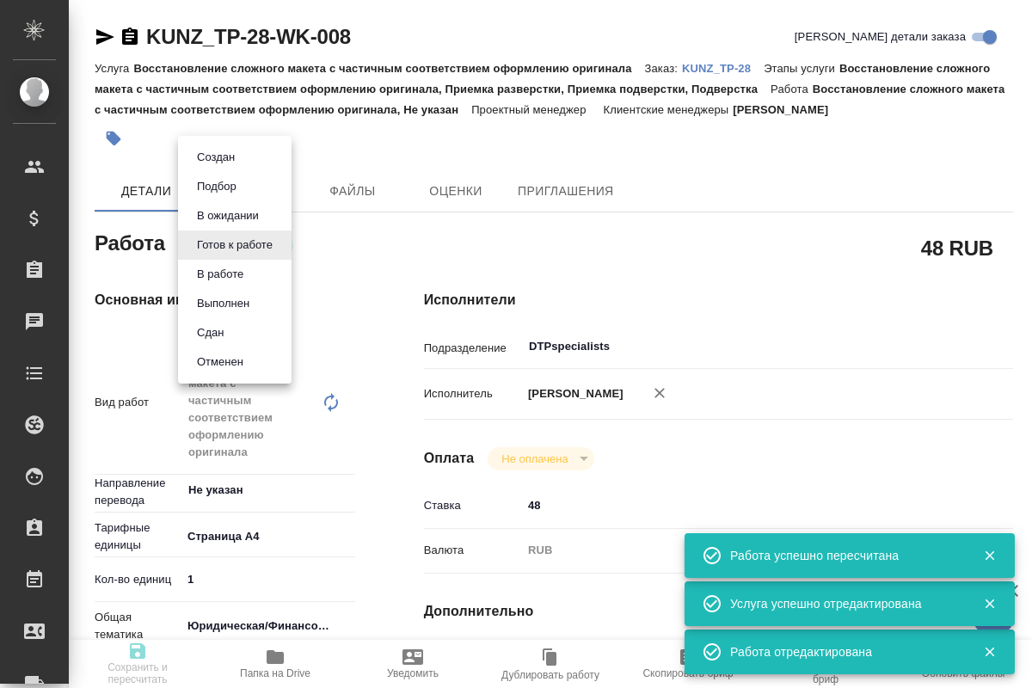
type input "1"
type input "yr-fn"
type input "5a8b8b956a9677013d343cfe"
checkbox input "true"
type input "28.08.2025 19:30"
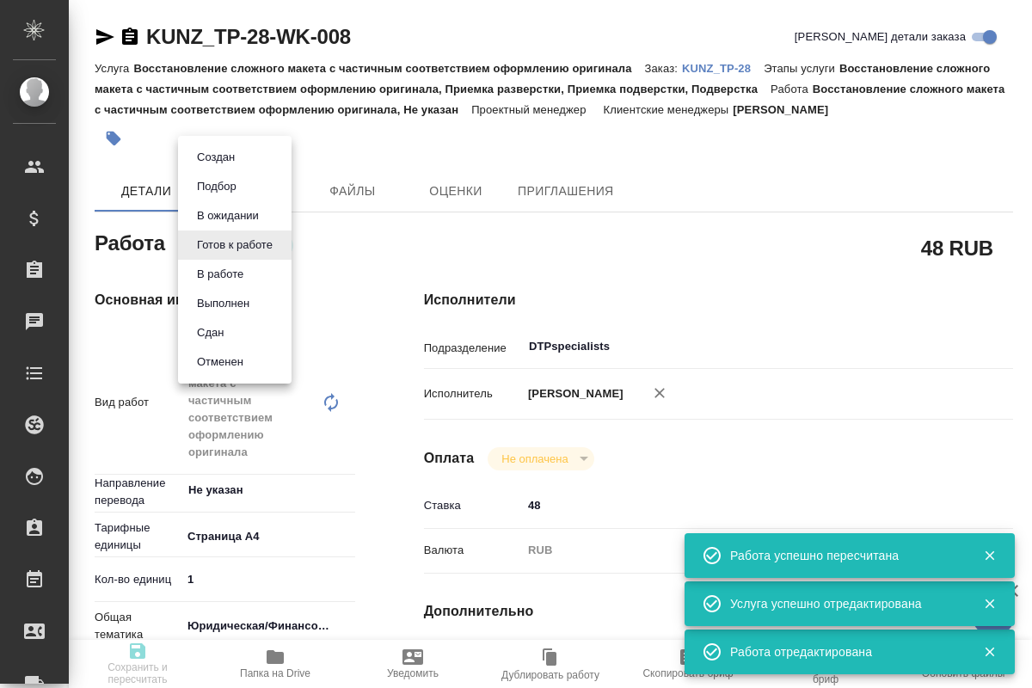
type input "[DATE] 21:30"
type input "02.09.2025 12:00"
type input "DTPspecialists"
type input "notPayed"
type input "48"
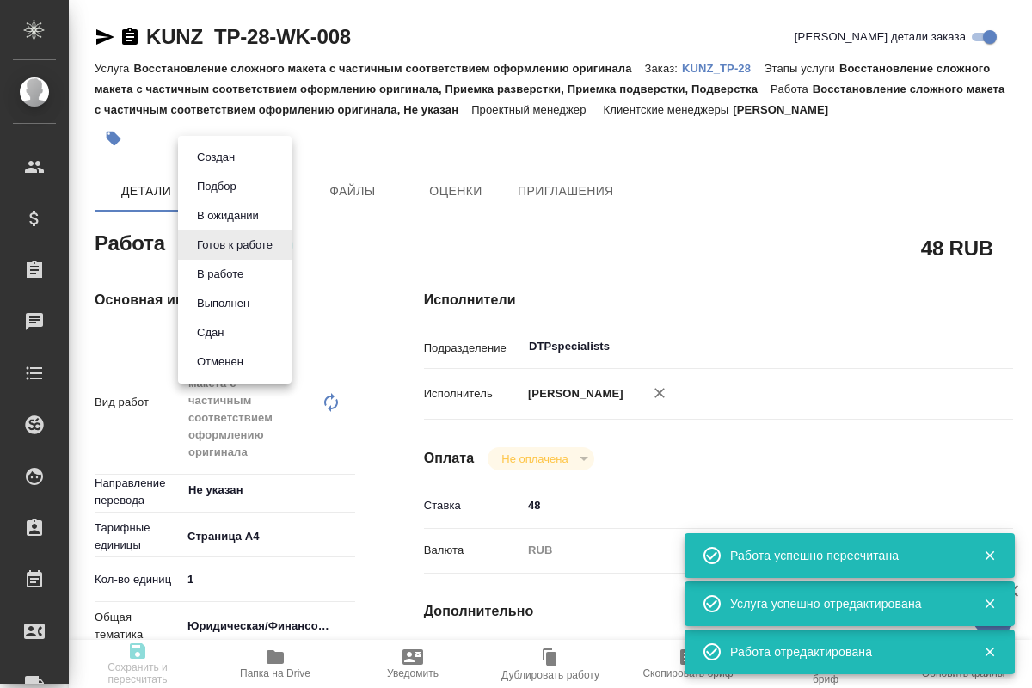
type input "RUB"
type input "Кучеренко Оксана"
type textarea "ПОД НОТ ссылка на оригинал https://drive.awatera.com/s/eKfTWaJKgjJNkwp"
type textarea "x"
type textarea "/Clients/ООО "ТехноПласт"/Orders/KUNZ_TP-28/DTP/KUNZ_TP-28-WK-008"
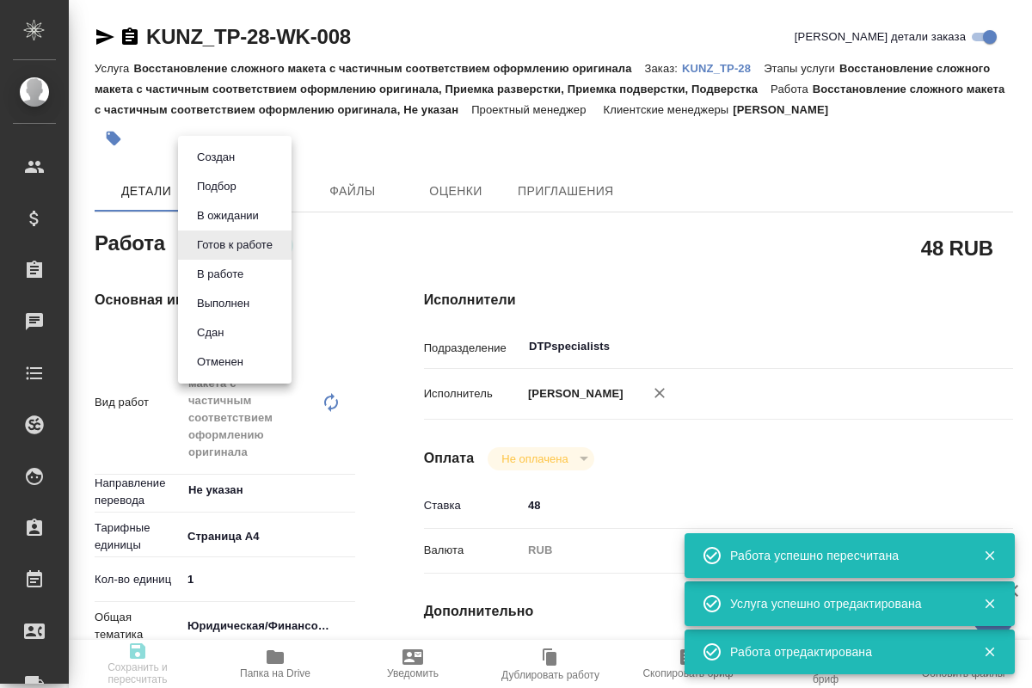
type textarea "x"
type input "KUNZ_TP-28"
type input "Восстановление сложного макета с частичным соответствием оформлению оригинала"
type input "Восстановление сложного макета с частичным соответствием оформлению оригинала, …"
type input "Moskalets Alina"
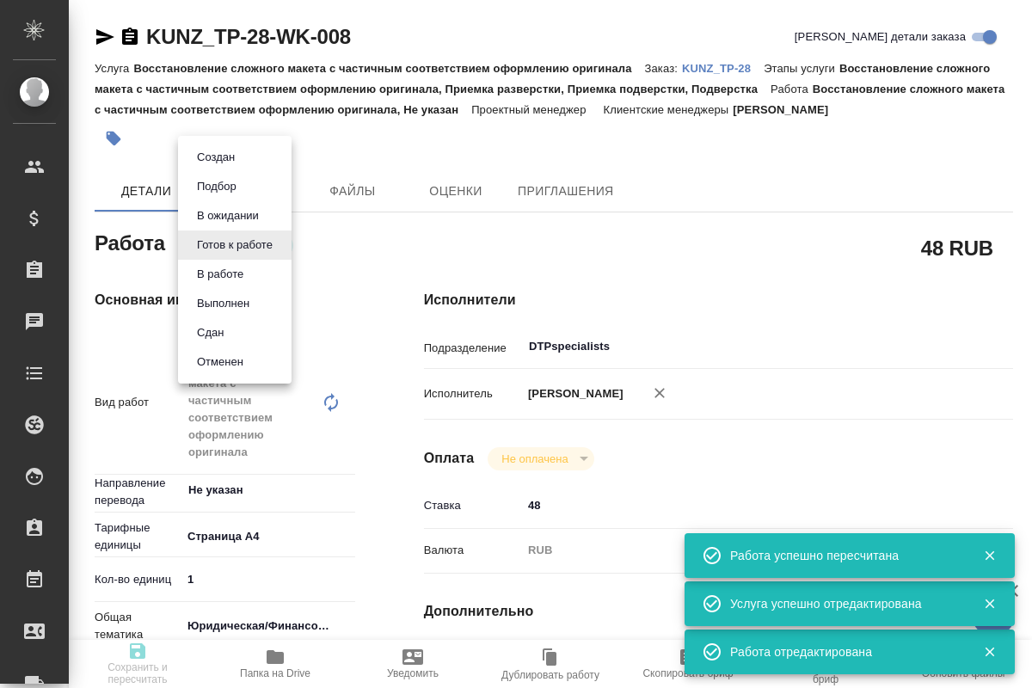
type input "[PERSON_NAME]"
type input "/Clients/ООО "ТехноПласт"/Orders/KUNZ_TP-28"
type textarea "x"
type textarea "доверка тур-рус, под нот шить к оригу исходника на русском нет"
type textarea "x"
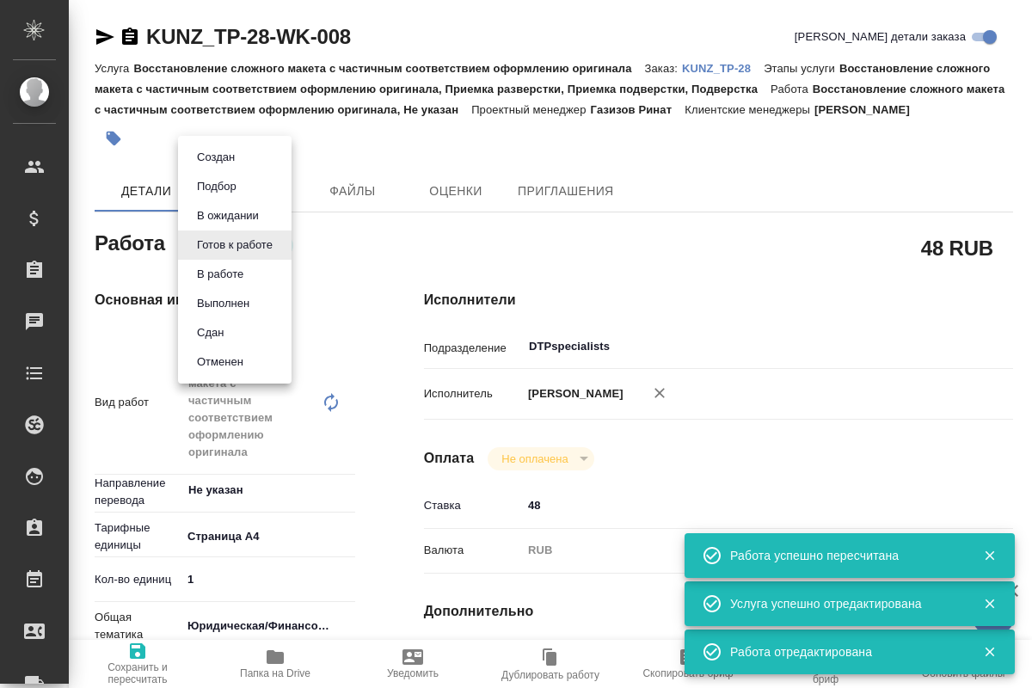
click at [249, 273] on li "В работе" at bounding box center [235, 274] width 114 height 29
type textarea "x"
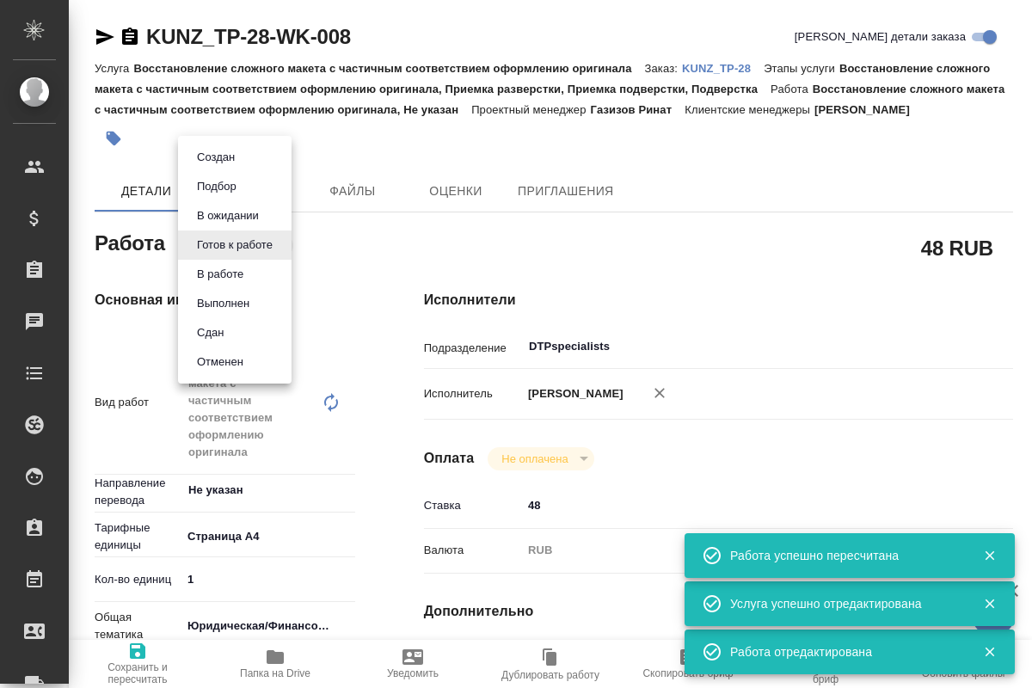
type textarea "x"
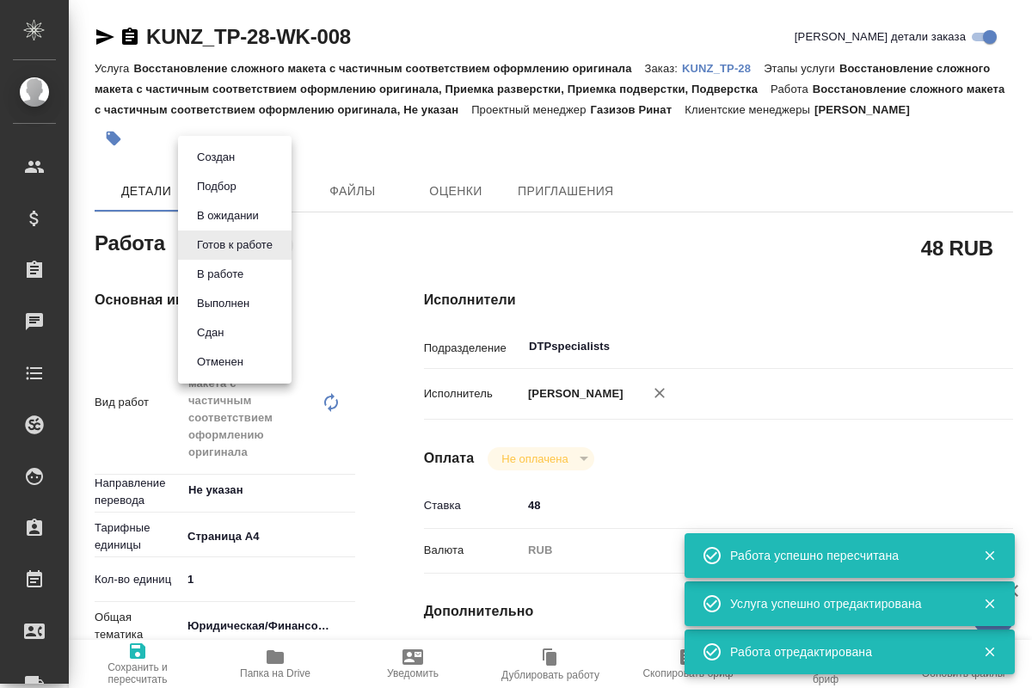
type textarea "x"
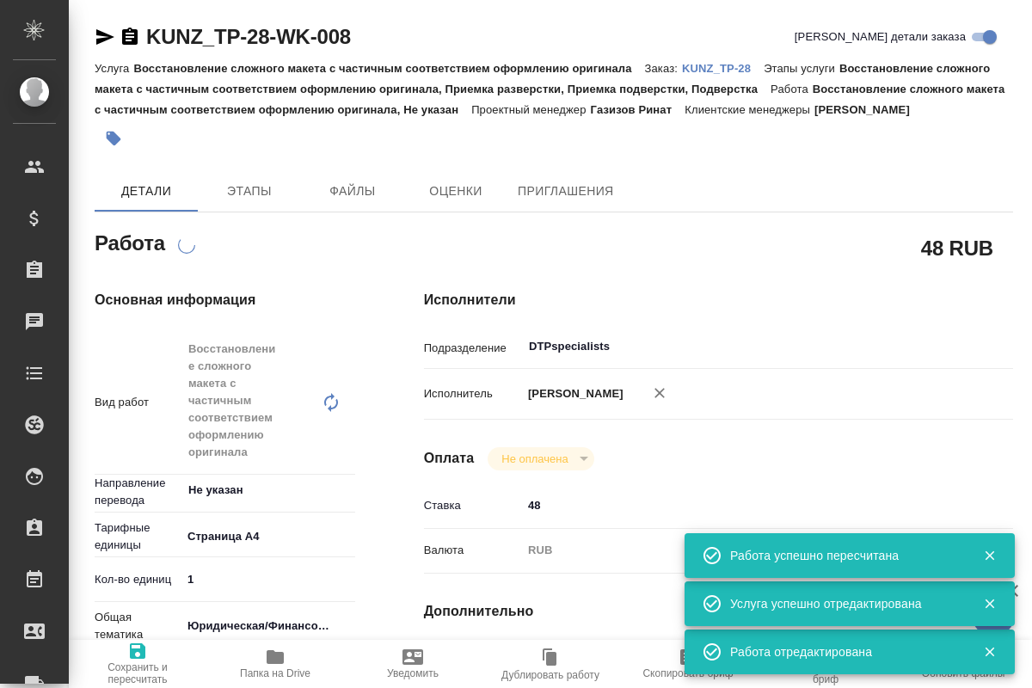
type textarea "x"
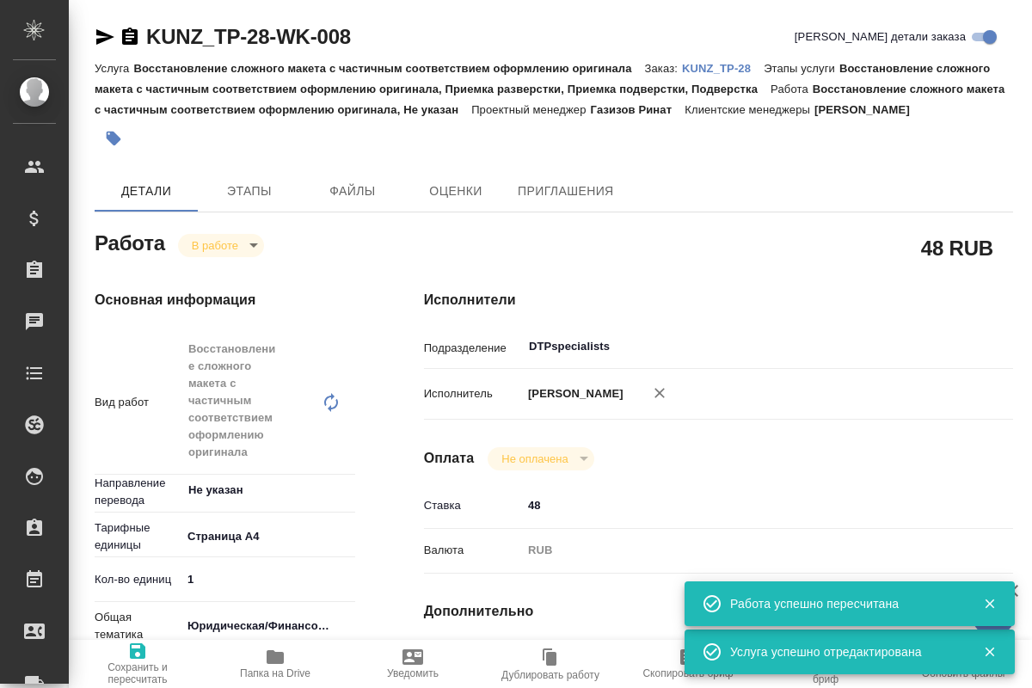
type textarea "x"
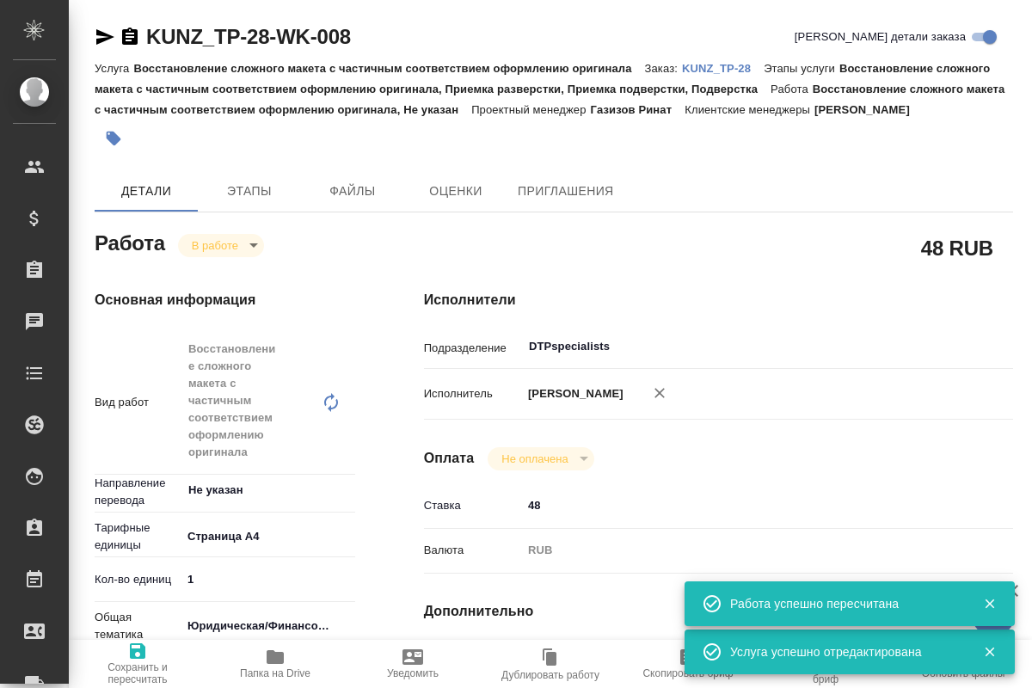
type textarea "x"
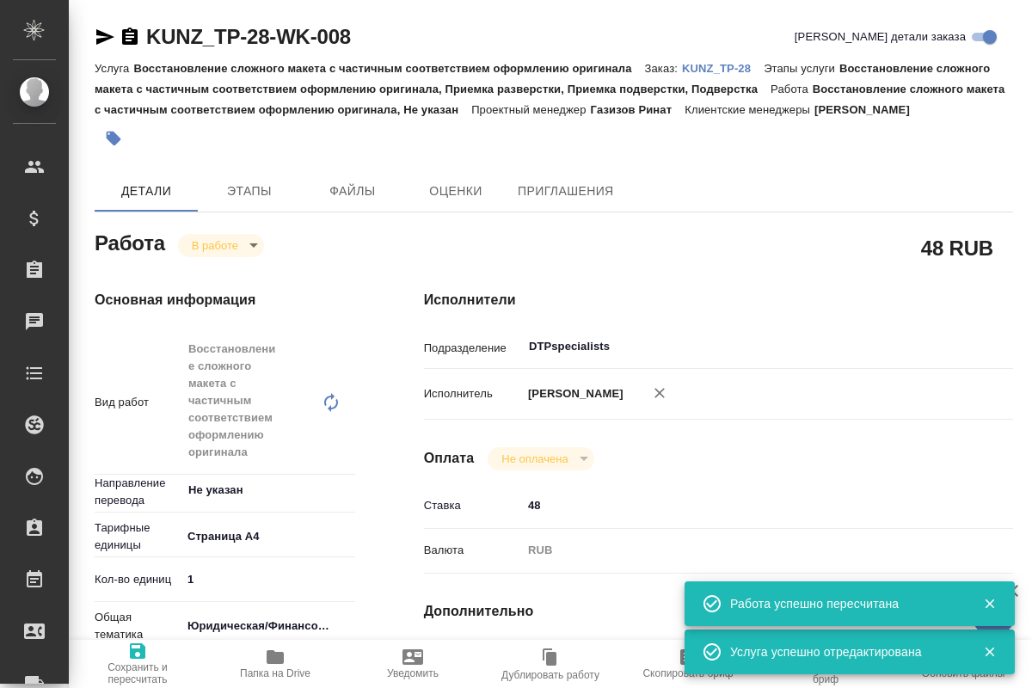
type textarea "x"
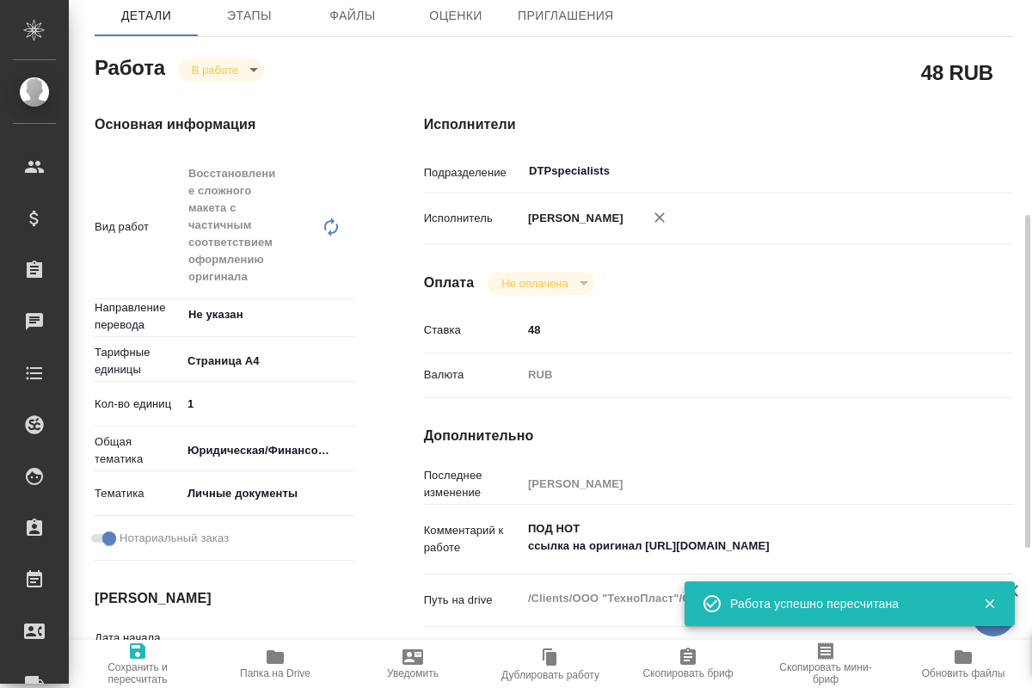
scroll to position [263, 0]
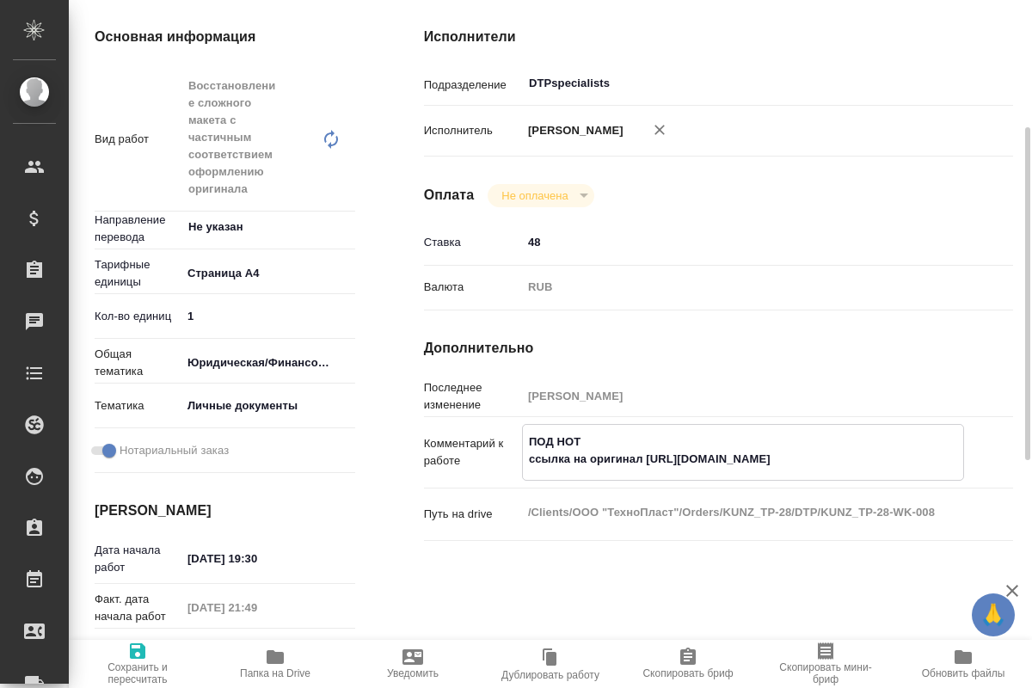
drag, startPoint x: 649, startPoint y: 455, endPoint x: 914, endPoint y: 465, distance: 265.1
click at [914, 465] on textarea "ПОД НОТ ссылка на оригинал https://drive.awatera.com/s/eKfTWaJKgjJNkwp" at bounding box center [743, 450] width 440 height 46
type textarea "x"
click at [278, 661] on icon "button" at bounding box center [275, 657] width 17 height 14
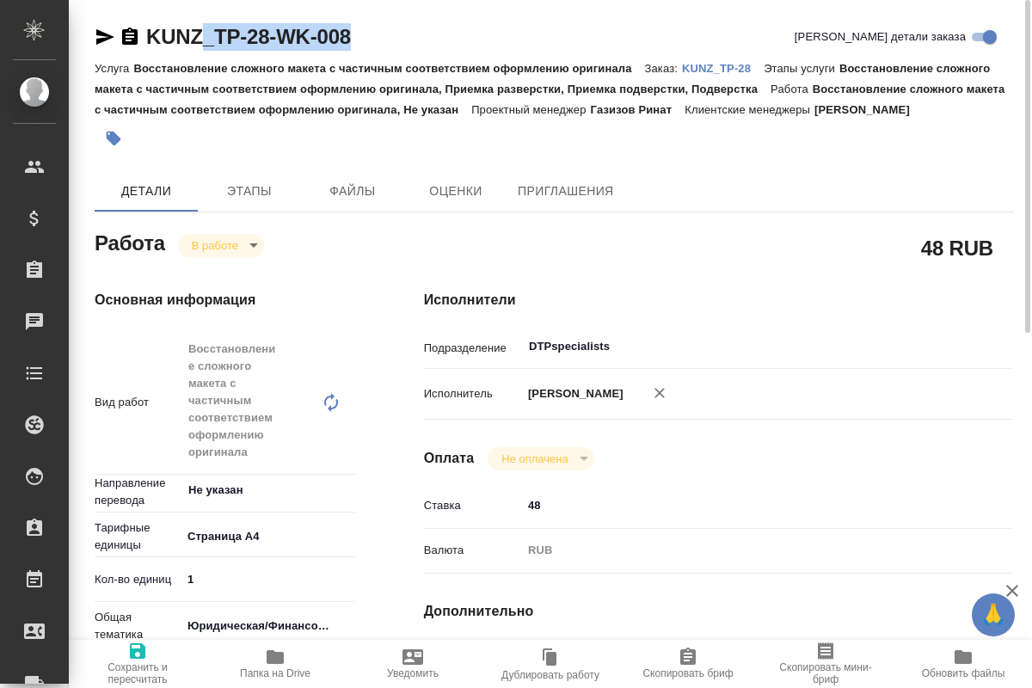
drag, startPoint x: 372, startPoint y: 28, endPoint x: 207, endPoint y: 35, distance: 165.3
click at [207, 35] on div "KUNZ_TP-28-WK-008 Кратко детали заказа" at bounding box center [554, 37] width 919 height 28
drag, startPoint x: 145, startPoint y: 15, endPoint x: 268, endPoint y: 53, distance: 129.8
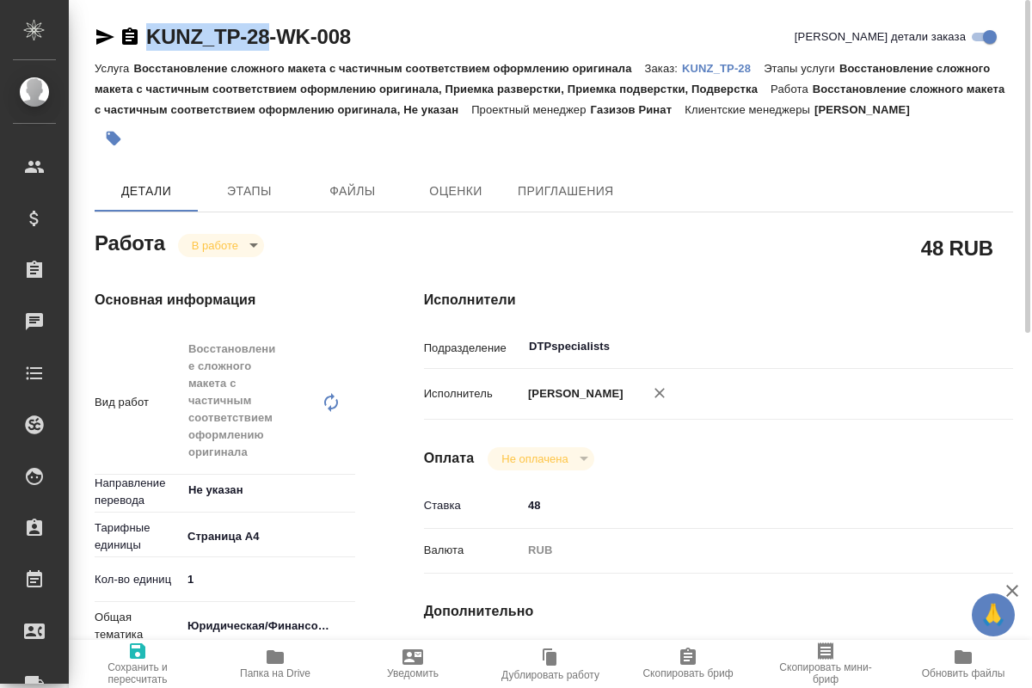
copy link "KUNZ_TP-28"
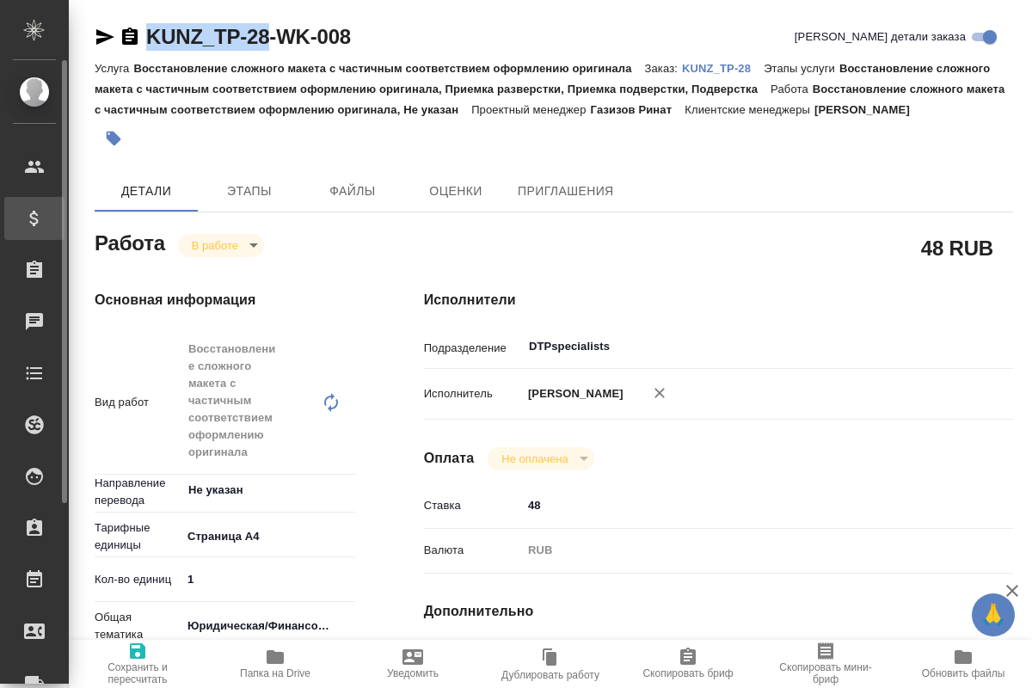
type textarea "x"
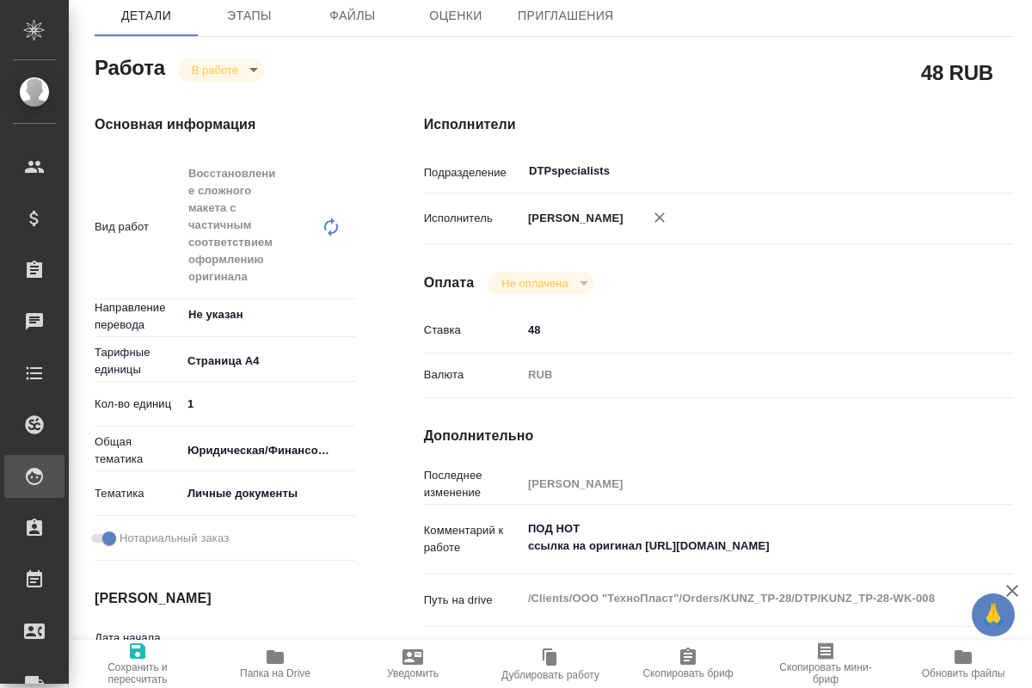
type textarea "x"
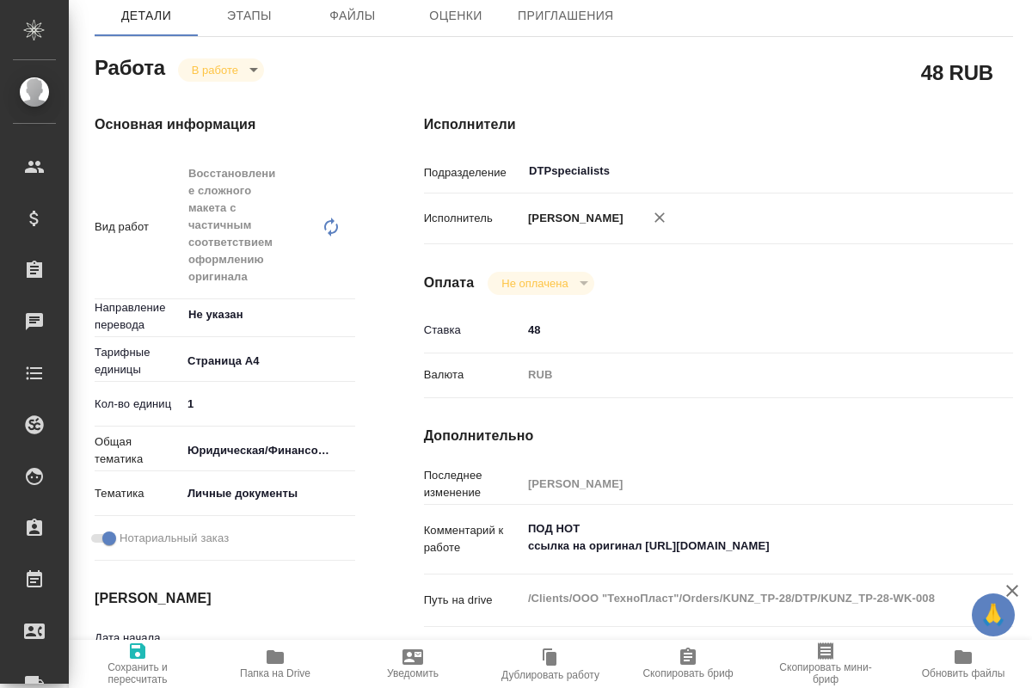
click at [669, 446] on h4 "Дополнительно" at bounding box center [718, 436] width 589 height 21
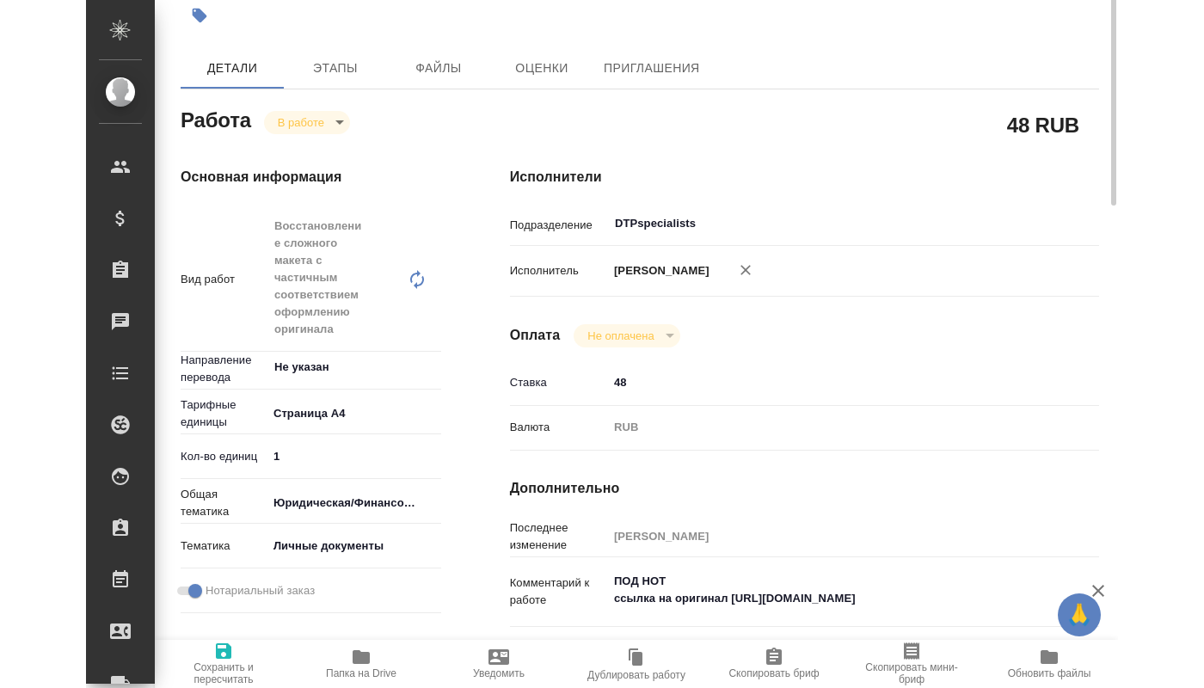
scroll to position [0, 0]
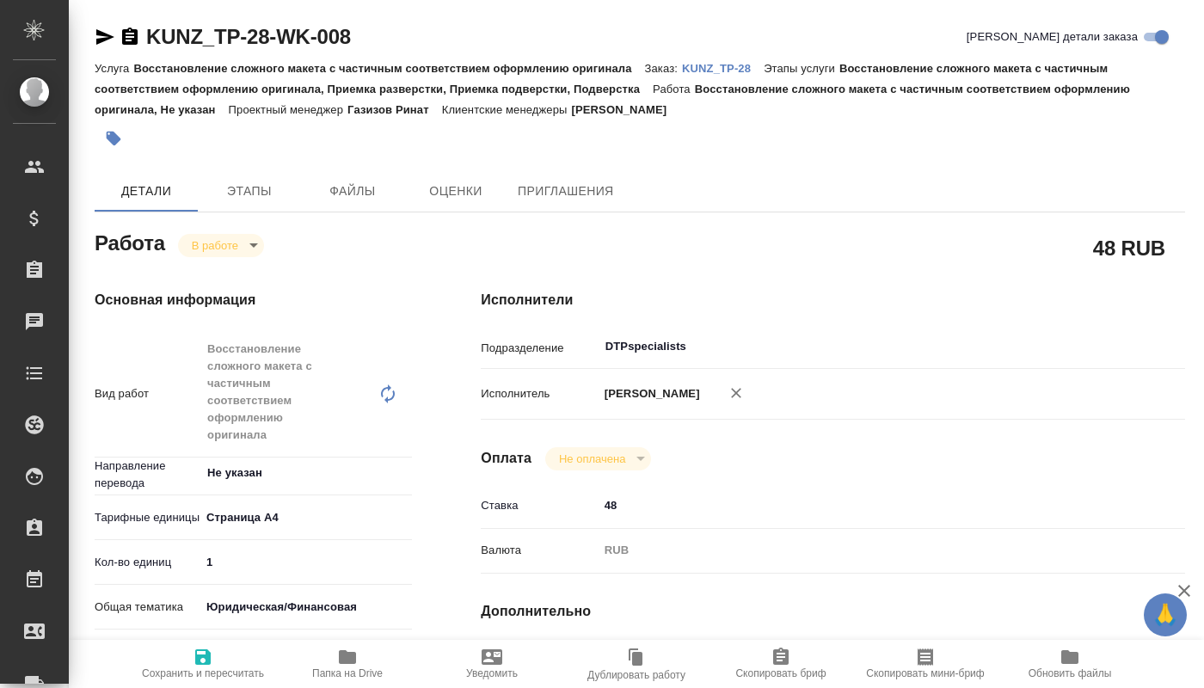
type textarea "x"
drag, startPoint x: 224, startPoint y: 515, endPoint x: 195, endPoint y: 514, distance: 28.4
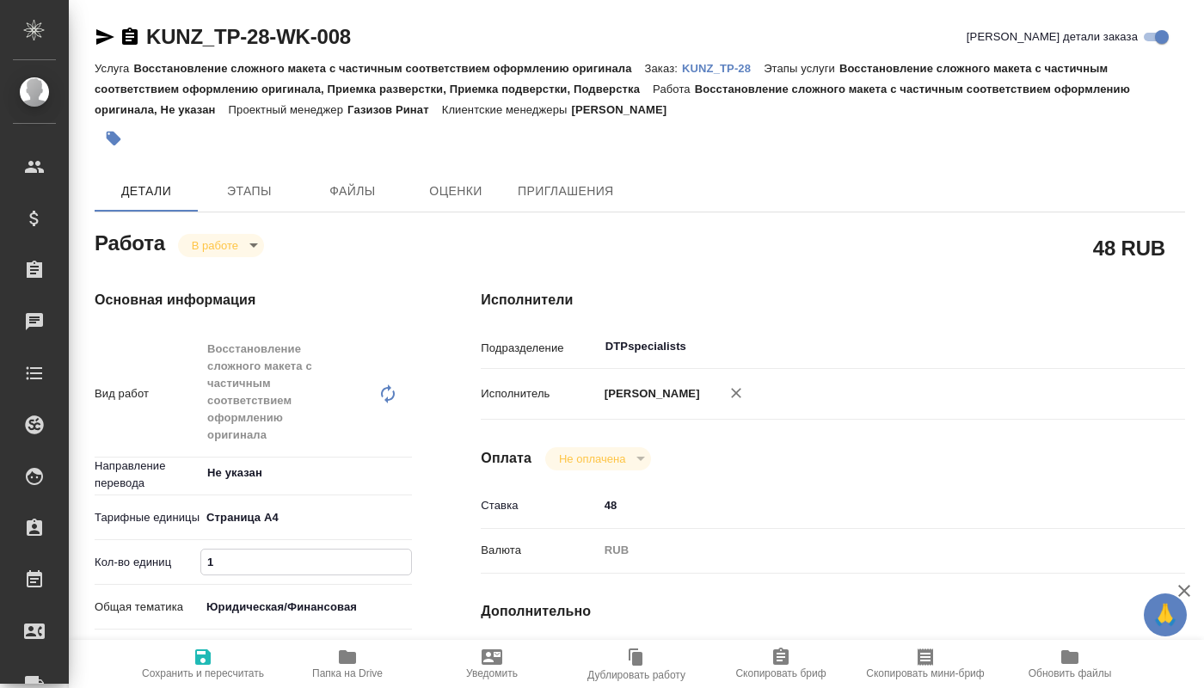
click at [201, 550] on input "1" at bounding box center [306, 562] width 210 height 25
click at [449, 533] on div "Исполнители Подразделение DTPspecialists ​ Исполнитель Кучеренко Оксана Леонидо…" at bounding box center [832, 665] width 773 height 821
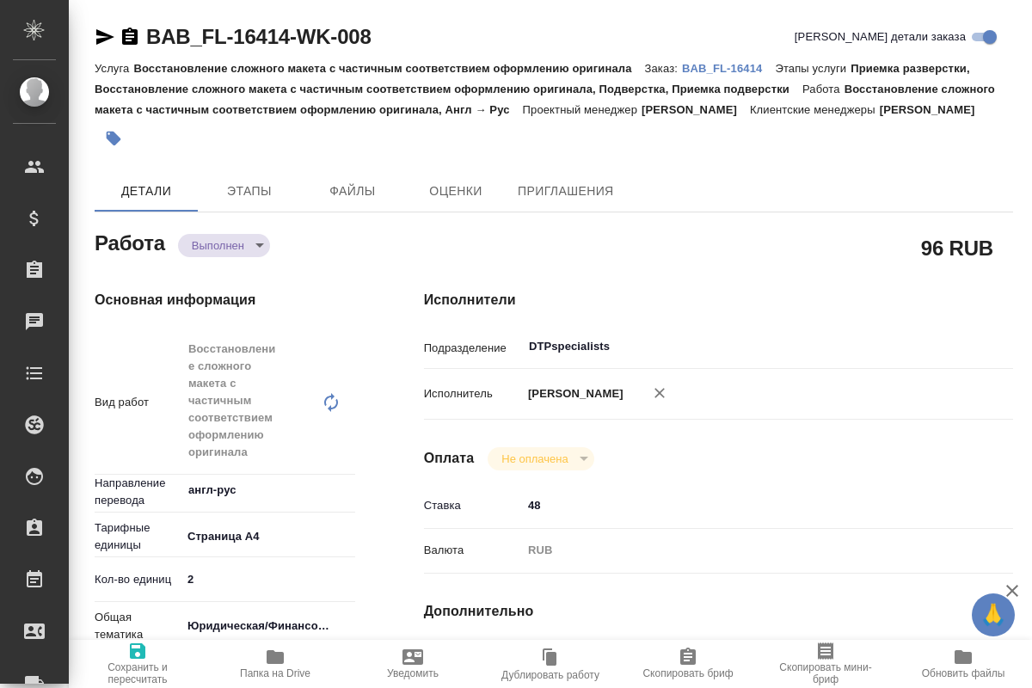
type textarea "x"
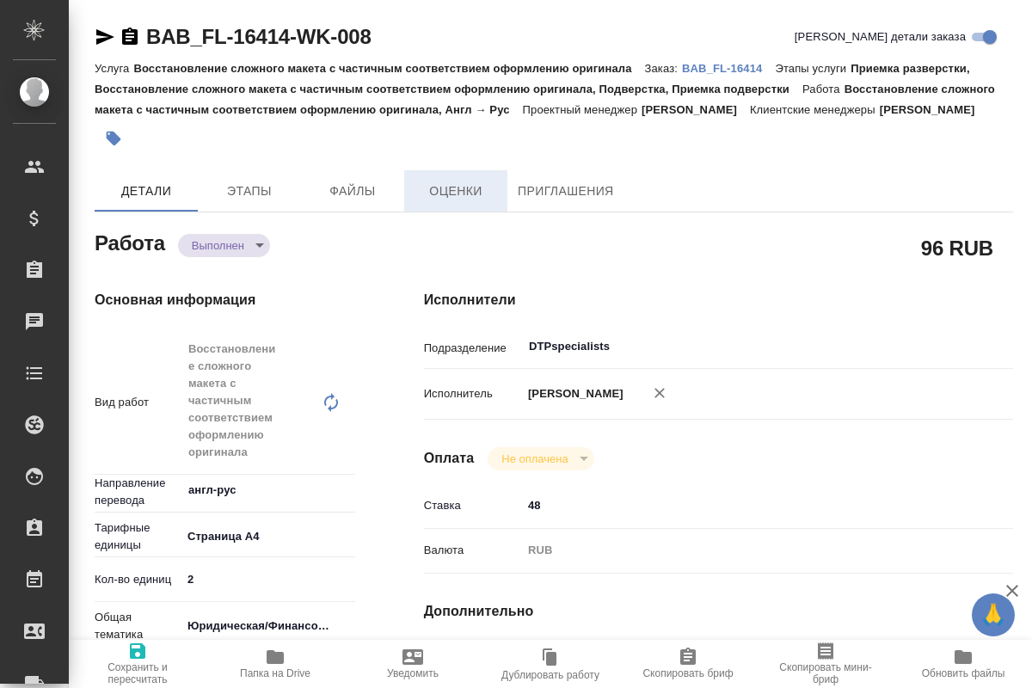
type textarea "x"
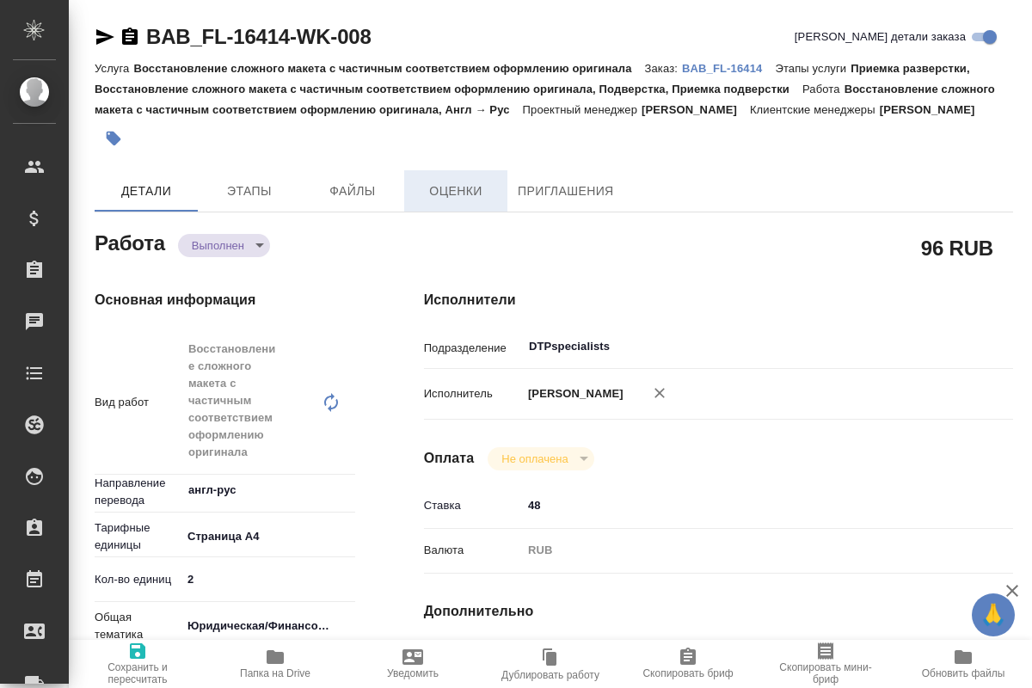
type textarea "x"
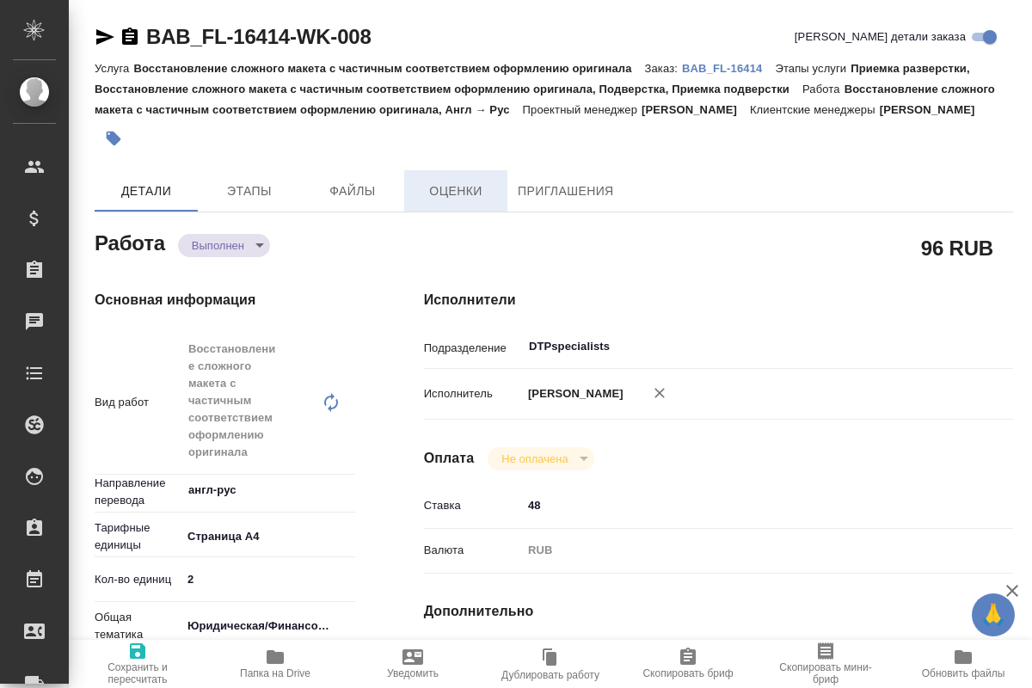
type textarea "x"
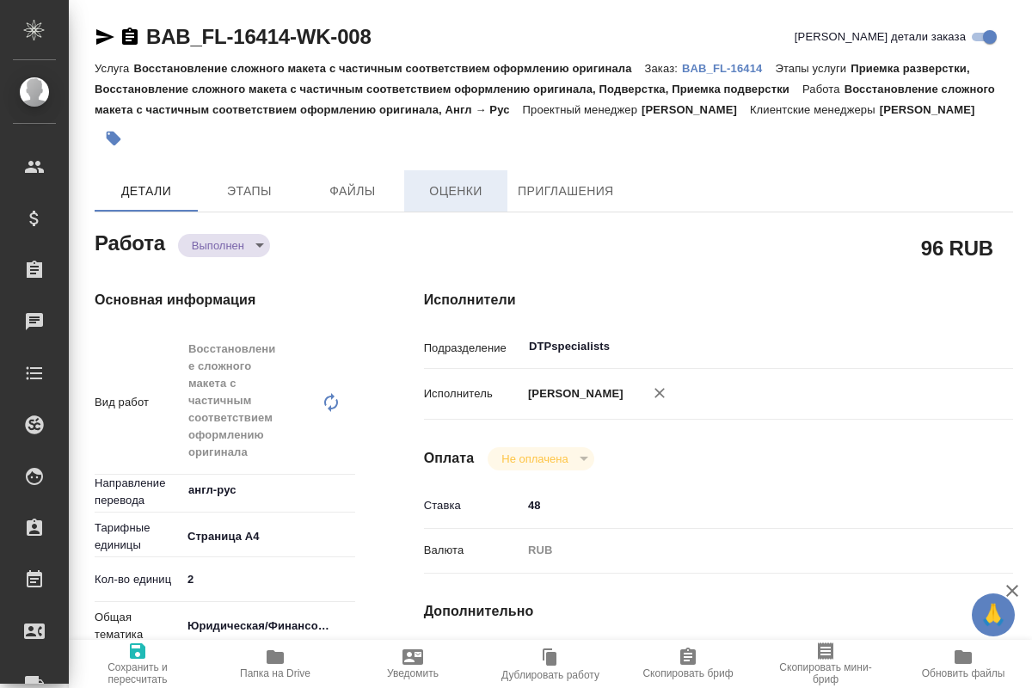
type textarea "x"
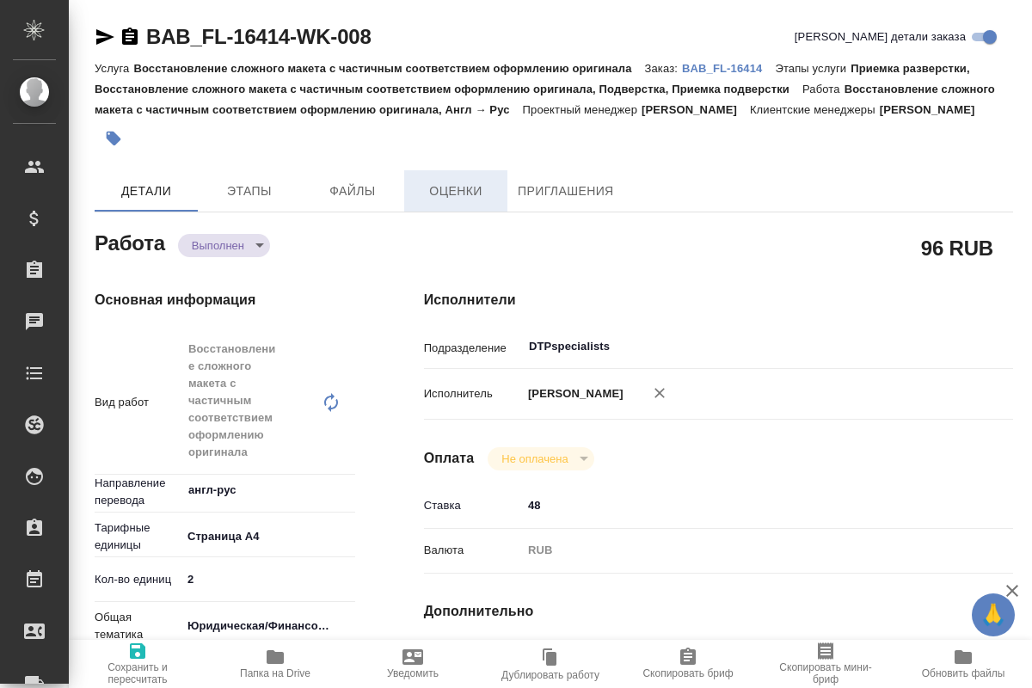
type textarea "x"
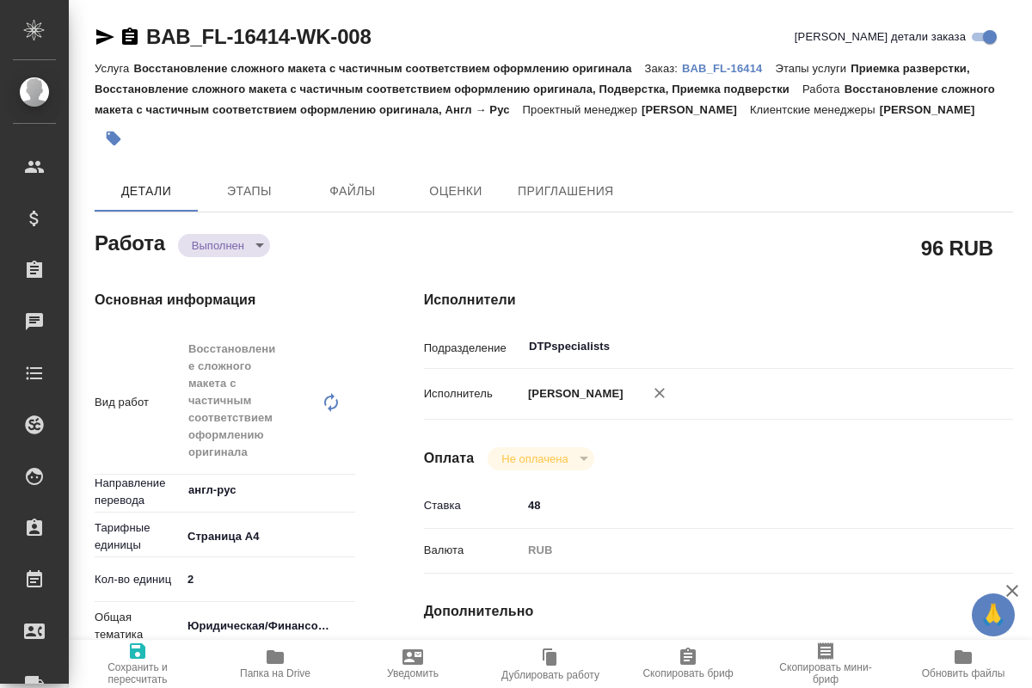
type textarea "x"
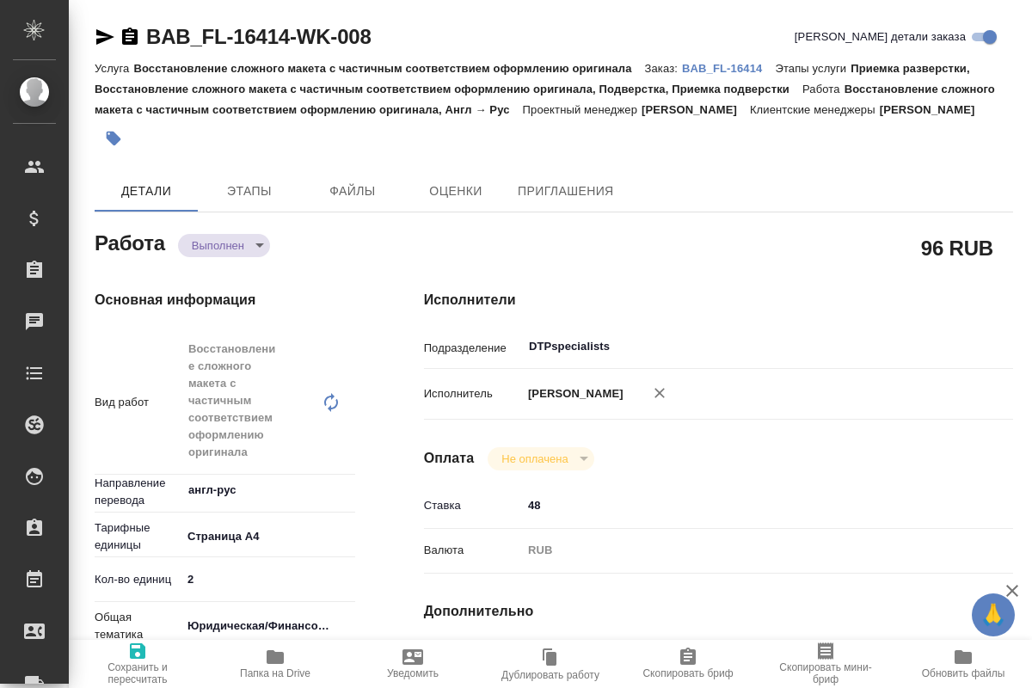
type textarea "x"
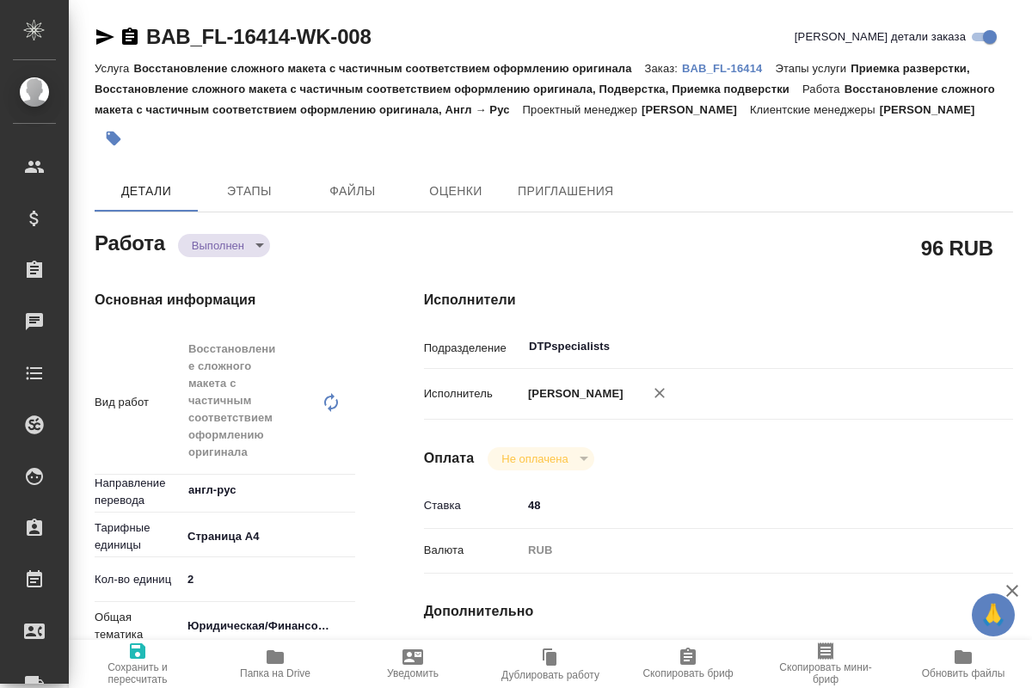
type textarea "x"
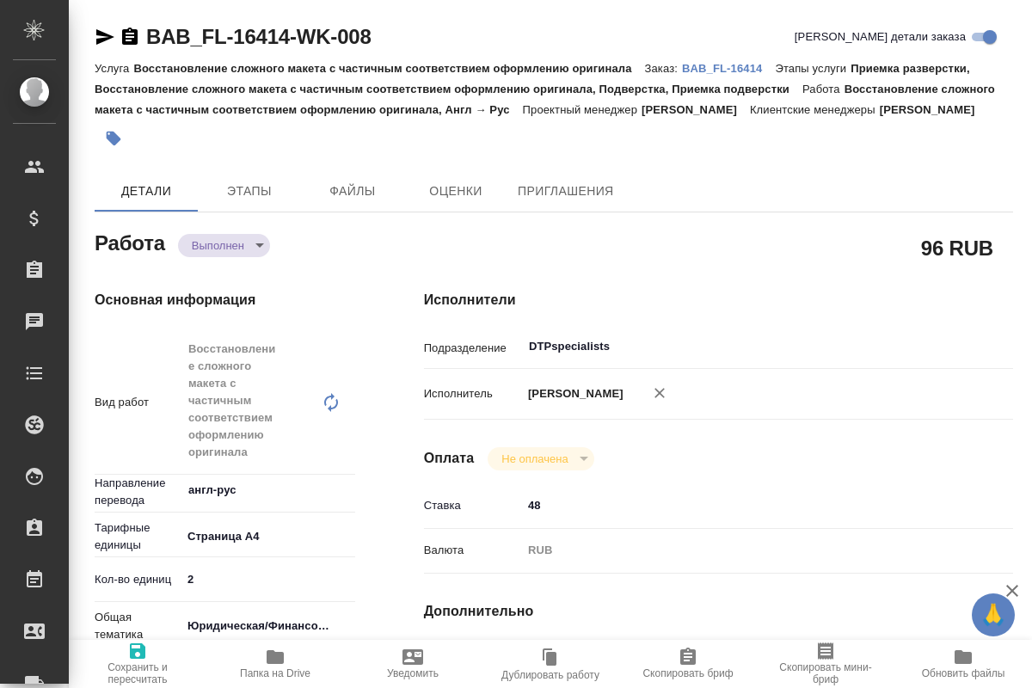
type textarea "x"
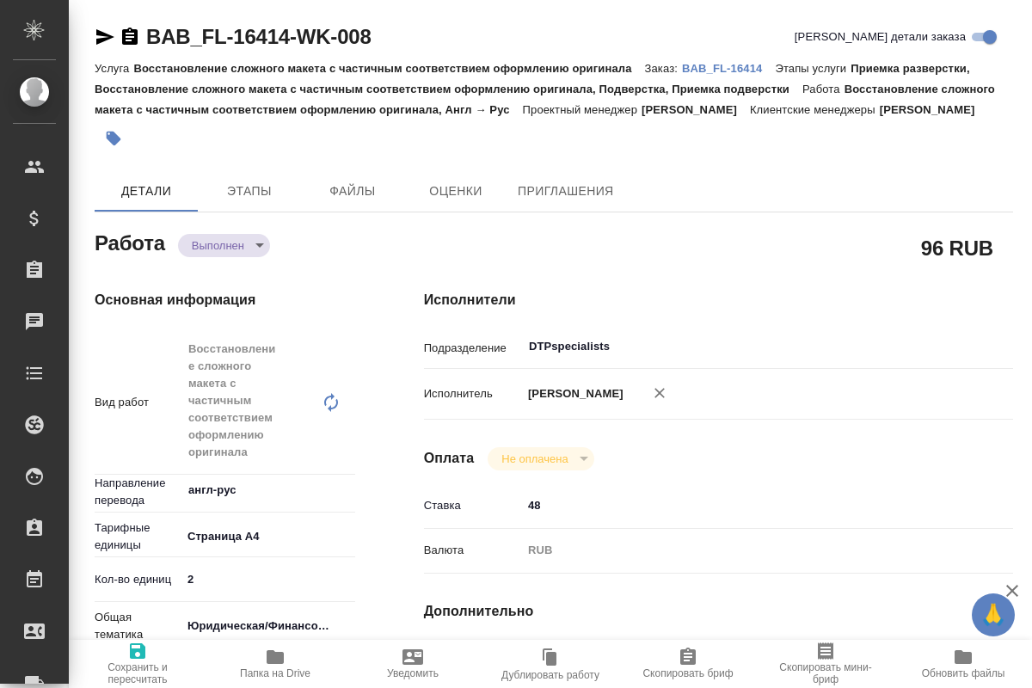
scroll to position [175, 0]
